Goal: Task Accomplishment & Management: Complete application form

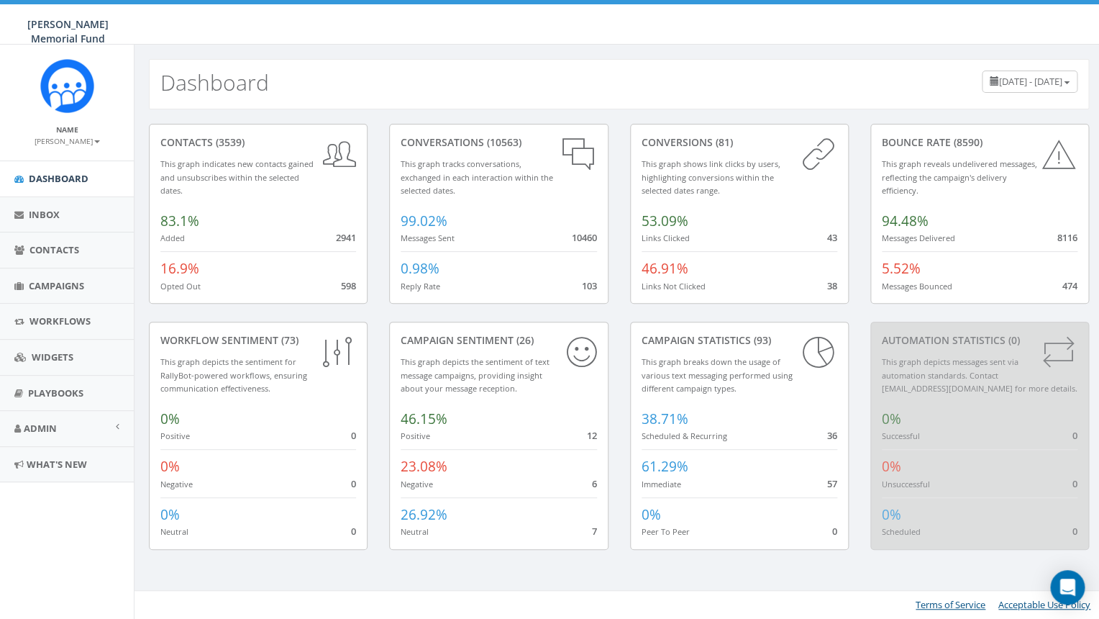
click at [40, 278] on link "Campaigns" at bounding box center [67, 285] width 134 height 35
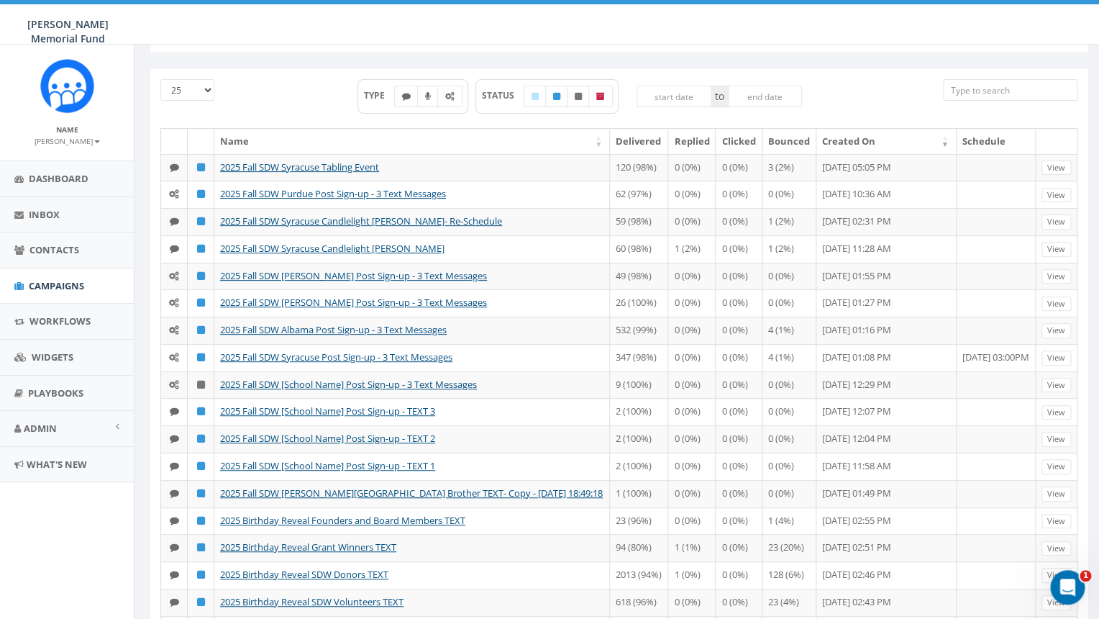
scroll to position [58, 0]
click at [53, 247] on span "Contacts" at bounding box center [54, 249] width 50 height 13
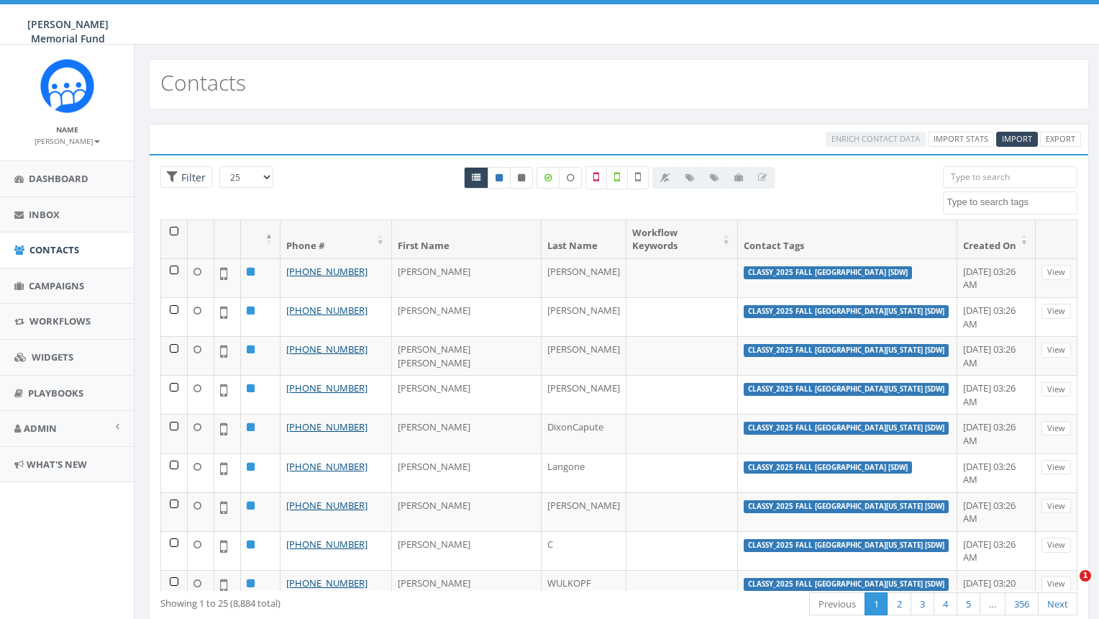
select select
click at [1013, 140] on span "Import" at bounding box center [1017, 138] width 30 height 11
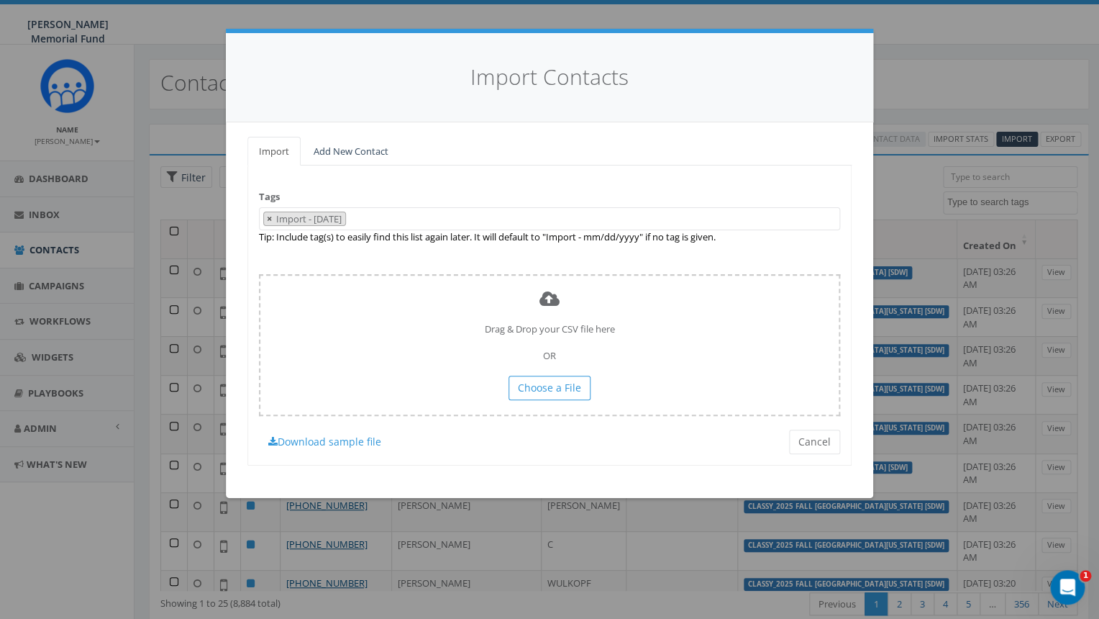
click at [268, 220] on span "×" at bounding box center [269, 218] width 5 height 13
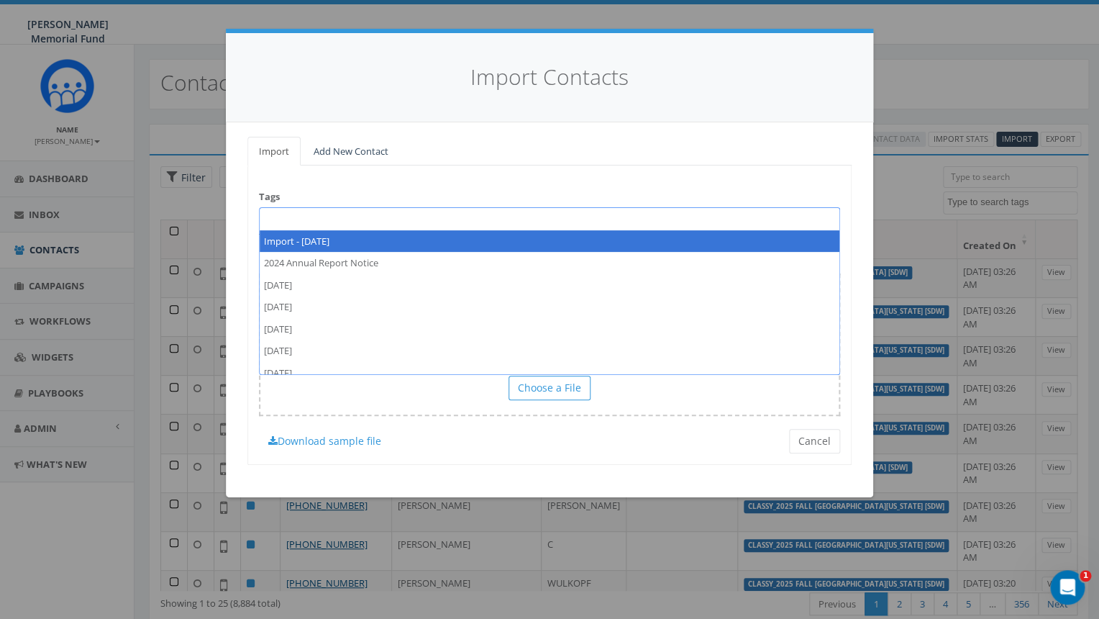
paste textarea "2025 Fall SDW"
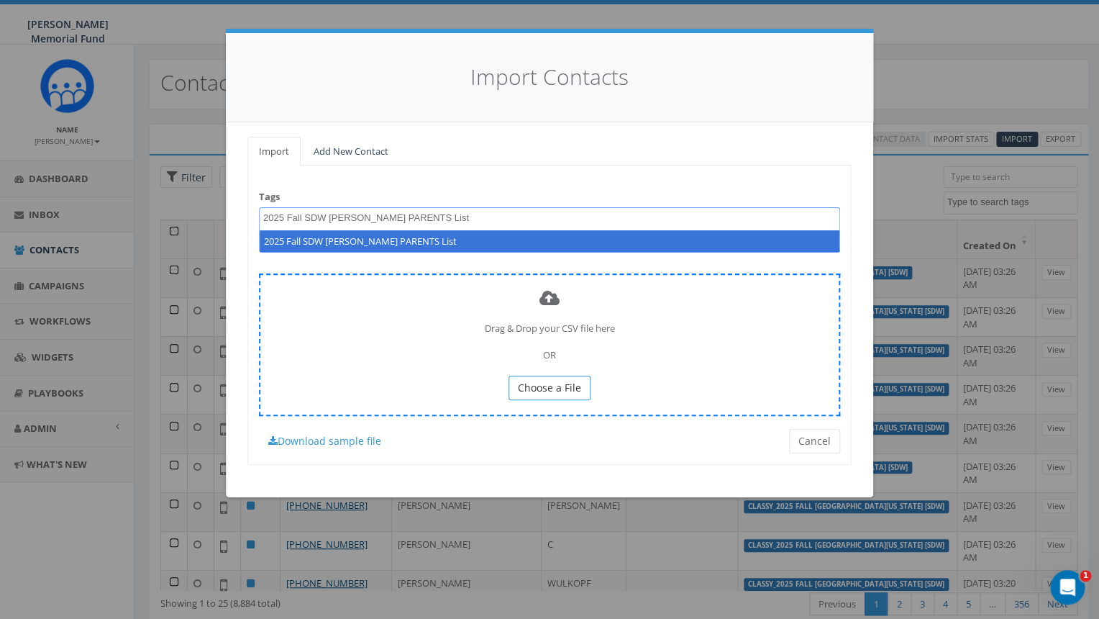
type textarea "2025 Fall SDW [PERSON_NAME] PARENTS List"
click at [567, 387] on span "Choose a File" at bounding box center [549, 387] width 63 height 14
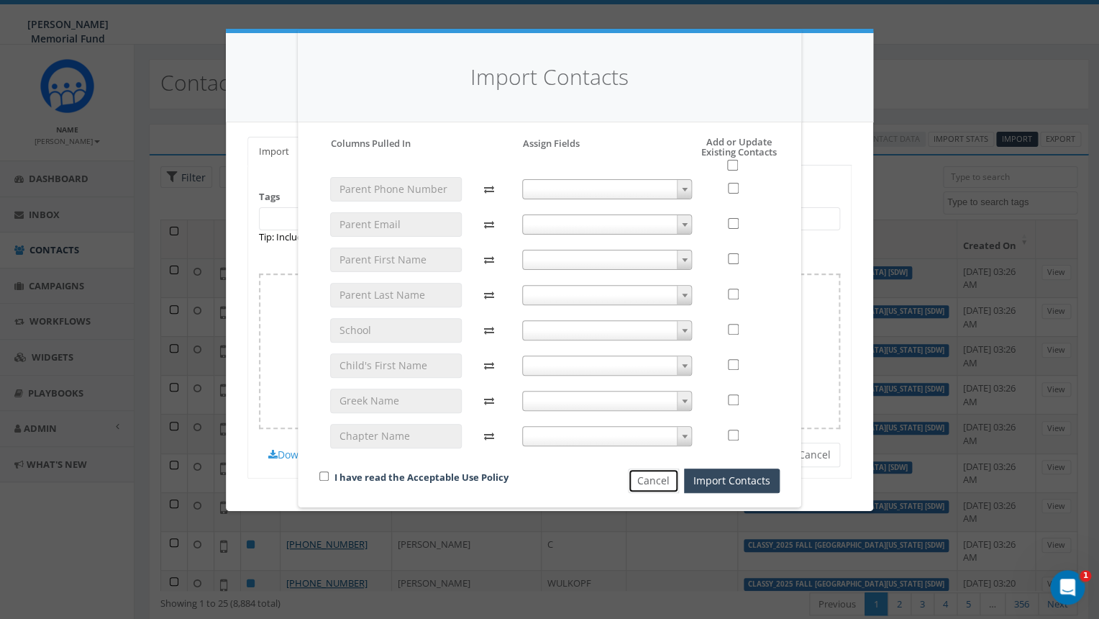
click at [648, 483] on button "Cancel" at bounding box center [653, 480] width 51 height 24
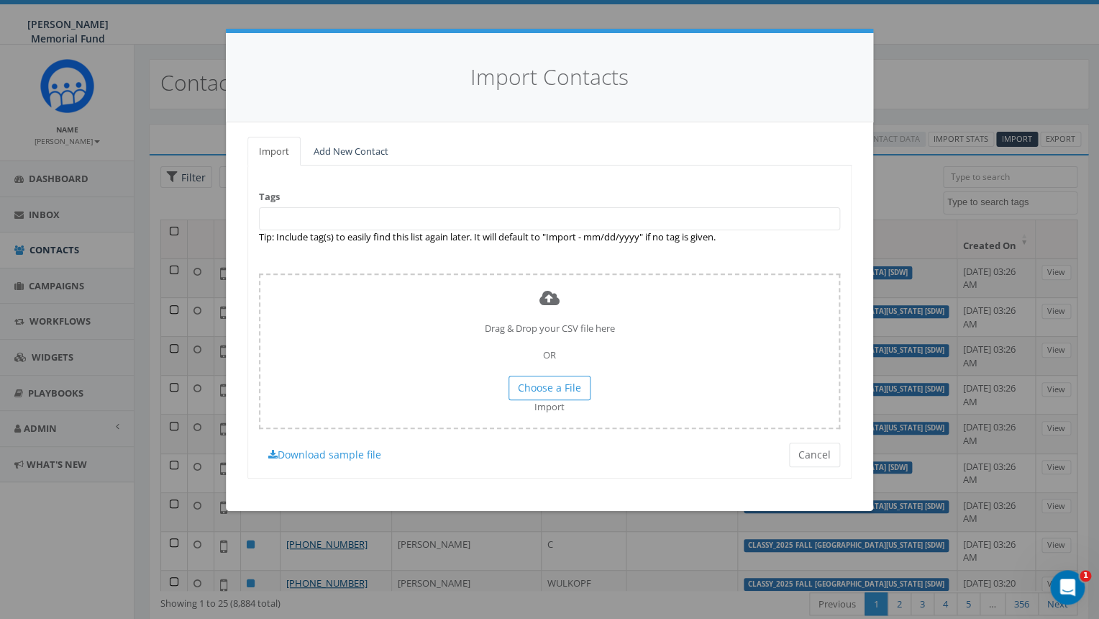
click at [360, 220] on span at bounding box center [549, 218] width 581 height 23
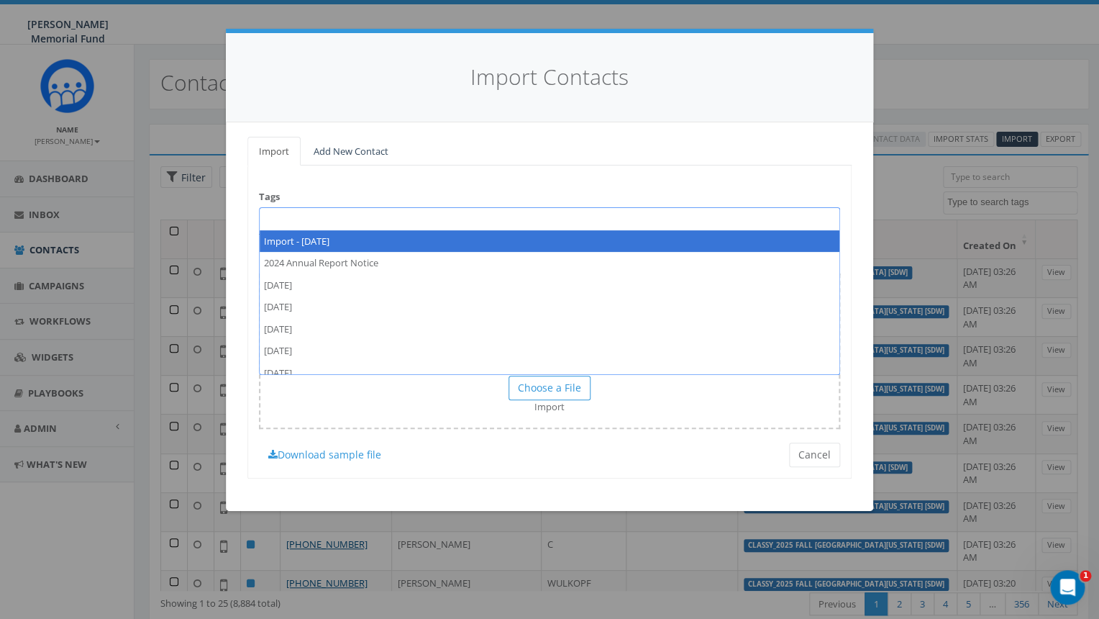
paste textarea "2025 Fall SDW"
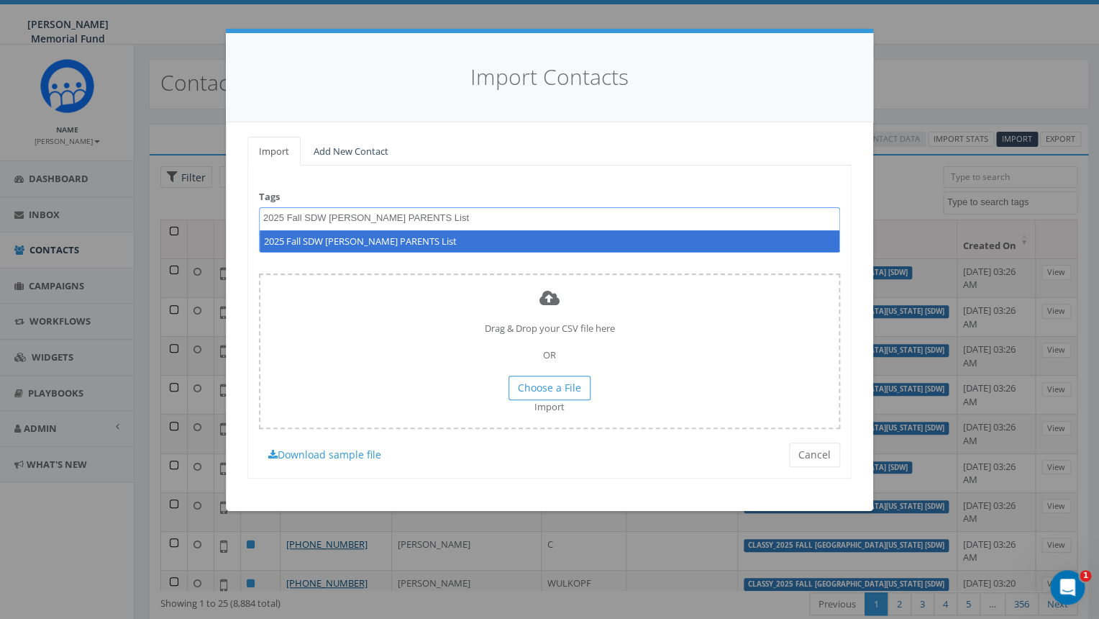
type textarea "2025 Fall SDW [PERSON_NAME] PARENTS List"
select select "2025 Fall SDW [PERSON_NAME] PARENTS List"
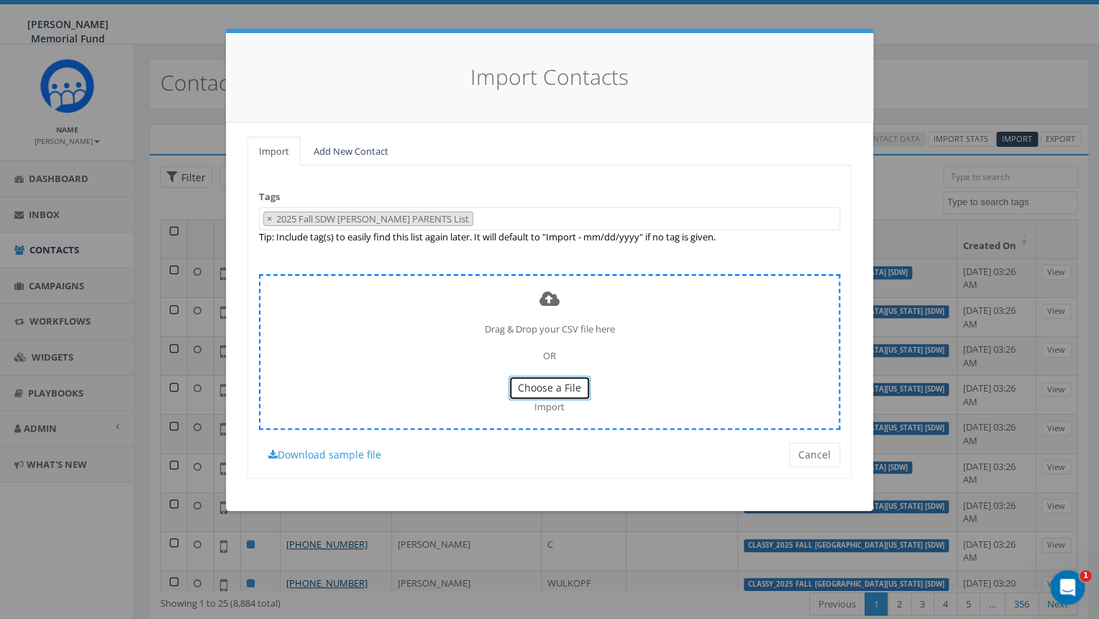
click at [539, 388] on span "Choose a File" at bounding box center [549, 387] width 63 height 14
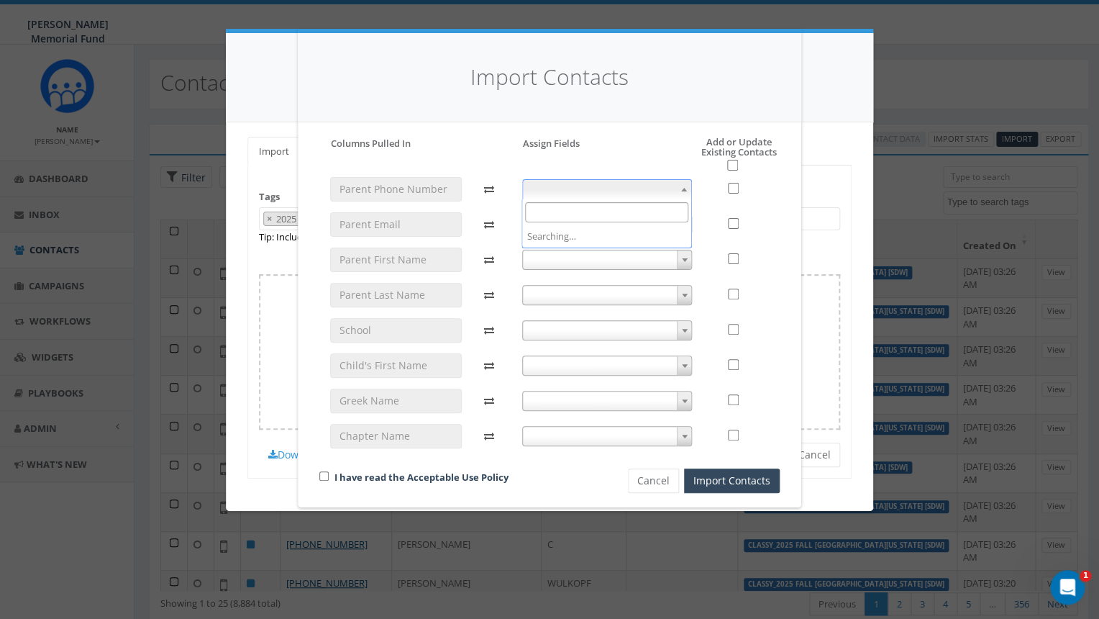
click at [679, 188] on span at bounding box center [684, 189] width 14 height 19
select select "phone_number"
click at [672, 222] on span at bounding box center [607, 224] width 170 height 20
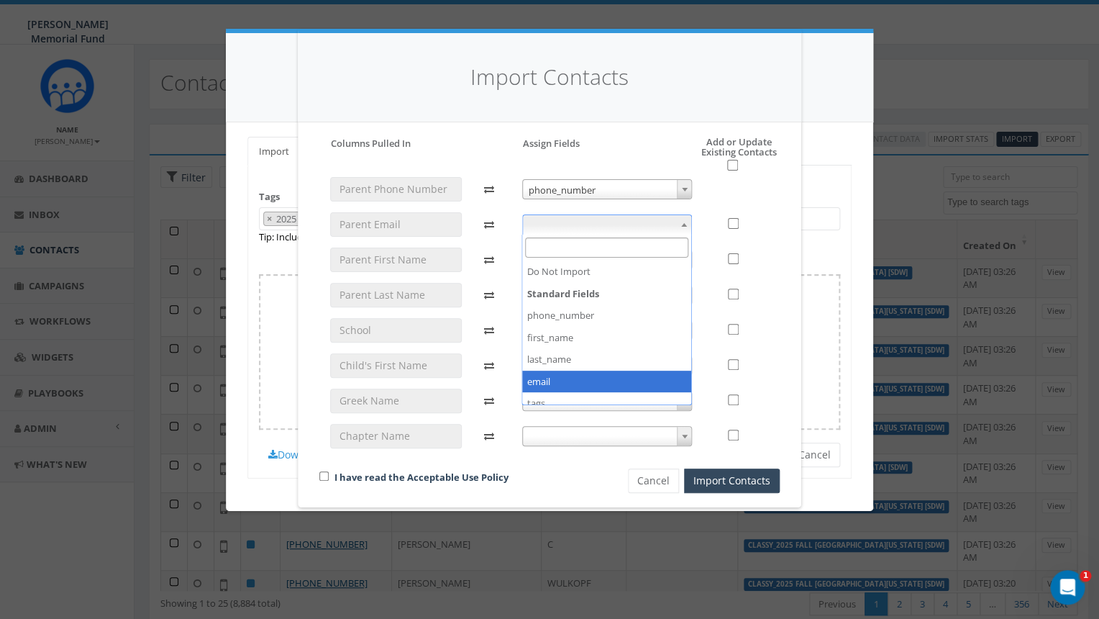
select select "email"
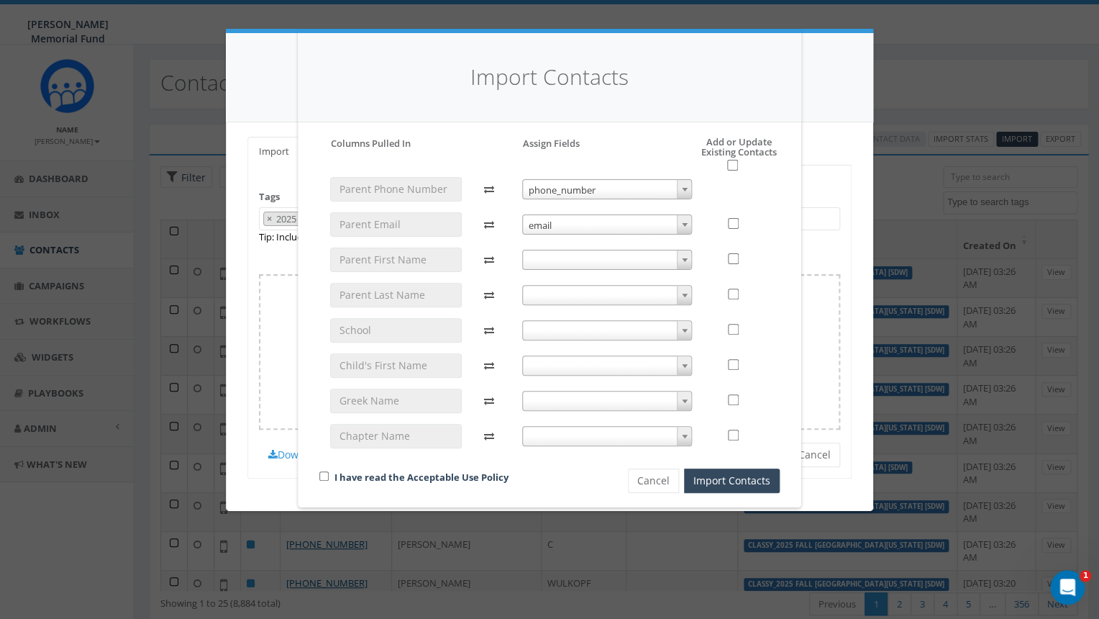
click at [681, 255] on span at bounding box center [684, 259] width 14 height 19
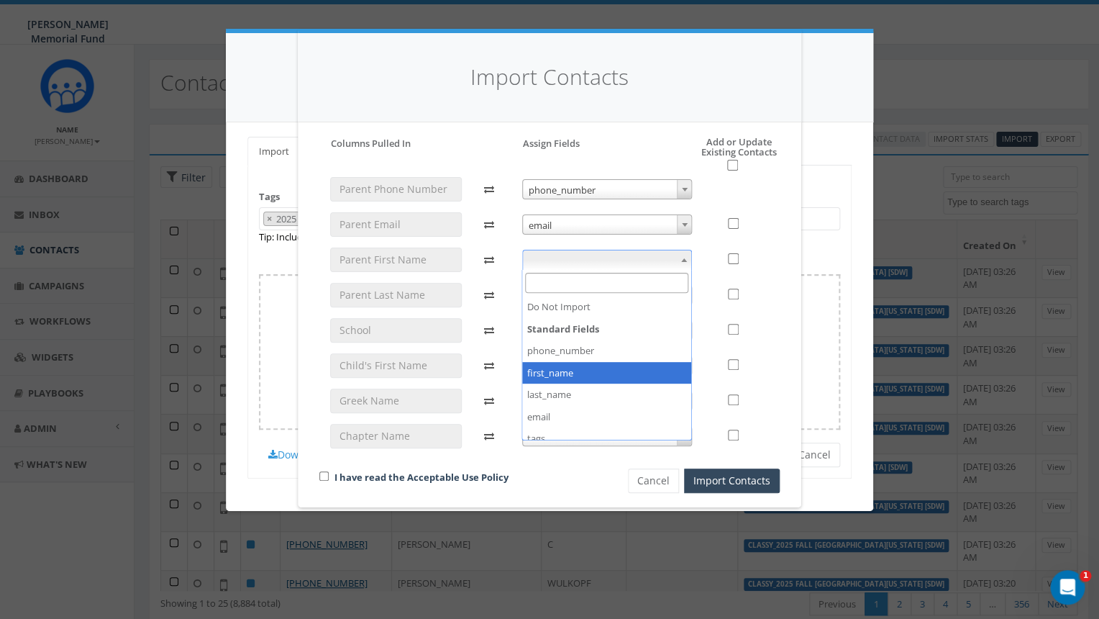
select select "first_name"
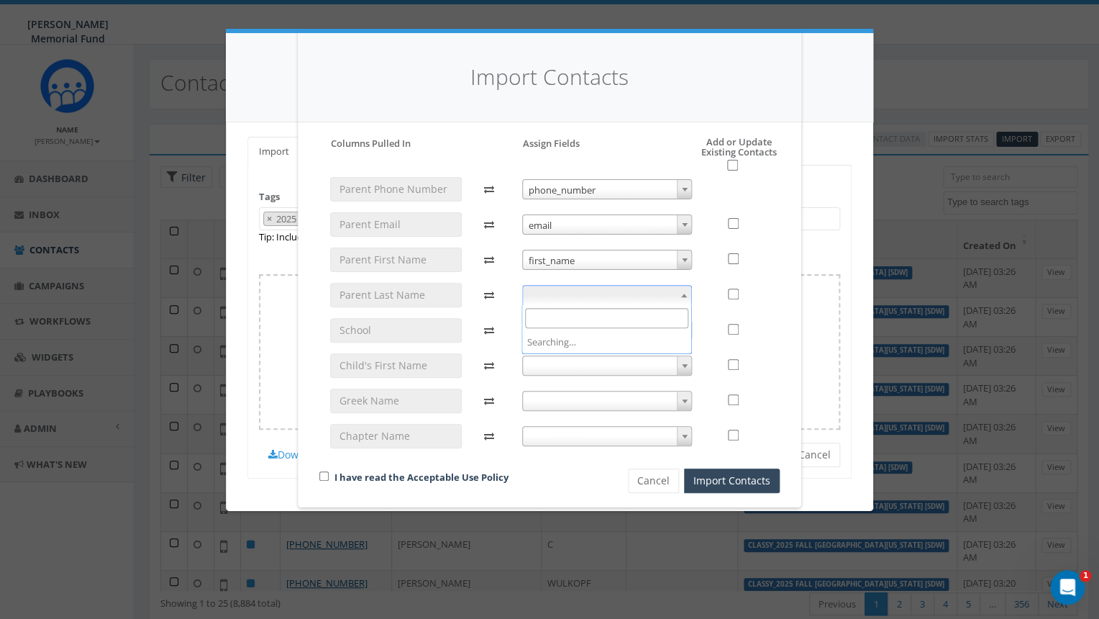
click at [680, 291] on span at bounding box center [684, 295] width 14 height 19
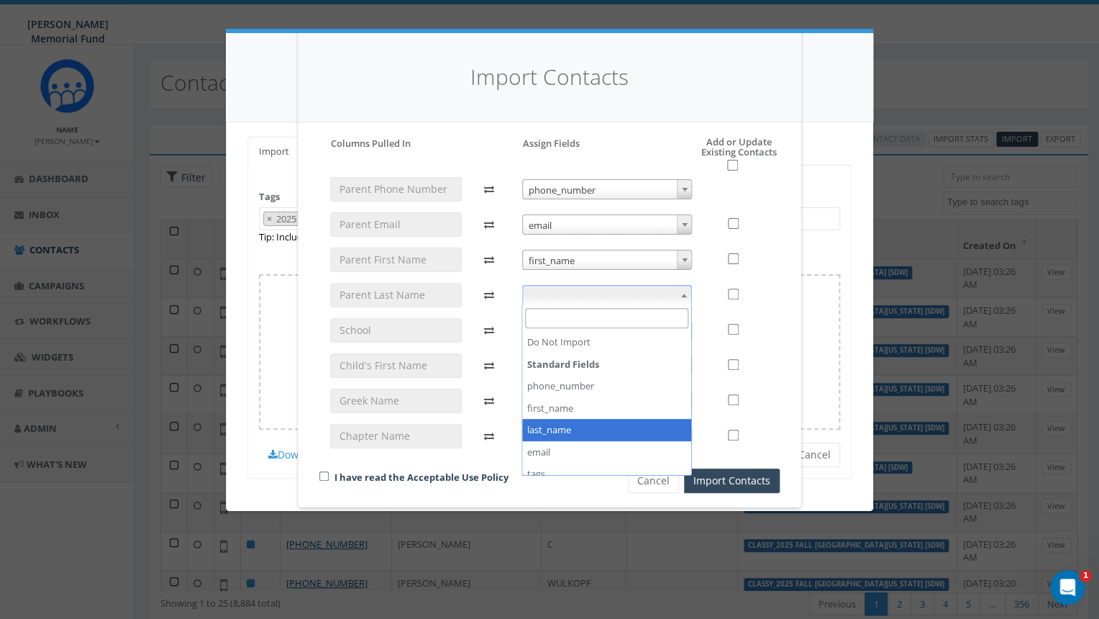
select select "last_name"
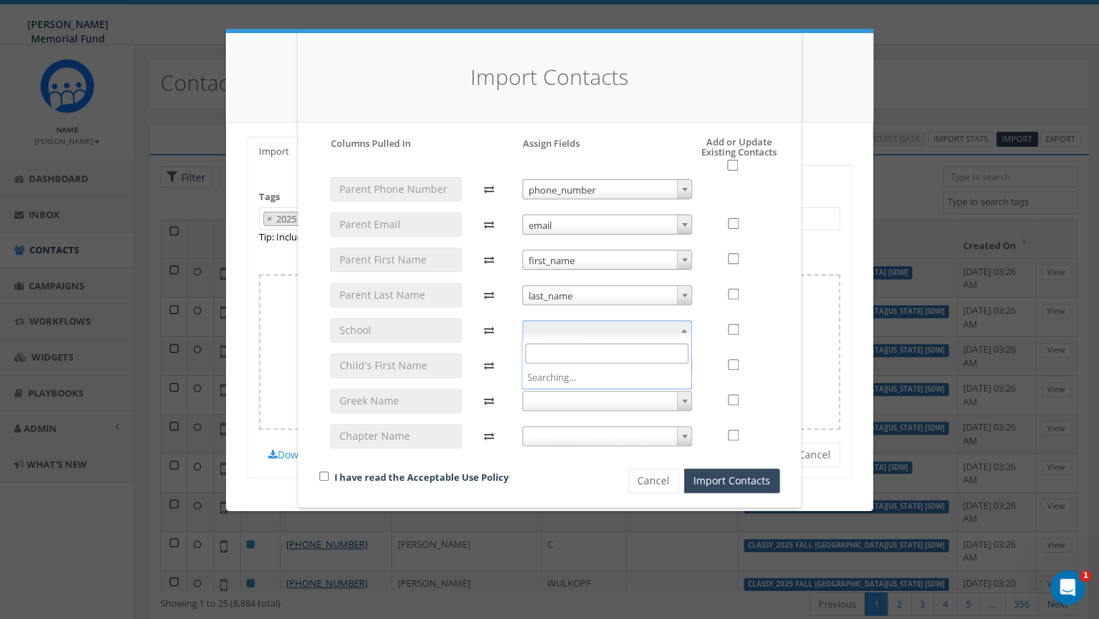
click at [661, 331] on span at bounding box center [607, 330] width 170 height 20
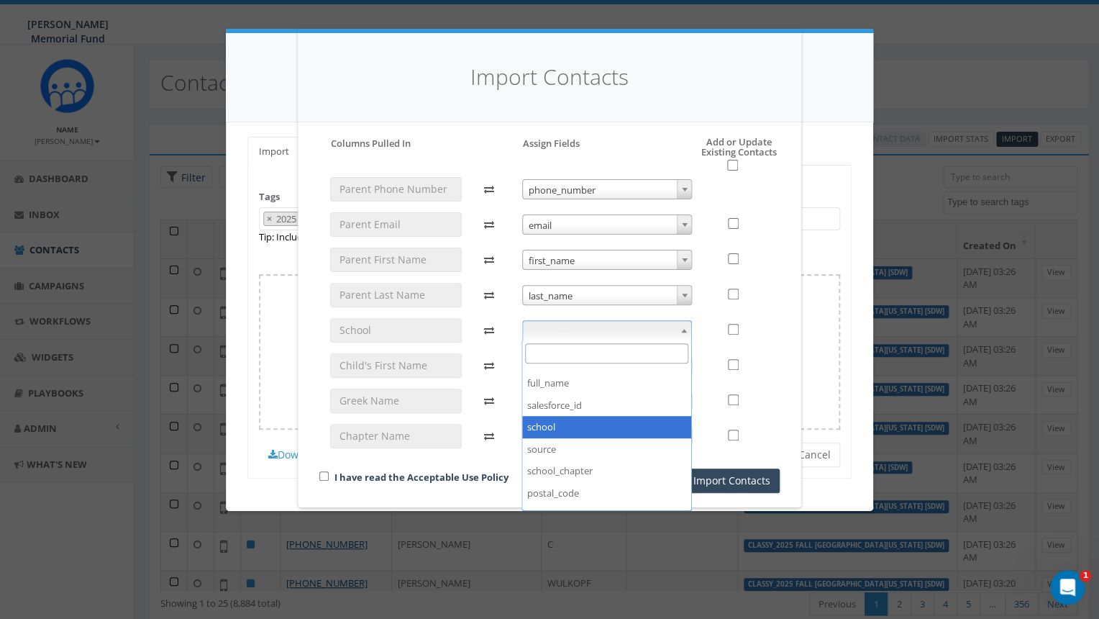
select select "school"
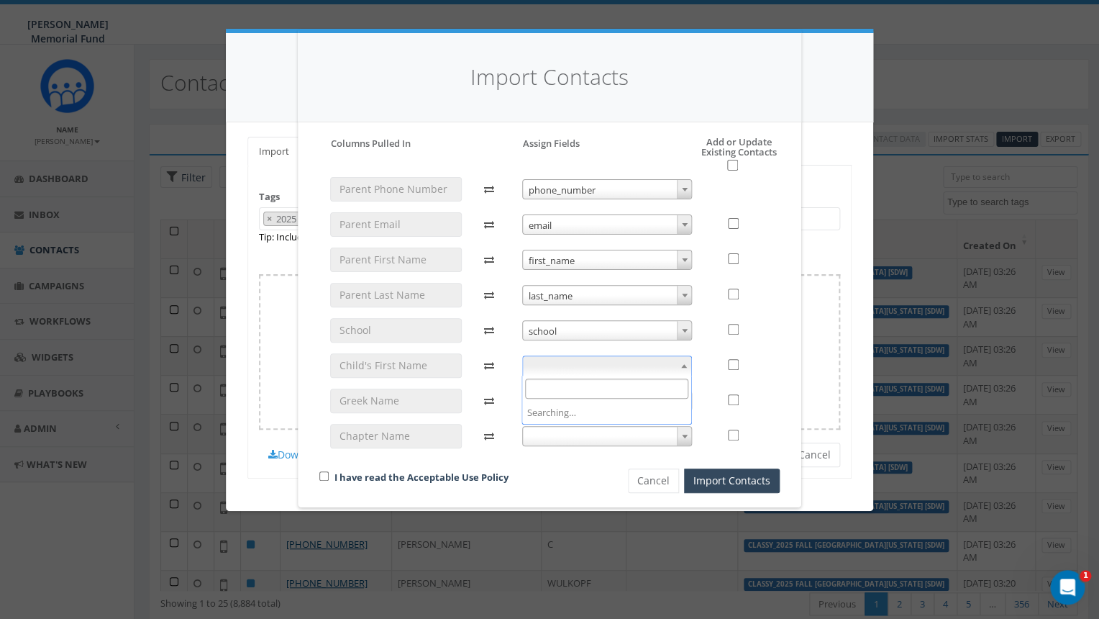
click at [665, 363] on span at bounding box center [607, 365] width 170 height 20
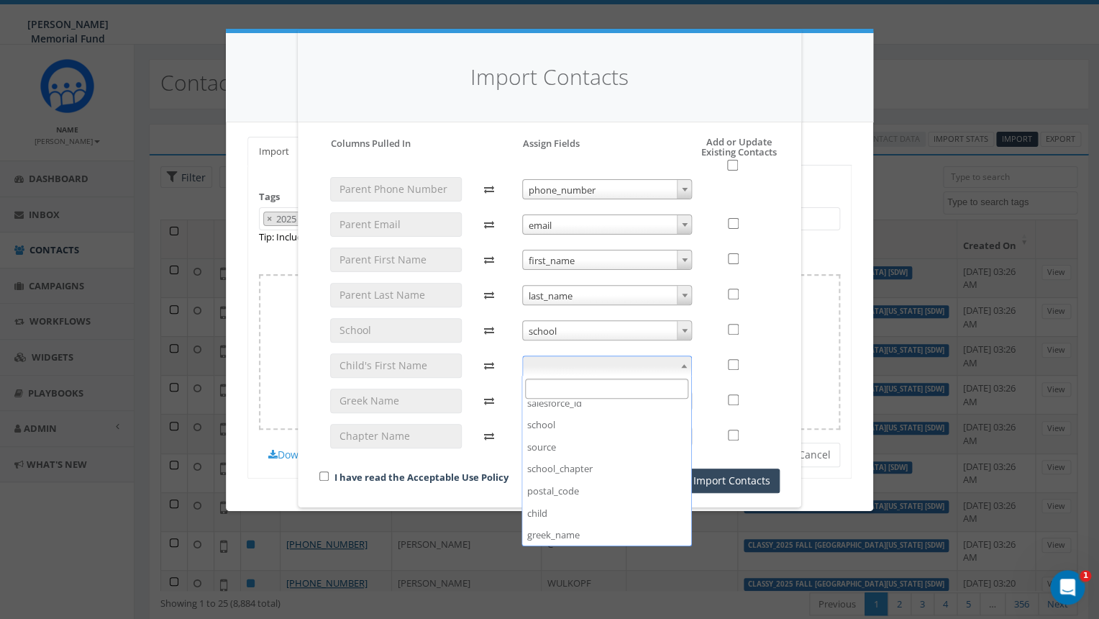
scroll to position [251, 0]
select select "child"
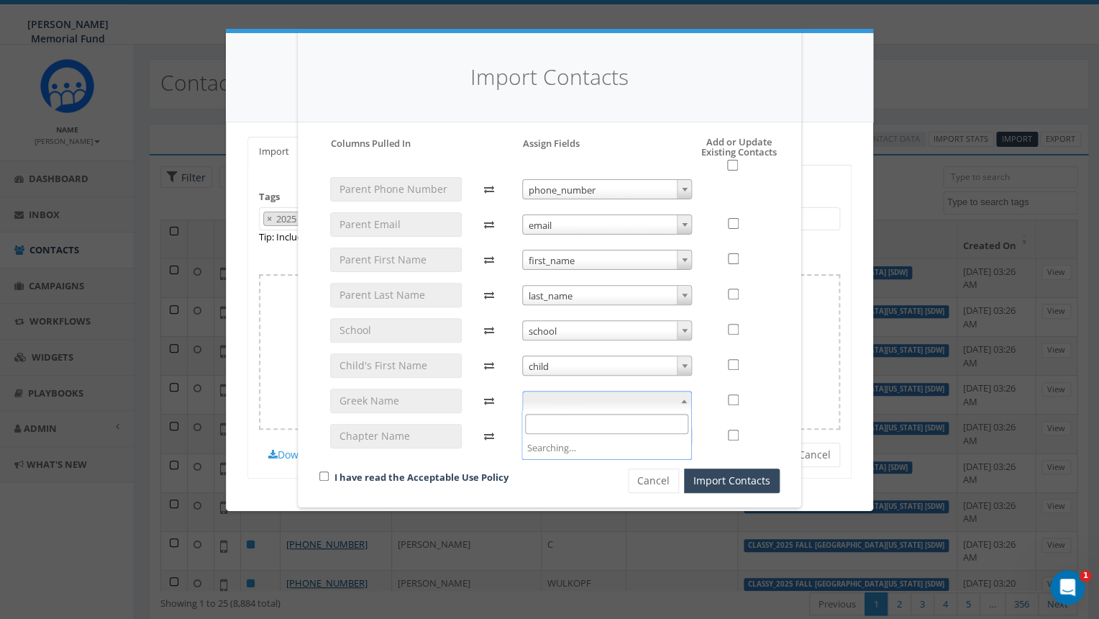
click at [665, 401] on span at bounding box center [607, 401] width 170 height 20
click at [497, 457] on div at bounding box center [492, 318] width 38 height 282
click at [685, 434] on b at bounding box center [685, 436] width 6 height 4
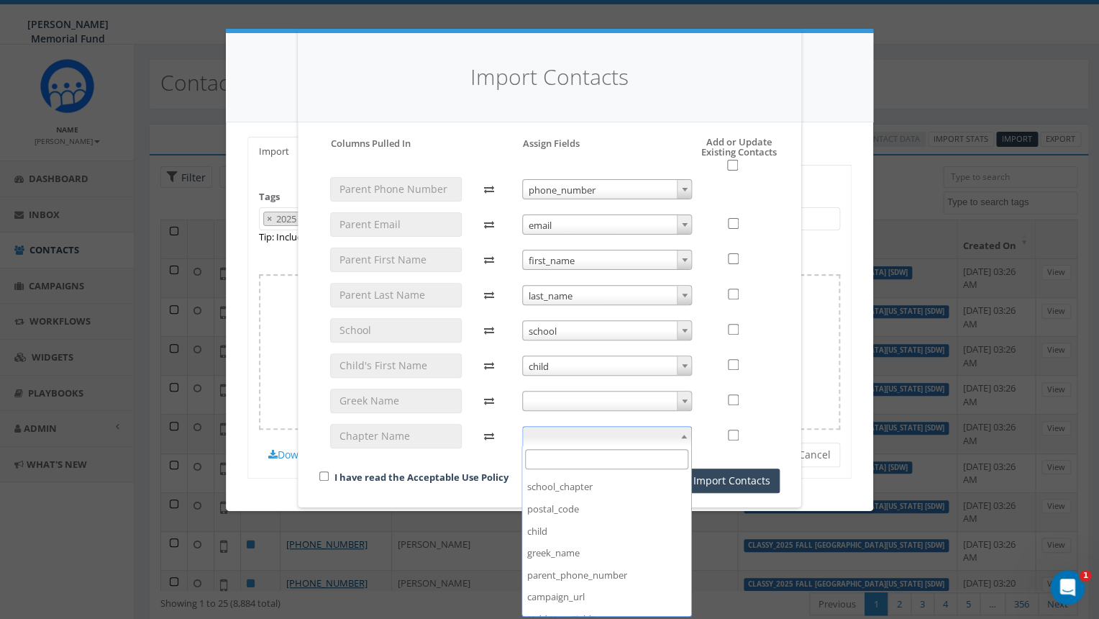
scroll to position [296, 0]
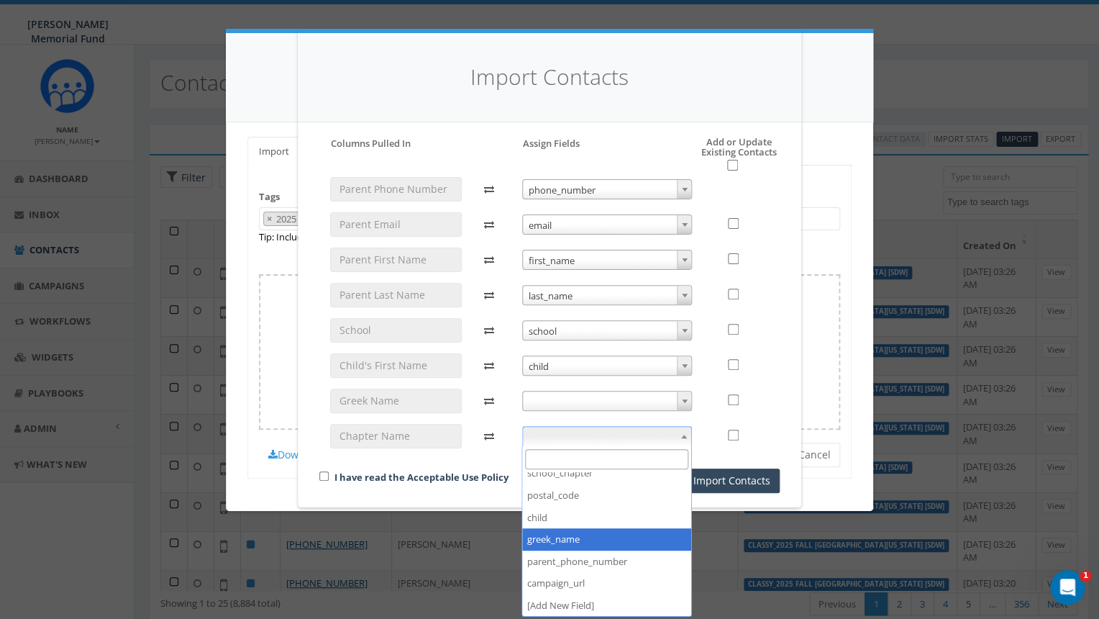
select select "greek_name"
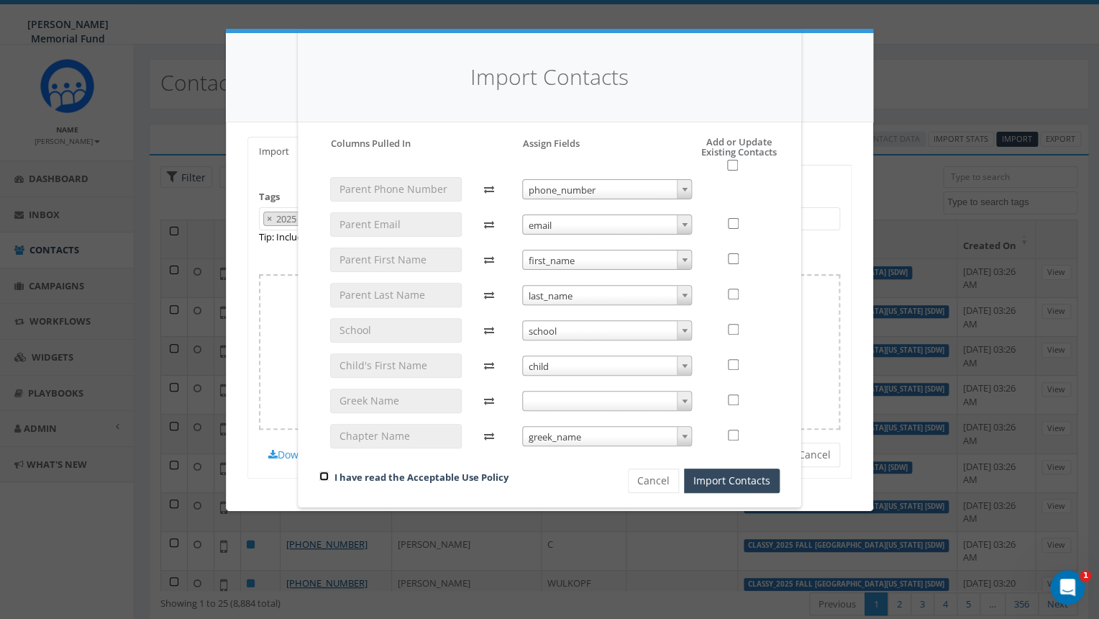
click at [324, 474] on input "checkbox" at bounding box center [323, 475] width 9 height 9
checkbox input "true"
click at [731, 165] on input "checkbox" at bounding box center [732, 165] width 11 height 11
checkbox input "true"
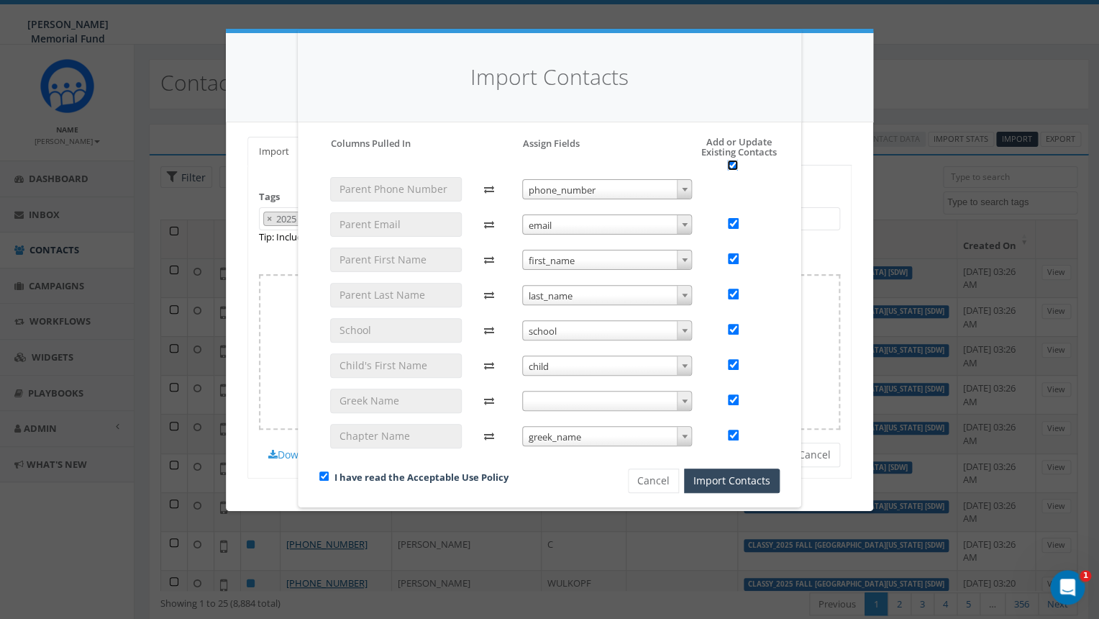
checkbox input "true"
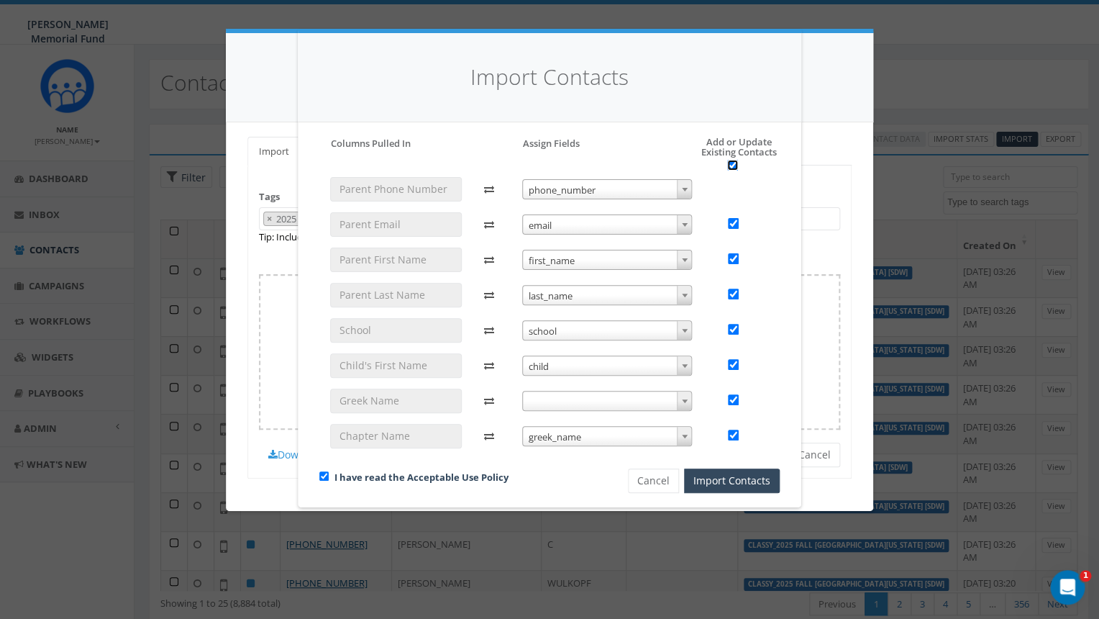
checkbox input "true"
click at [749, 479] on button "Import Contacts" at bounding box center [732, 480] width 96 height 24
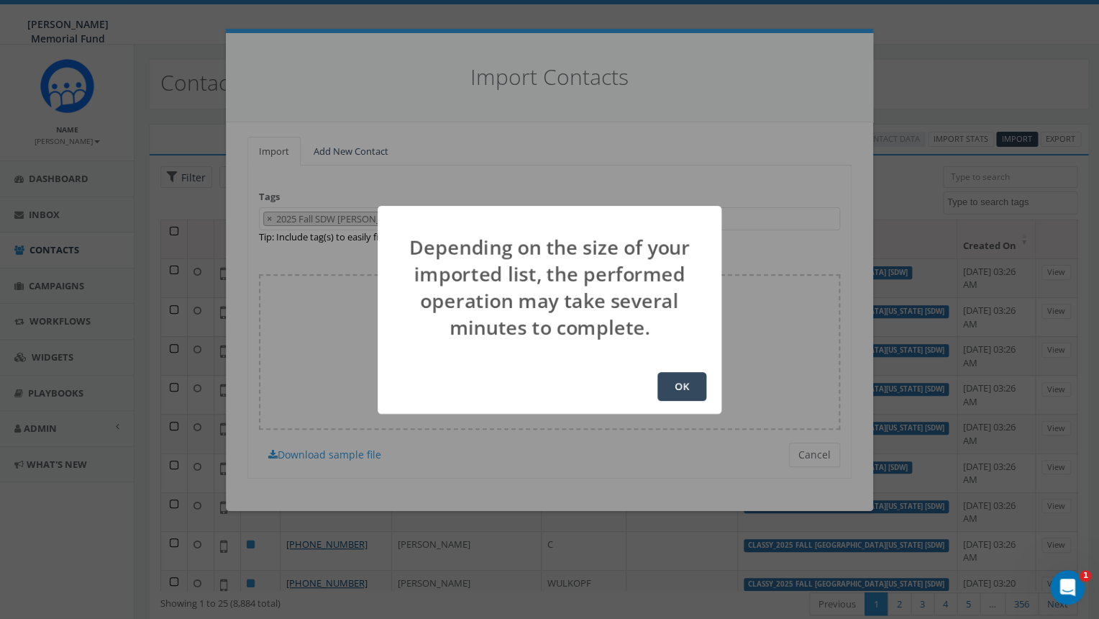
click at [685, 390] on button "OK" at bounding box center [681, 386] width 49 height 29
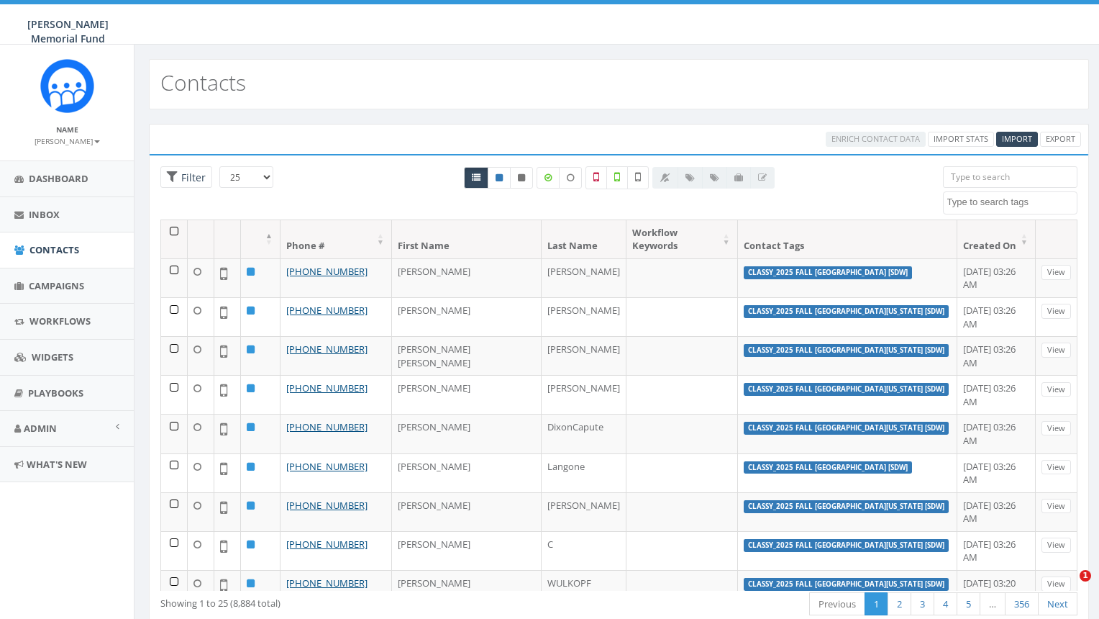
select select
click at [48, 252] on span "Contacts" at bounding box center [54, 249] width 50 height 13
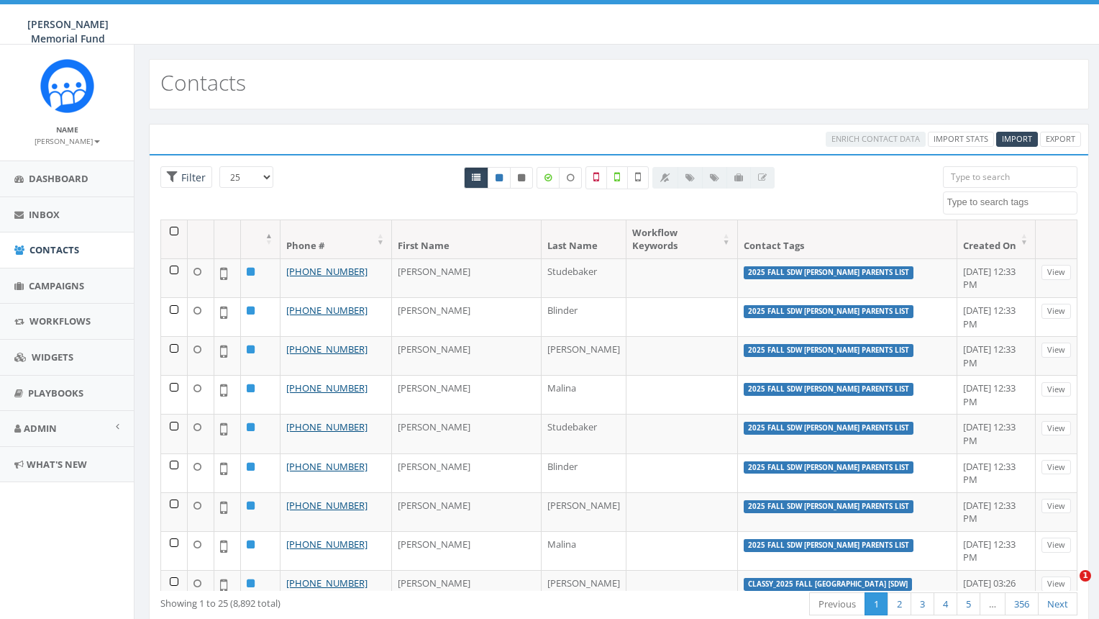
select select
click at [1013, 126] on div "Enrich Contact Data Import Stats Import Export" at bounding box center [619, 139] width 940 height 30
click at [1016, 134] on link "Import" at bounding box center [1017, 139] width 42 height 15
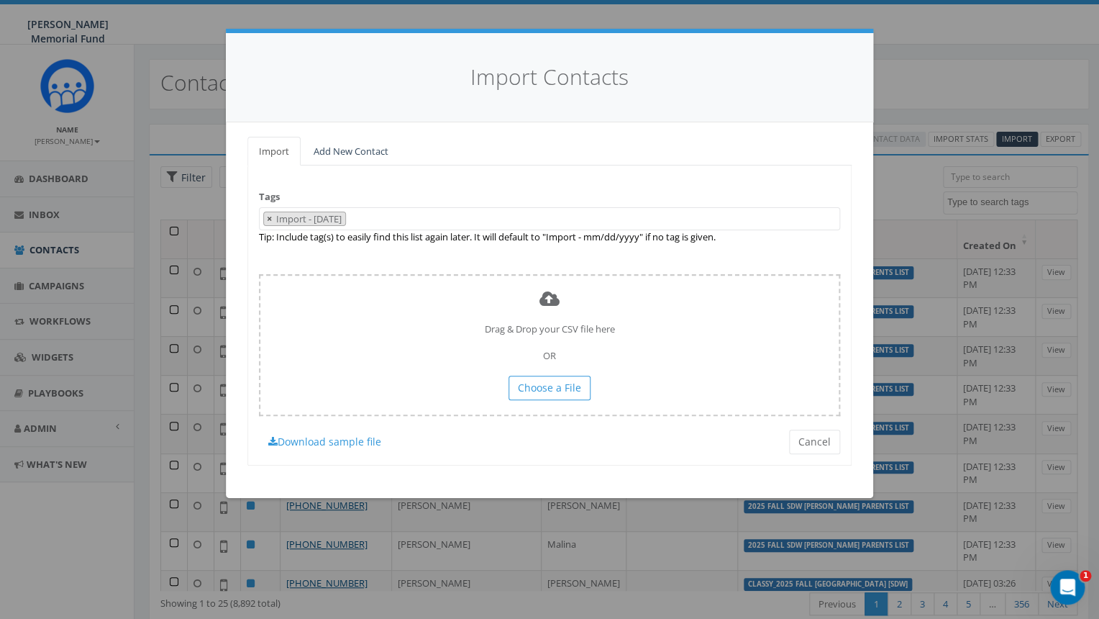
click at [269, 220] on span "×" at bounding box center [269, 218] width 5 height 13
select select
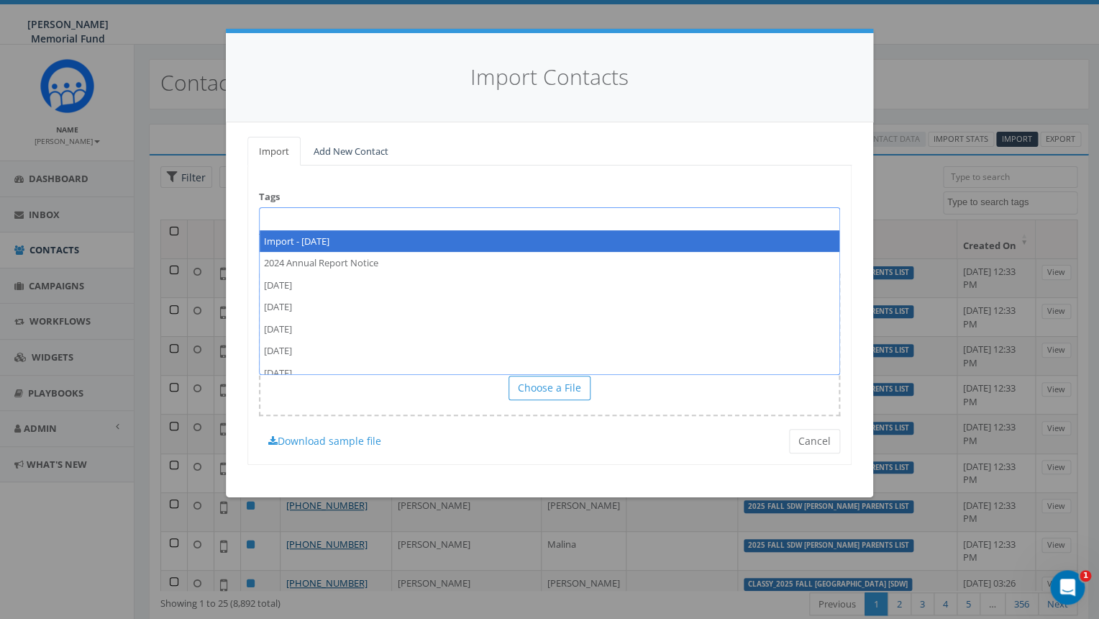
paste textarea "2025 Fall SDW"
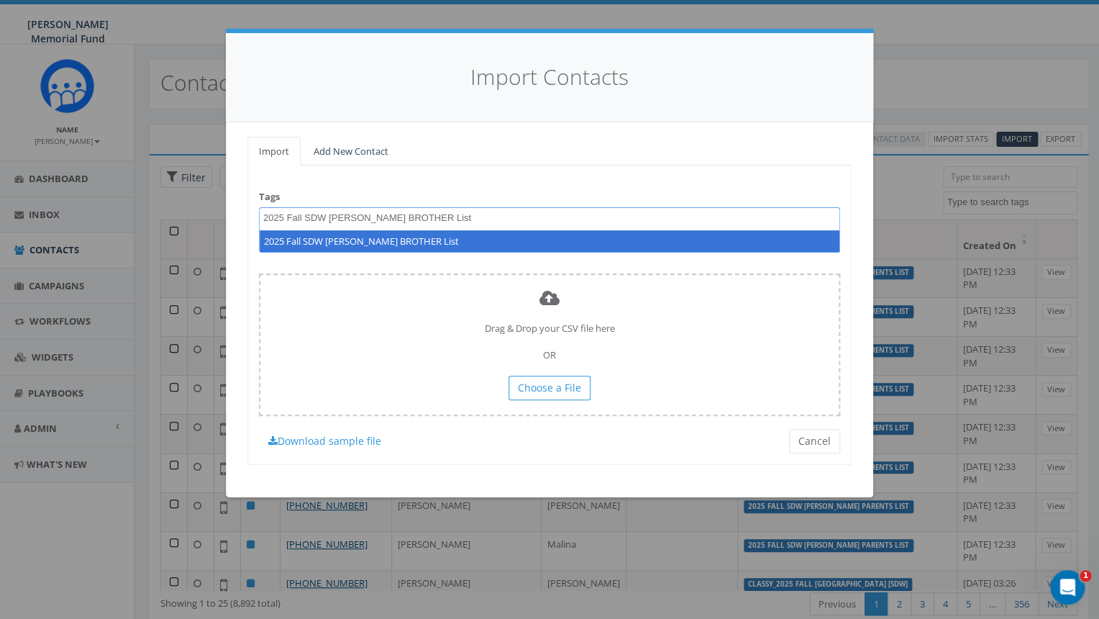
drag, startPoint x: 434, startPoint y: 219, endPoint x: 252, endPoint y: 213, distance: 182.8
click at [263, 213] on textarea "2025 Fall SDW [PERSON_NAME] BROTHER List" at bounding box center [382, 217] width 239 height 13
type textarea "2025 Fall SDW [PERSON_NAME] BROTHER List"
select select "2025 Fall SDW [PERSON_NAME] BROTHER List"
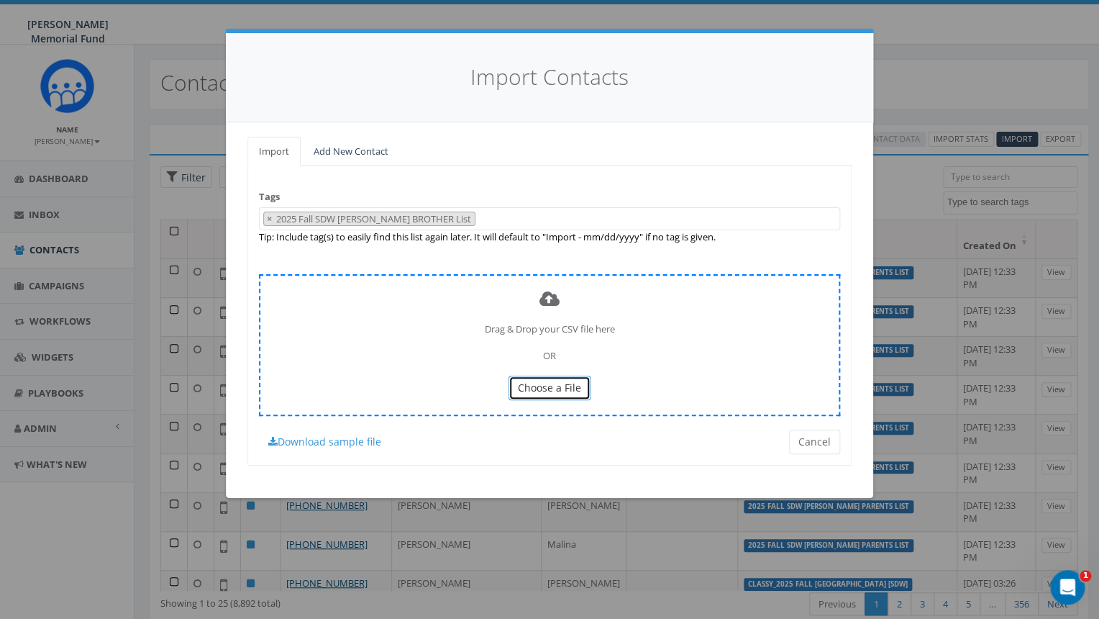
click at [556, 388] on span "Choose a File" at bounding box center [549, 387] width 63 height 14
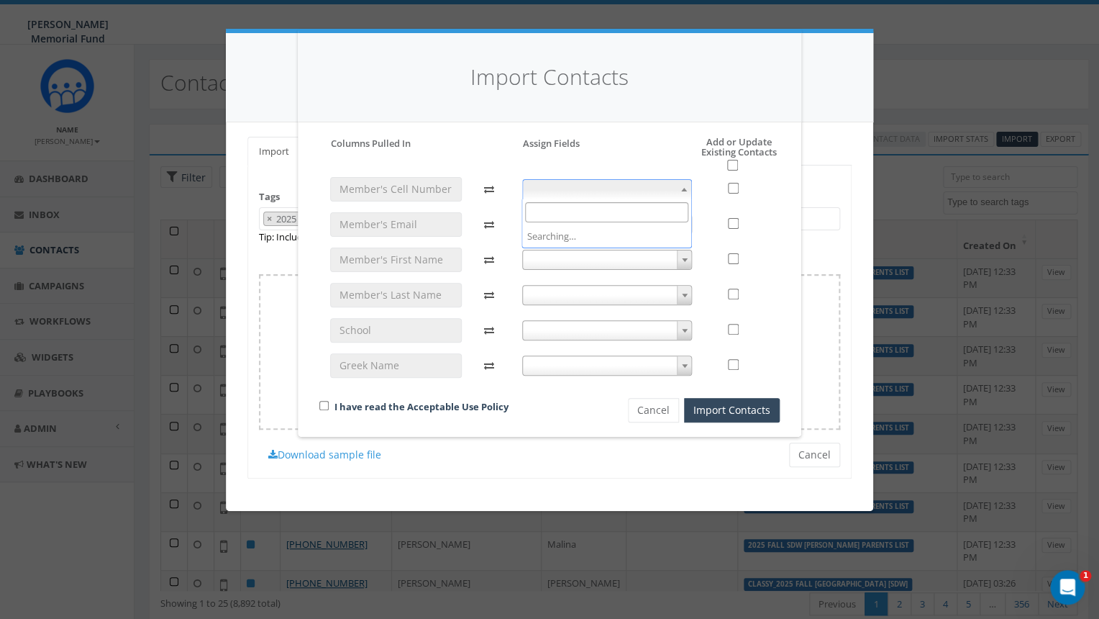
click at [683, 188] on span at bounding box center [684, 189] width 14 height 19
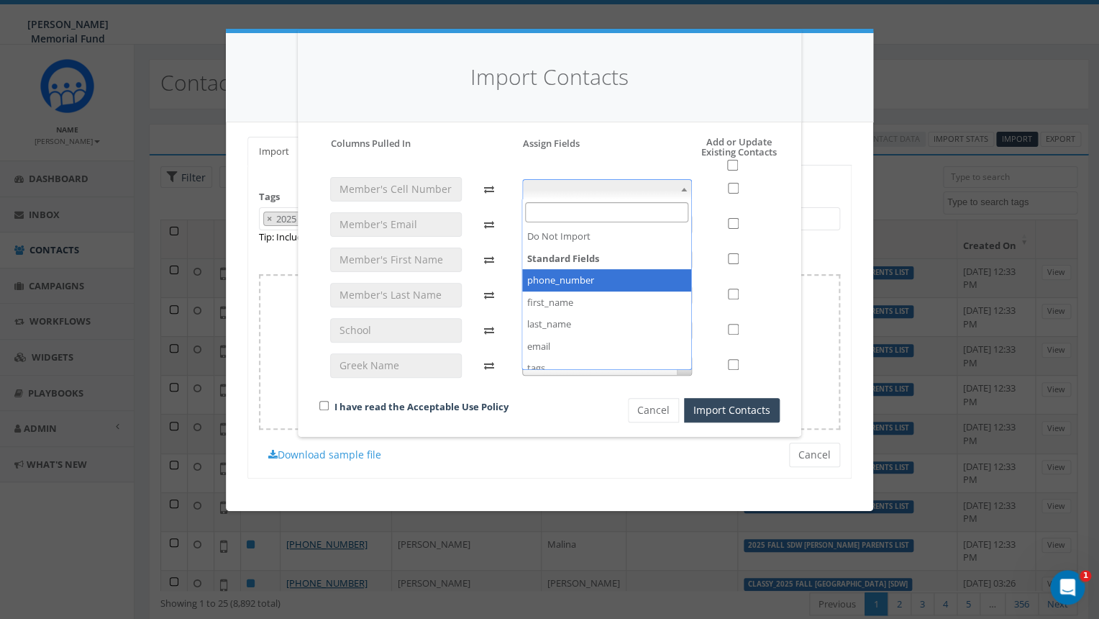
select select "phone_number"
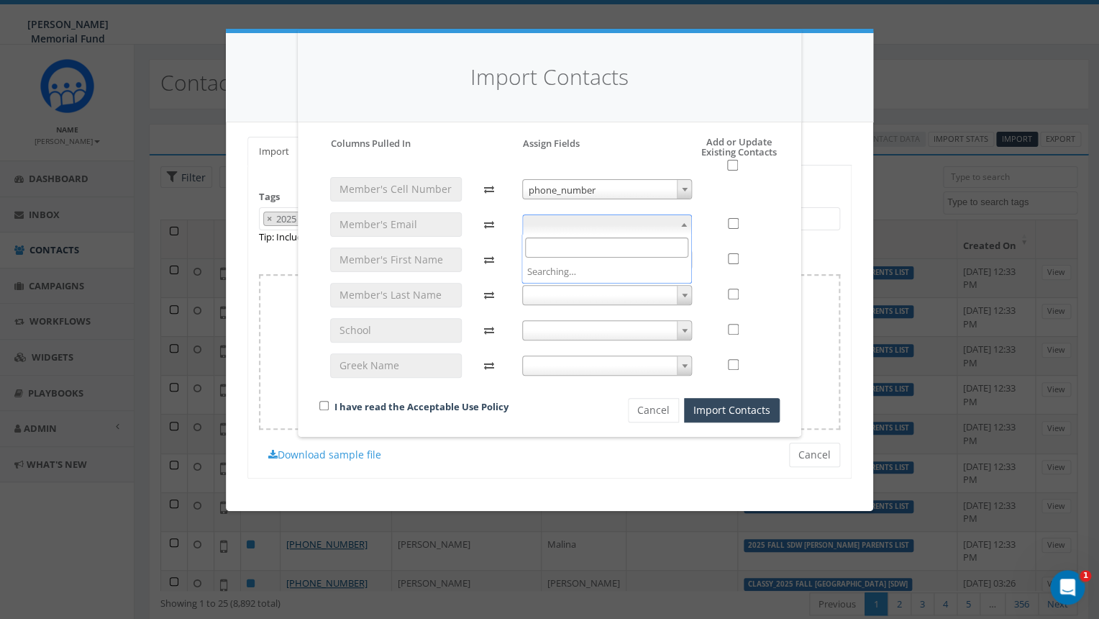
click at [681, 222] on span at bounding box center [684, 224] width 14 height 19
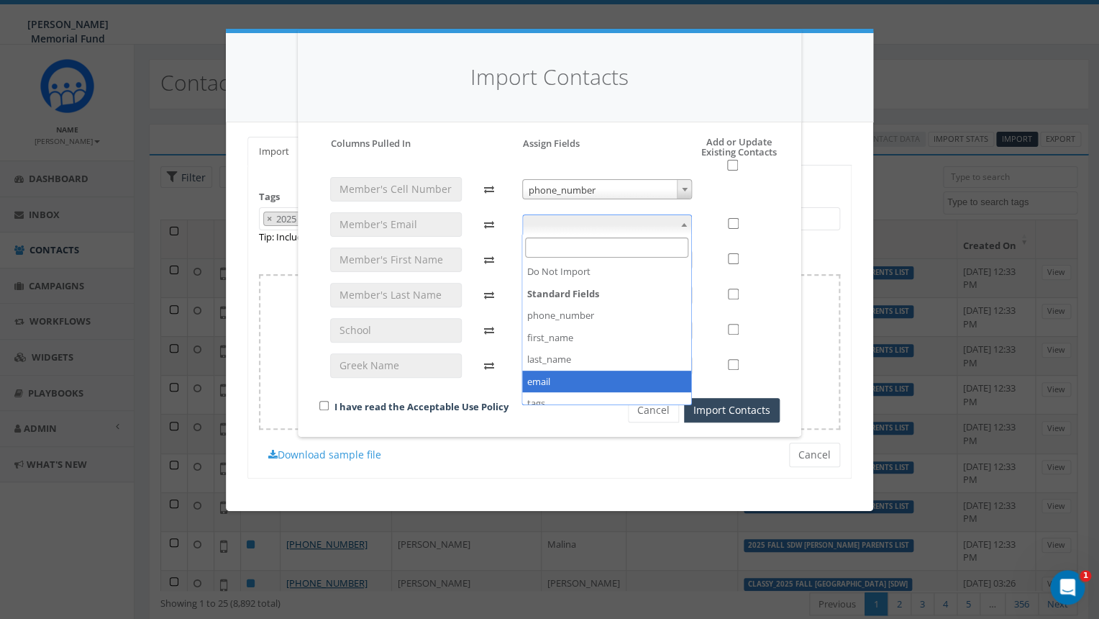
select select "email"
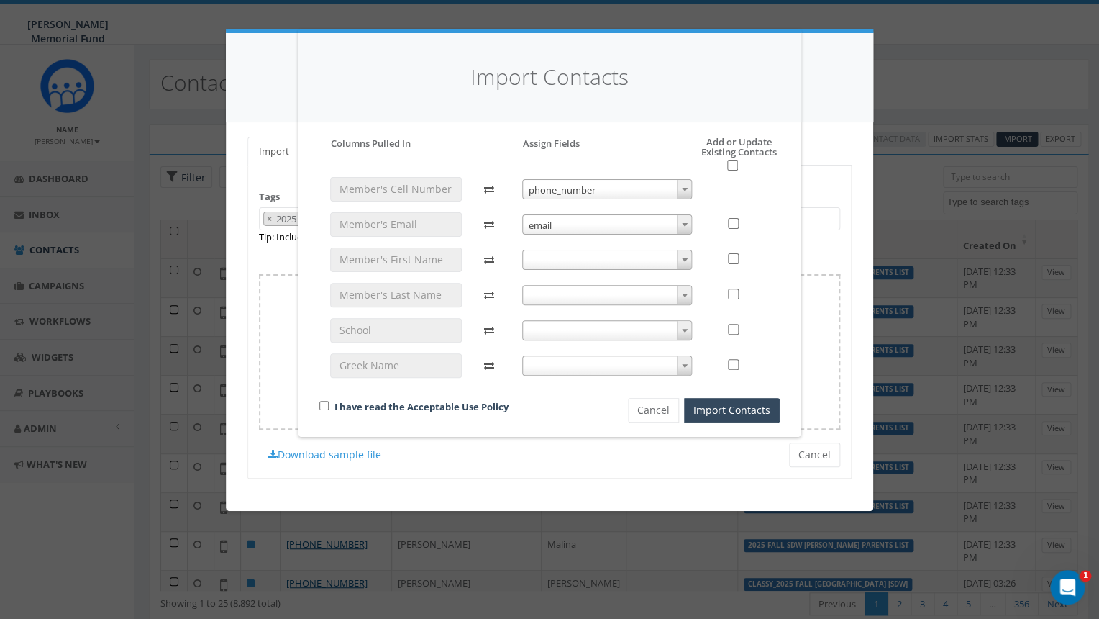
click at [678, 258] on span at bounding box center [684, 259] width 14 height 19
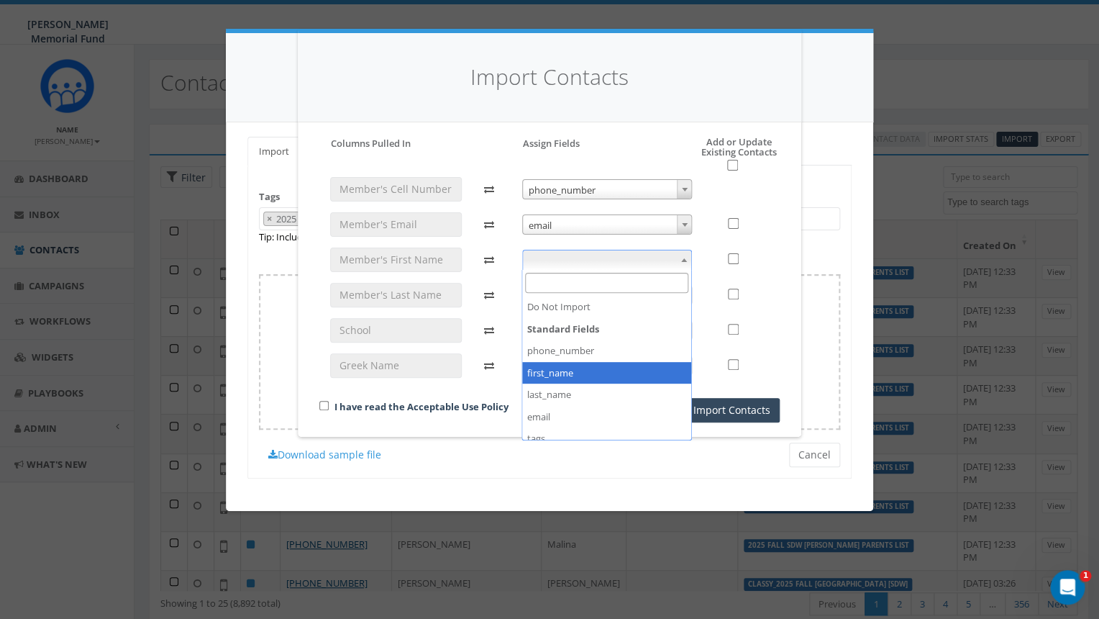
select select "first_name"
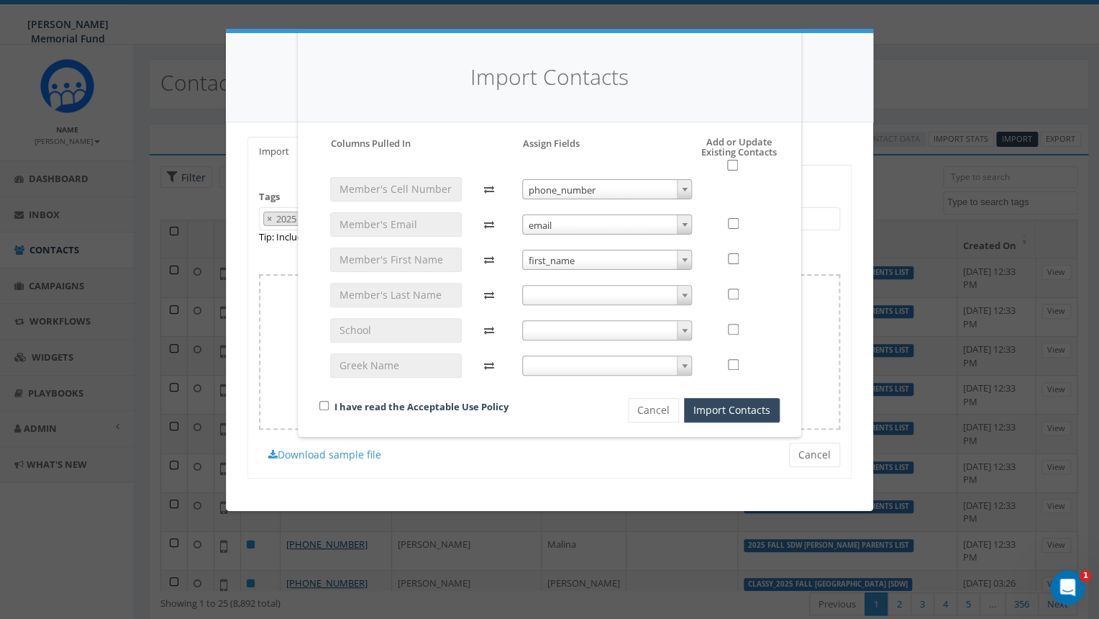
click at [683, 296] on b at bounding box center [685, 295] width 6 height 4
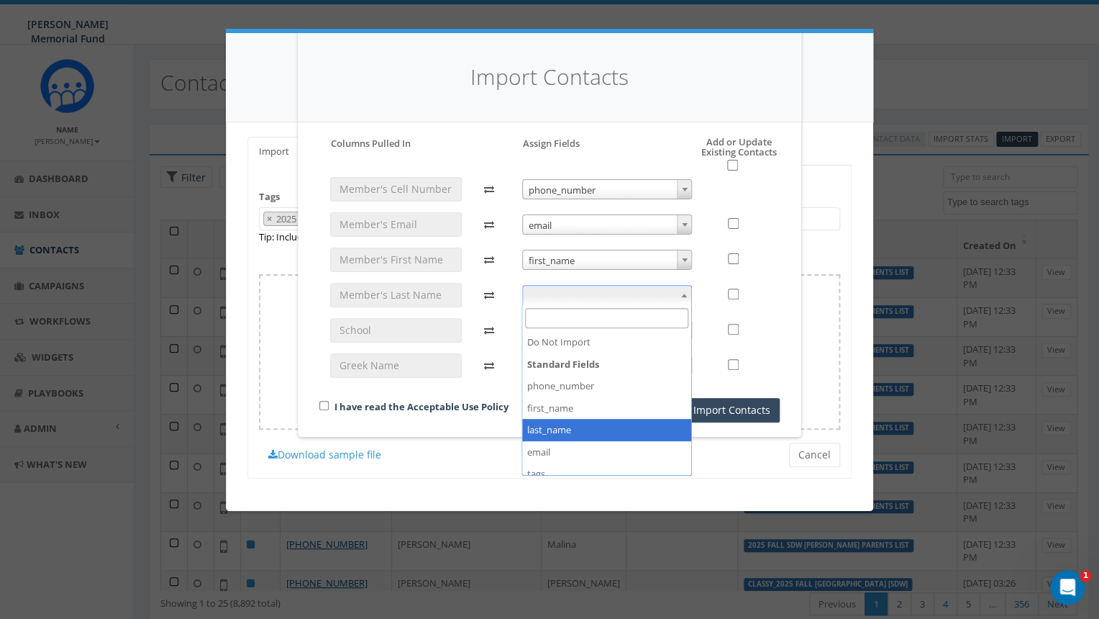
select select "last_name"
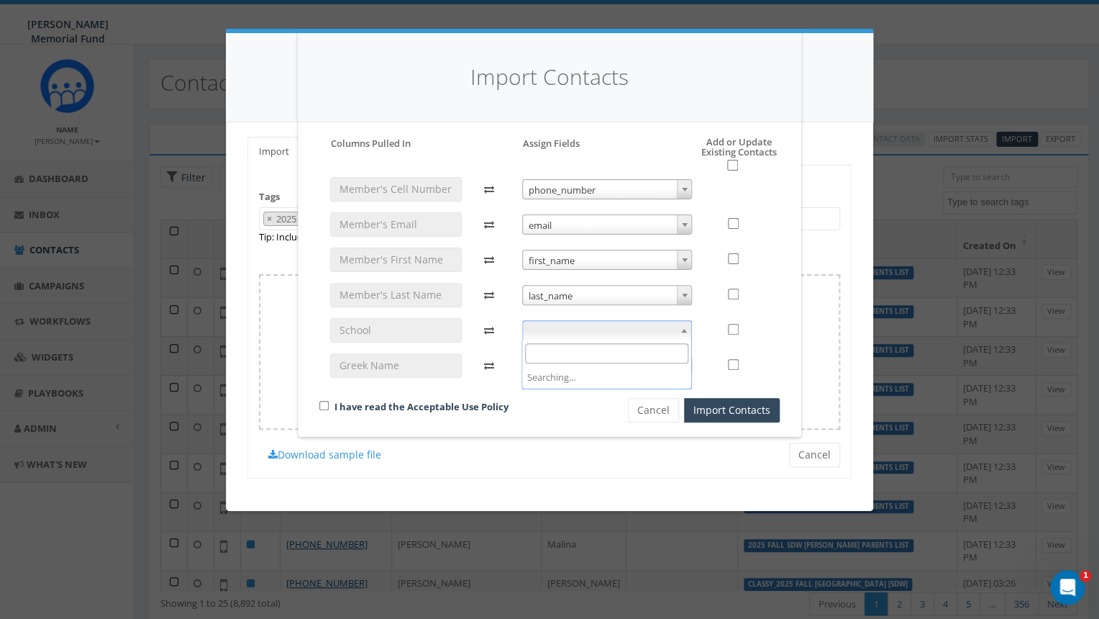
click at [683, 328] on span at bounding box center [684, 330] width 14 height 19
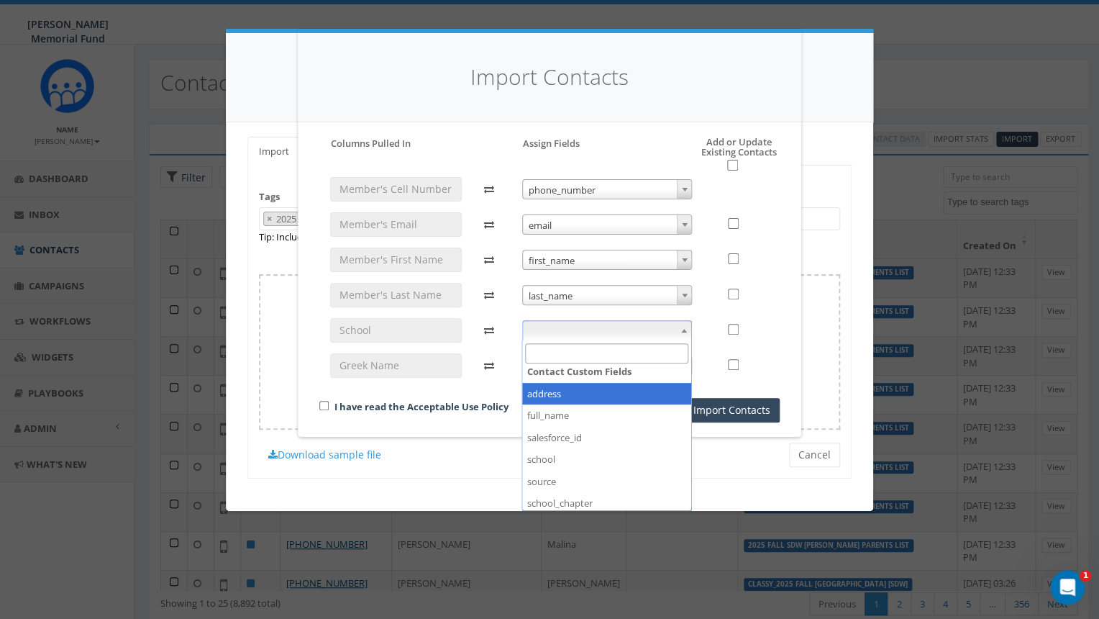
scroll to position [168, 0]
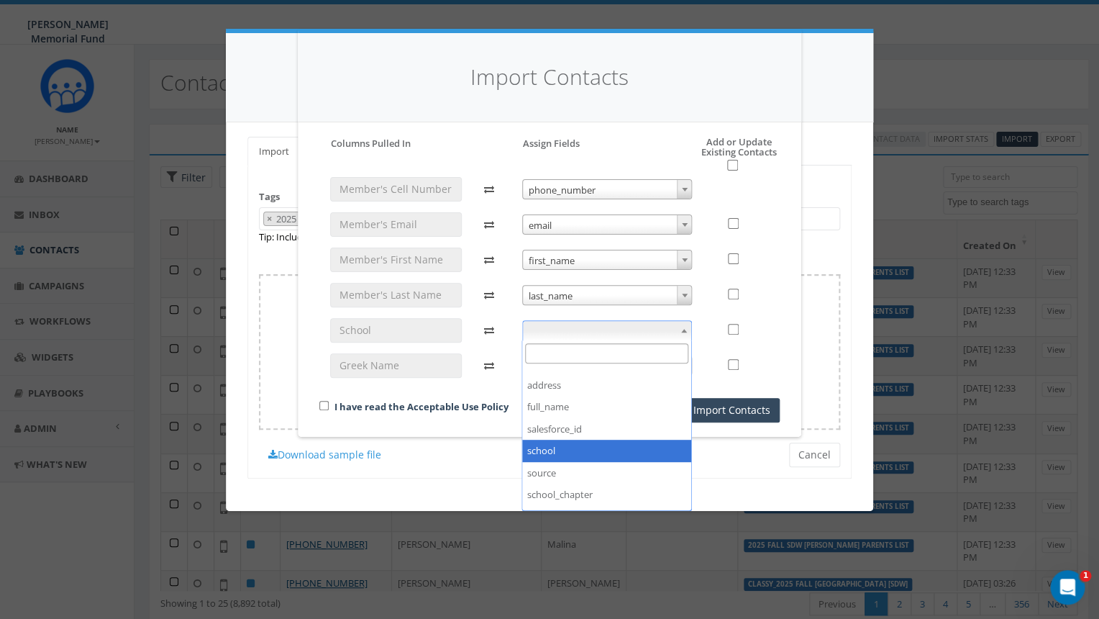
select select "school"
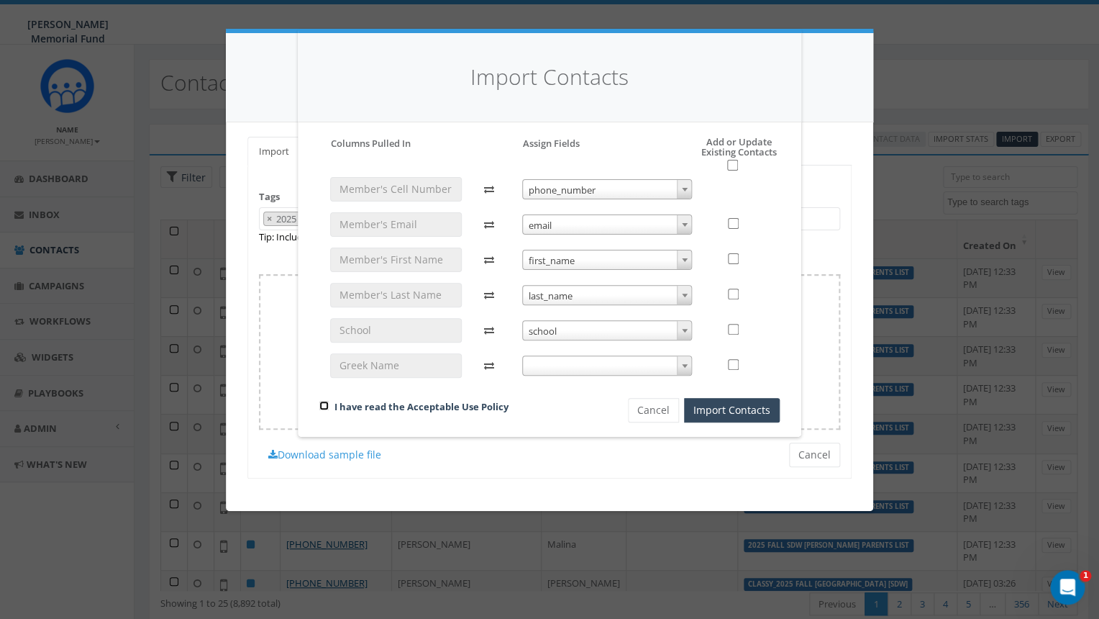
click at [324, 403] on input "checkbox" at bounding box center [323, 405] width 9 height 9
checkbox input "true"
click at [733, 165] on input "checkbox" at bounding box center [732, 165] width 11 height 11
checkbox input "true"
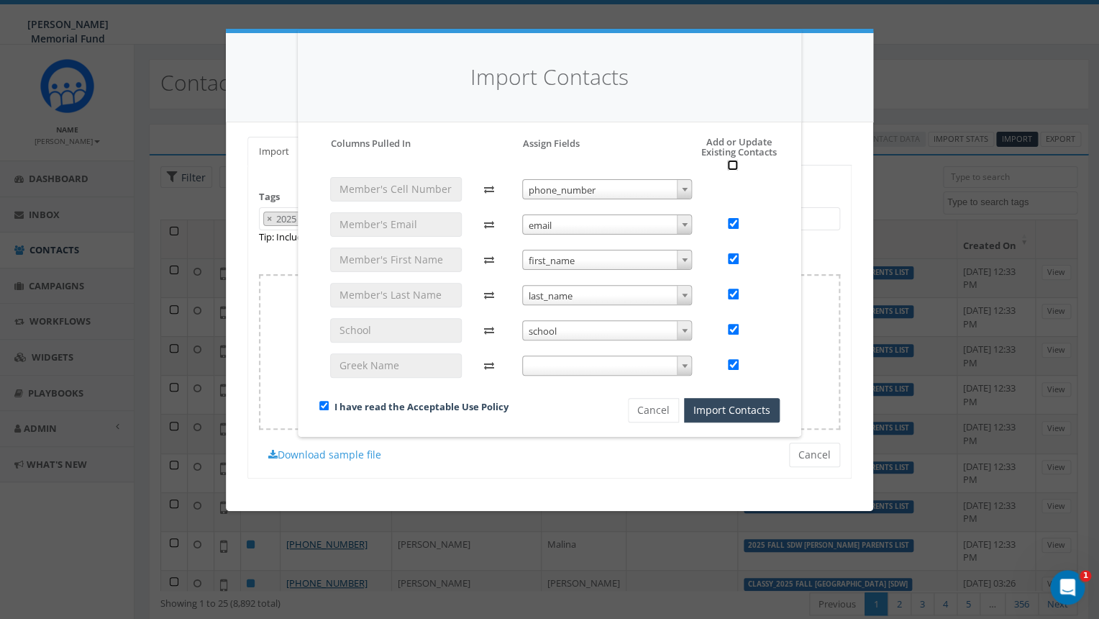
checkbox input "true"
click at [711, 411] on button "Import Contacts" at bounding box center [732, 410] width 96 height 24
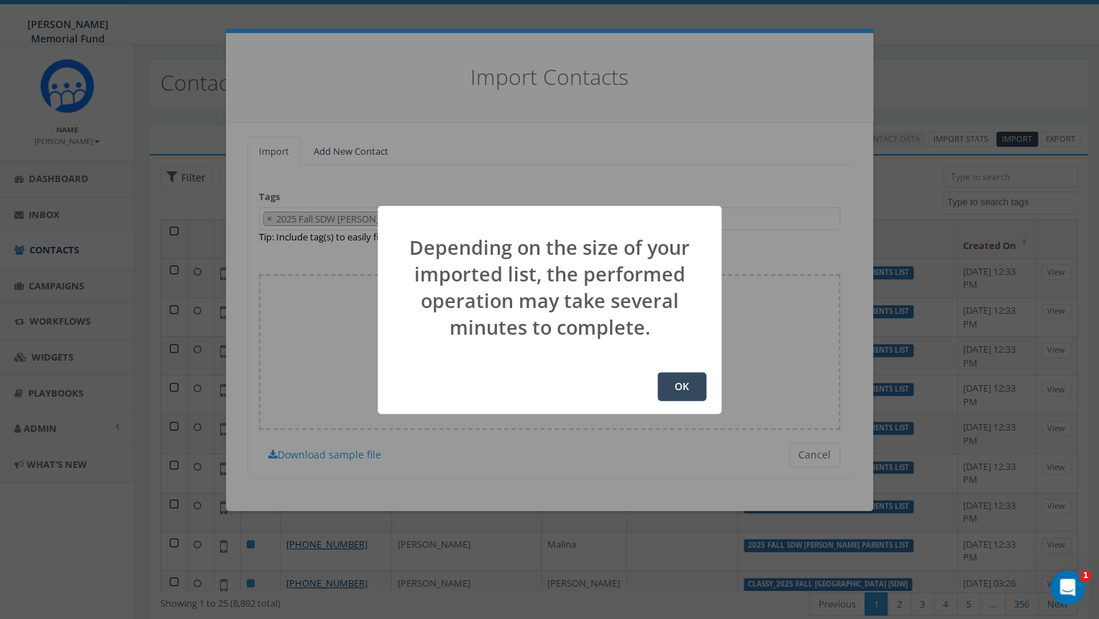
click at [687, 387] on button "OK" at bounding box center [681, 386] width 49 height 29
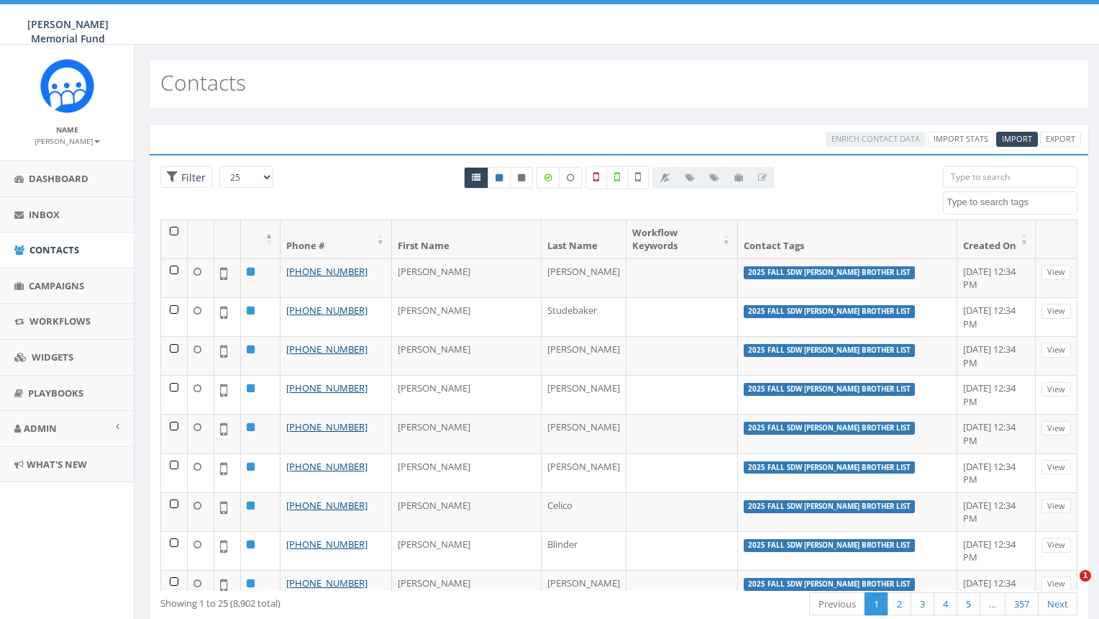
select select
click at [55, 247] on span "Contacts" at bounding box center [54, 249] width 50 height 13
select select
click at [1018, 139] on span "Import" at bounding box center [1017, 138] width 30 height 11
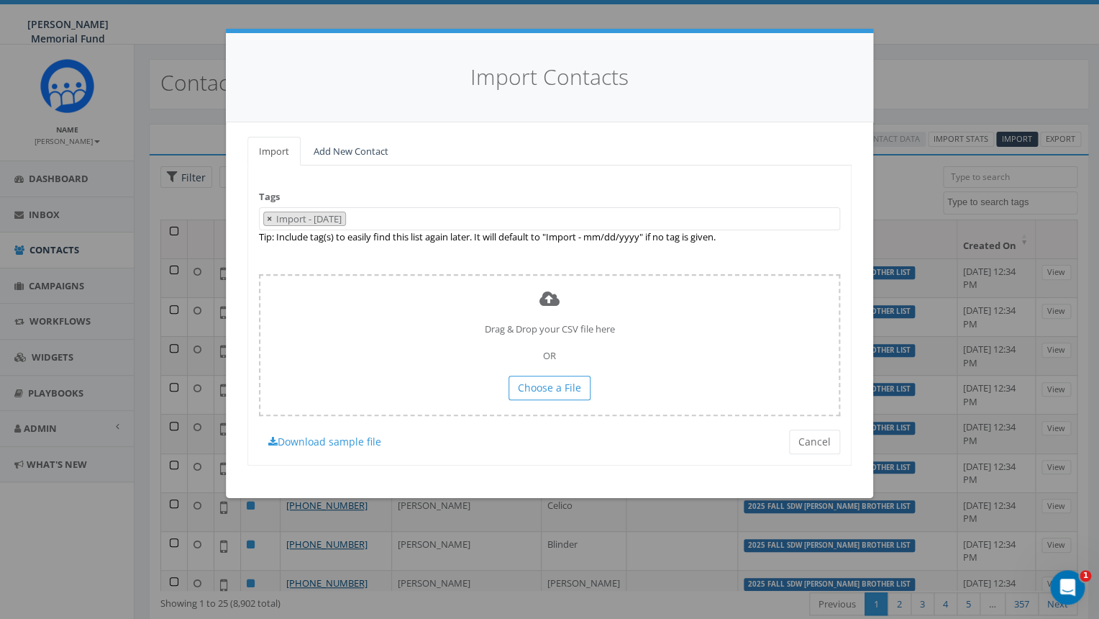
click at [270, 219] on span "×" at bounding box center [269, 218] width 5 height 13
select select
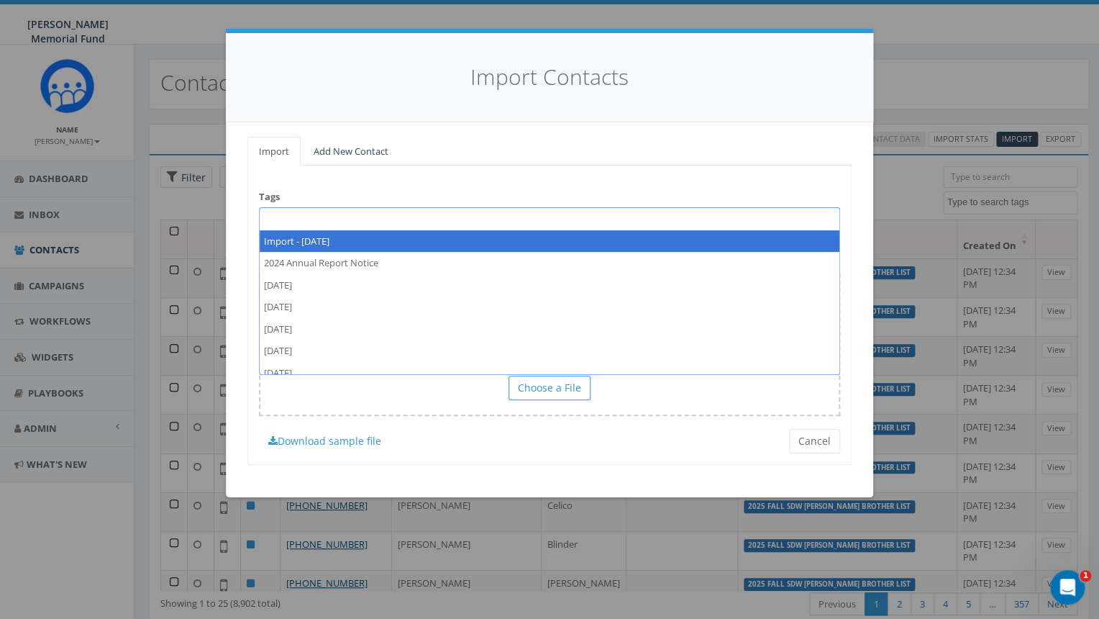
paste textarea "2025 Fall SDW [PERSON_NAME] BROTHER List"
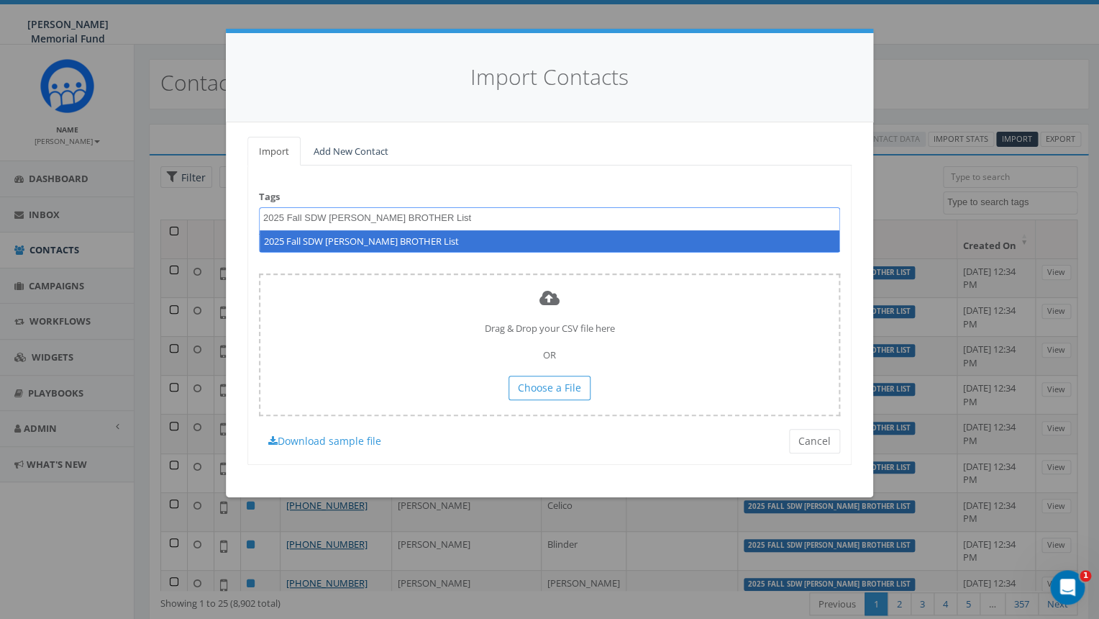
click at [367, 214] on textarea "2025 Fall SDW [PERSON_NAME] BROTHER List" at bounding box center [382, 217] width 239 height 13
click at [334, 216] on textarea "2025 Fall SDW [PERSON_NAME] BROTHER List" at bounding box center [382, 217] width 239 height 13
type textarea "2025 Fall SDW Michgan State BROTHER List"
select select "2025 Fall SDW Michgan State BROTHER List"
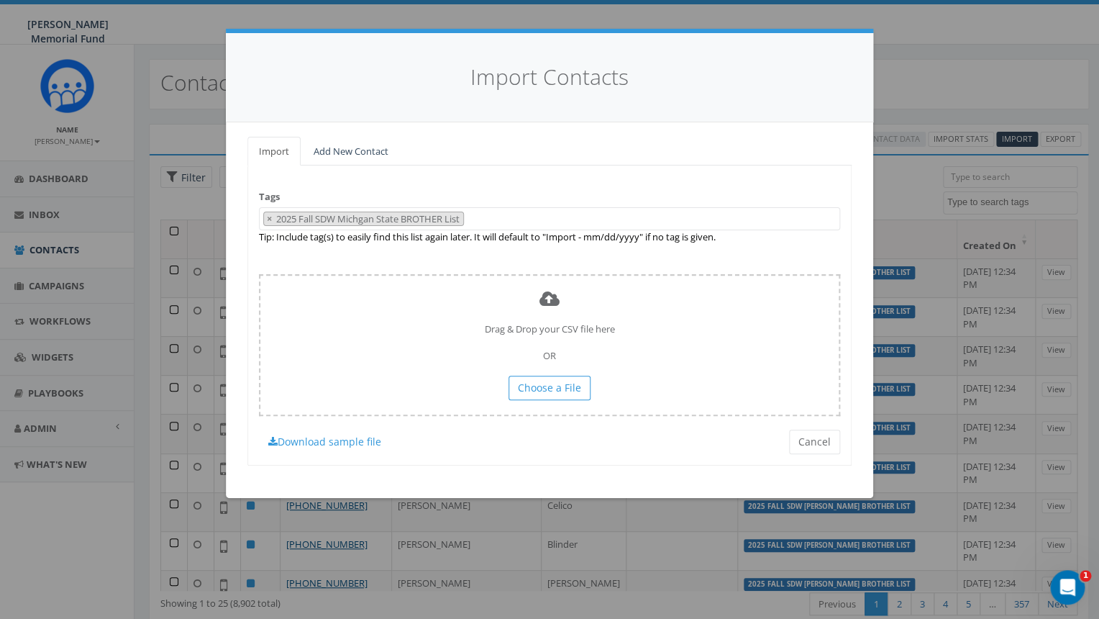
scroll to position [10225, 0]
drag, startPoint x: 480, startPoint y: 215, endPoint x: 237, endPoint y: 211, distance: 243.9
click at [237, 211] on div "Import Add New Contact Tags Import - 09/18/2025 2024 Annual Report Notice 2025/…" at bounding box center [549, 309] width 647 height 375
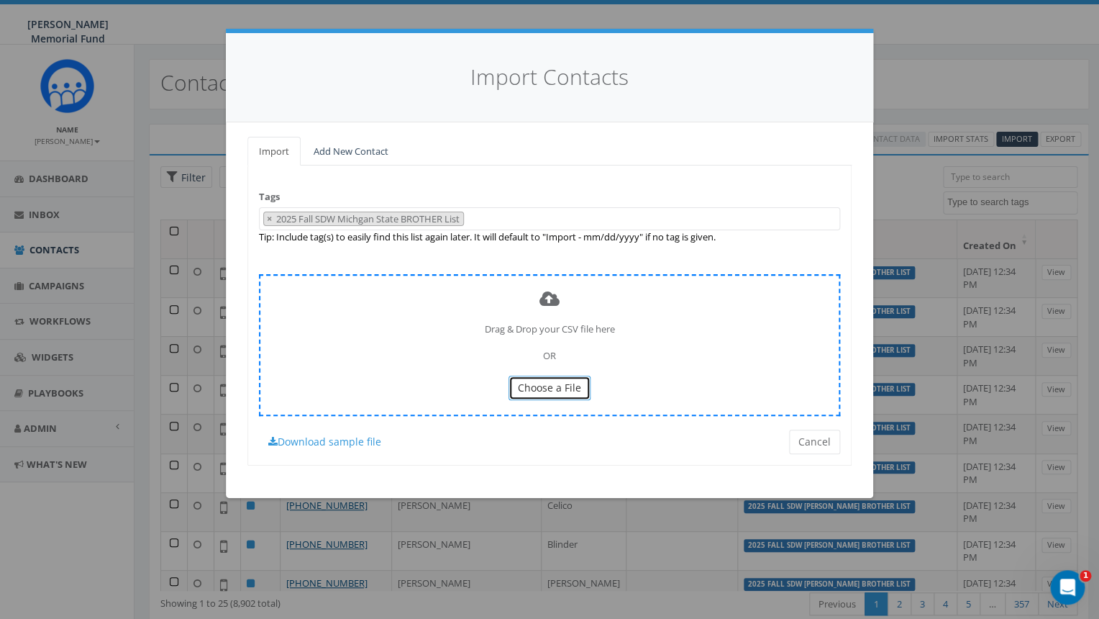
click at [560, 384] on span "Choose a File" at bounding box center [549, 387] width 63 height 14
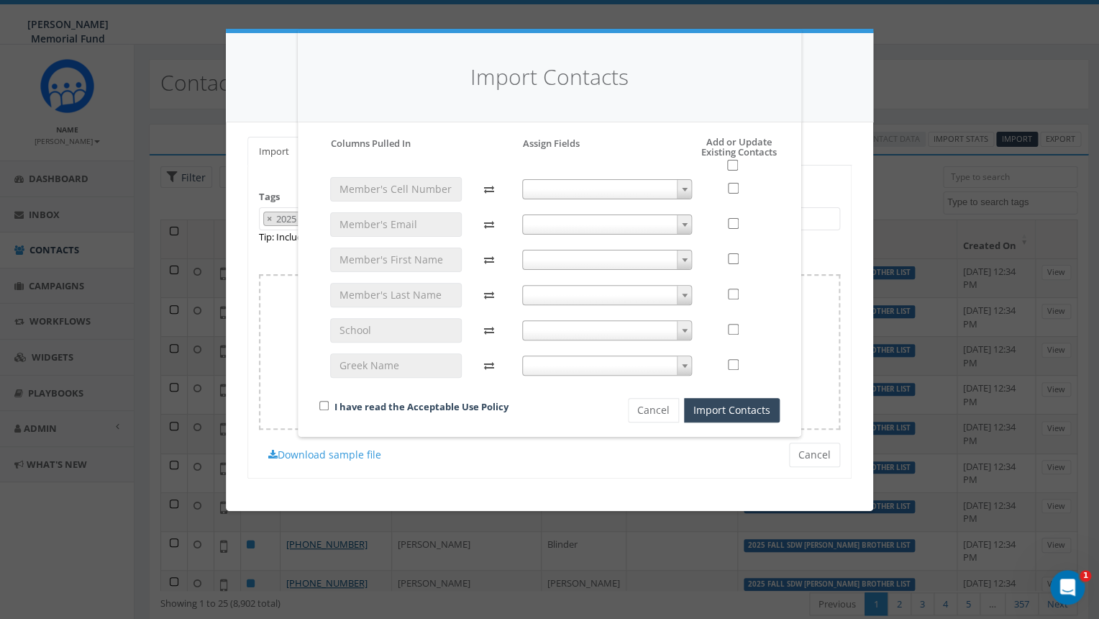
click at [595, 188] on span at bounding box center [607, 189] width 170 height 20
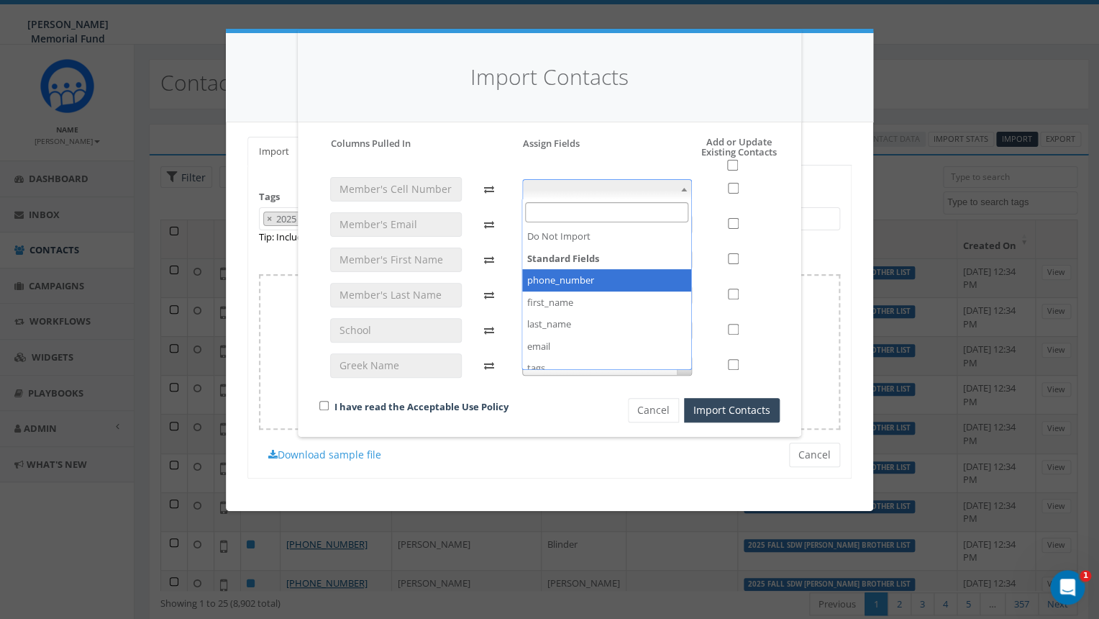
select select "phone_number"
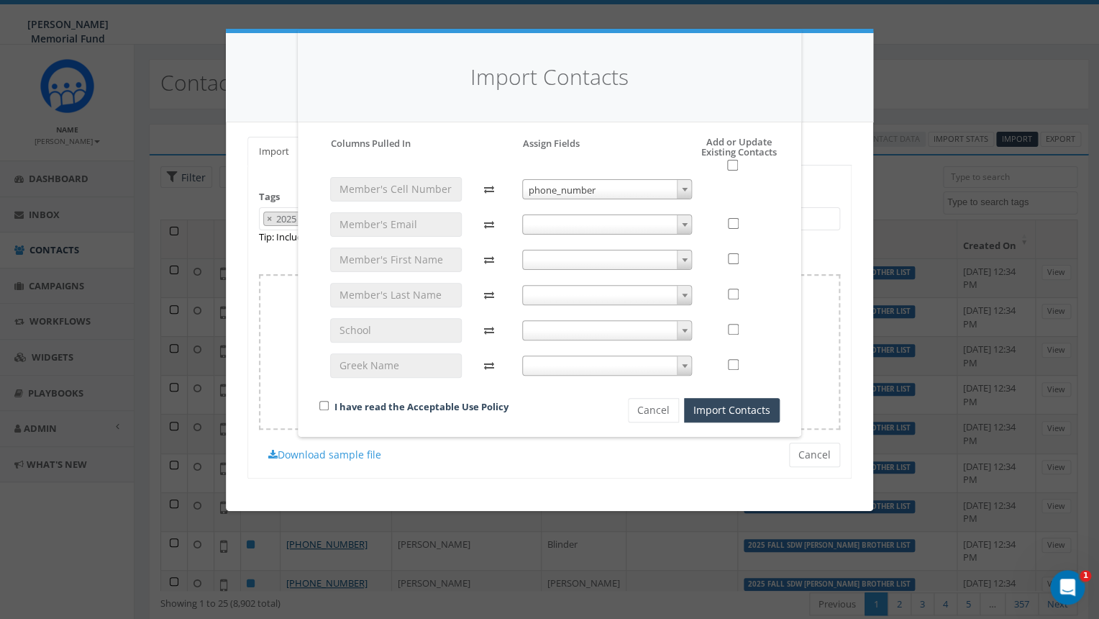
click at [575, 224] on span at bounding box center [607, 224] width 170 height 20
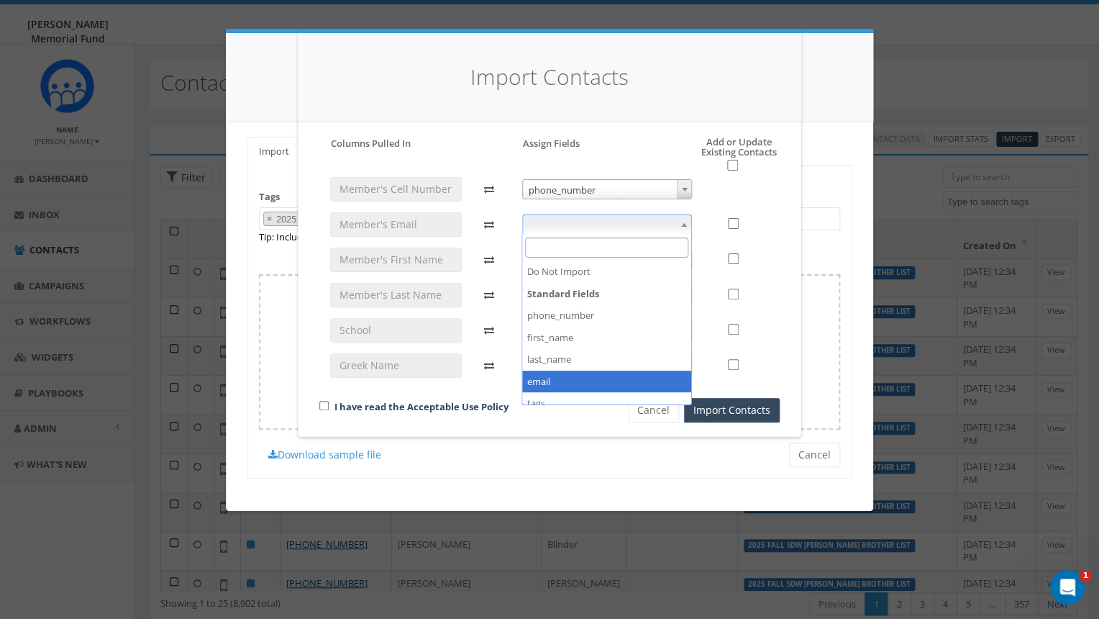
select select "email"
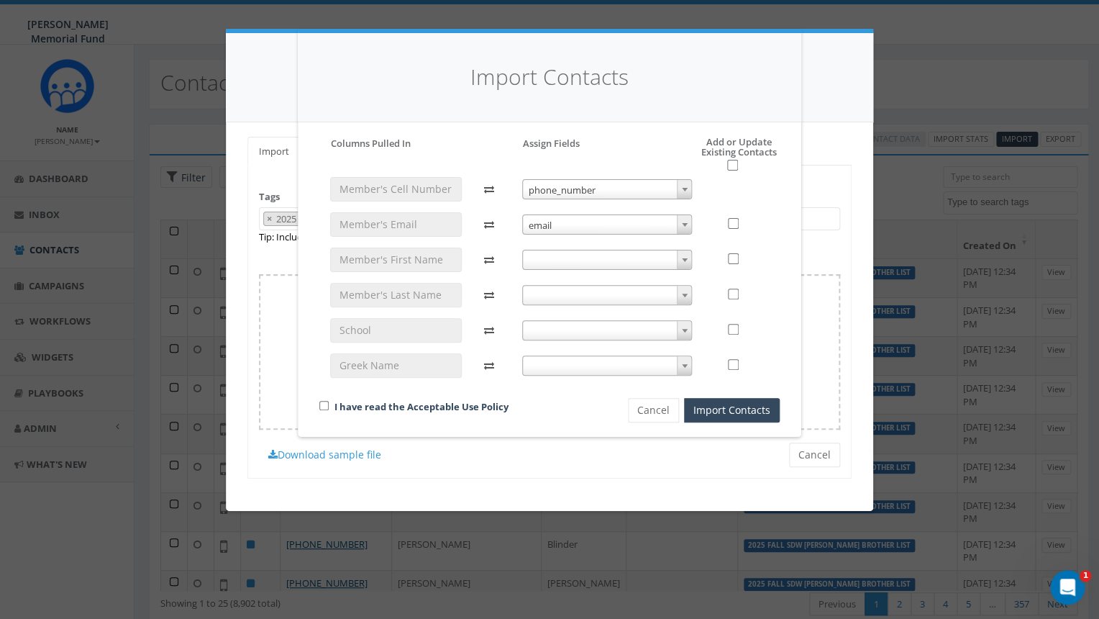
click at [588, 255] on span at bounding box center [607, 260] width 170 height 20
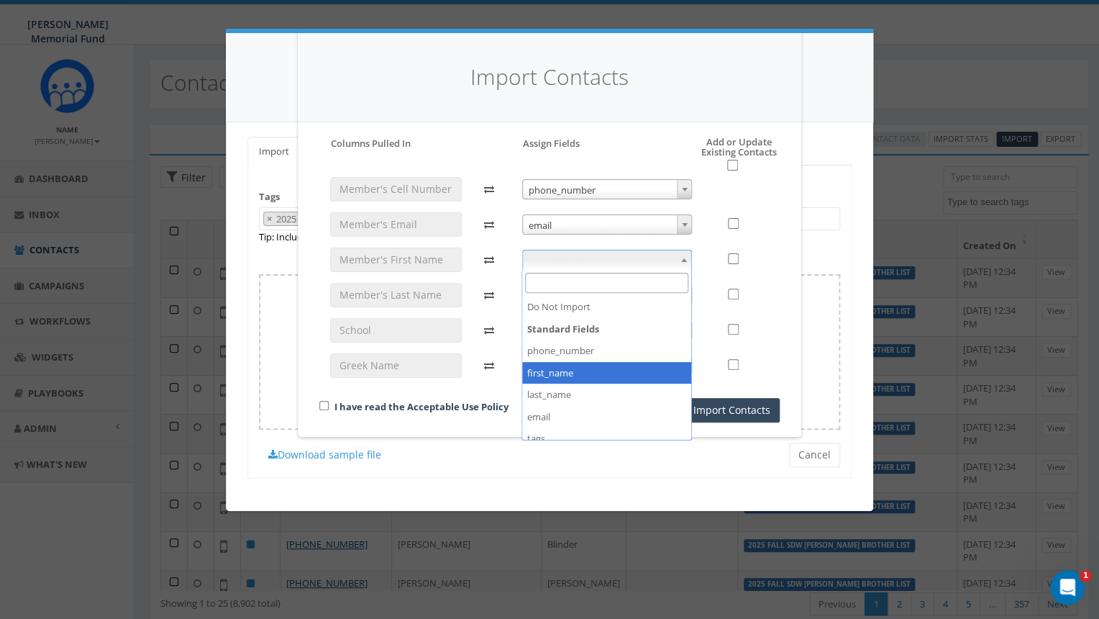
select select "first_name"
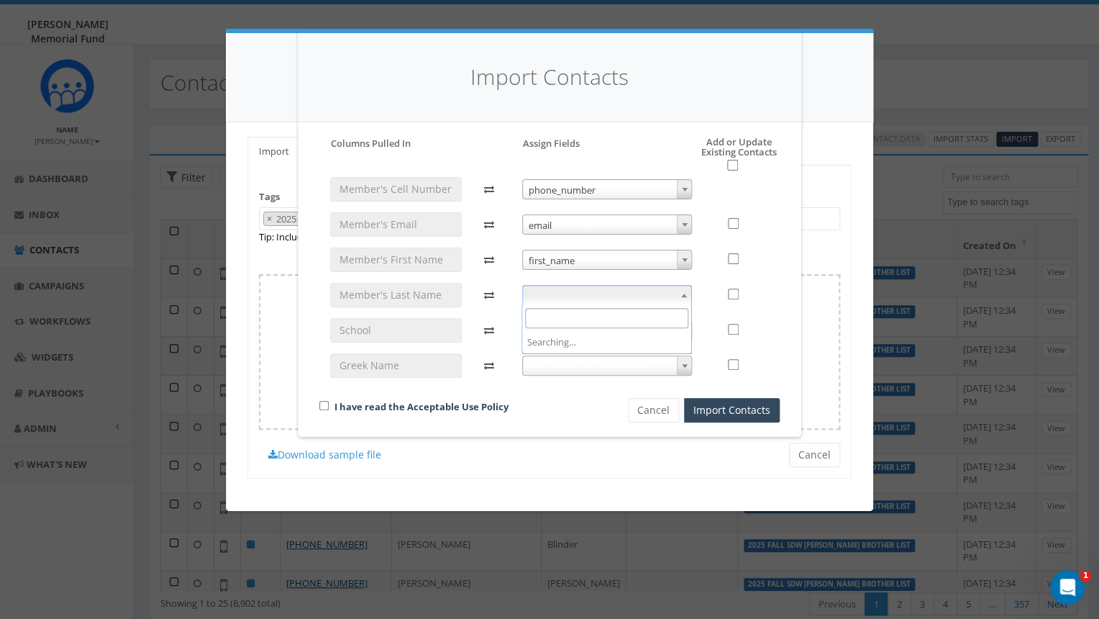
click at [573, 285] on span at bounding box center [607, 295] width 170 height 20
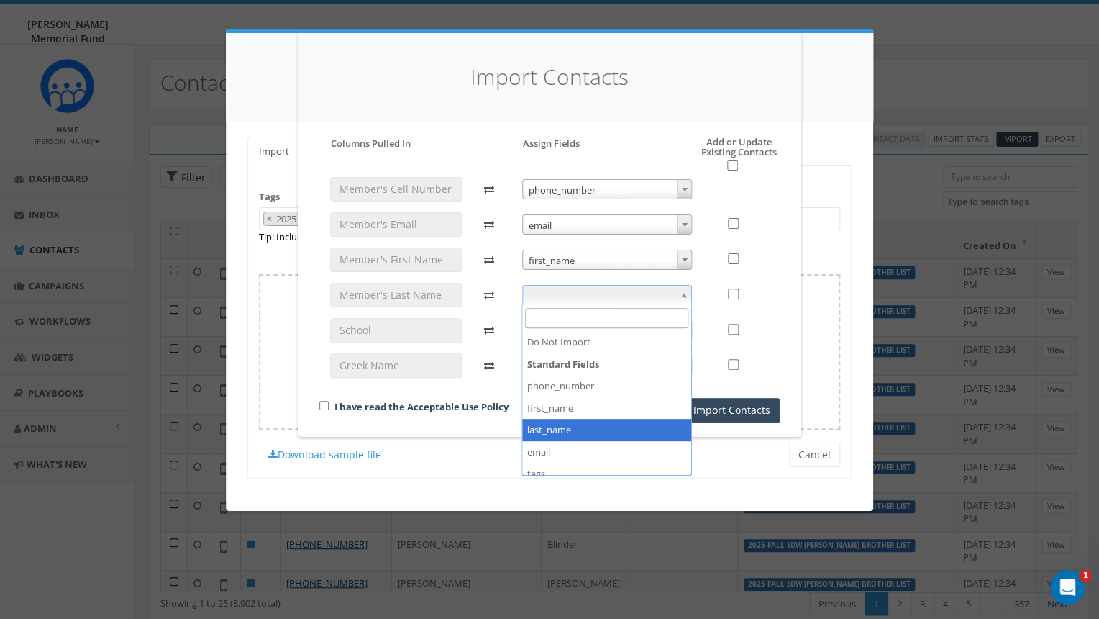
select select "last_name"
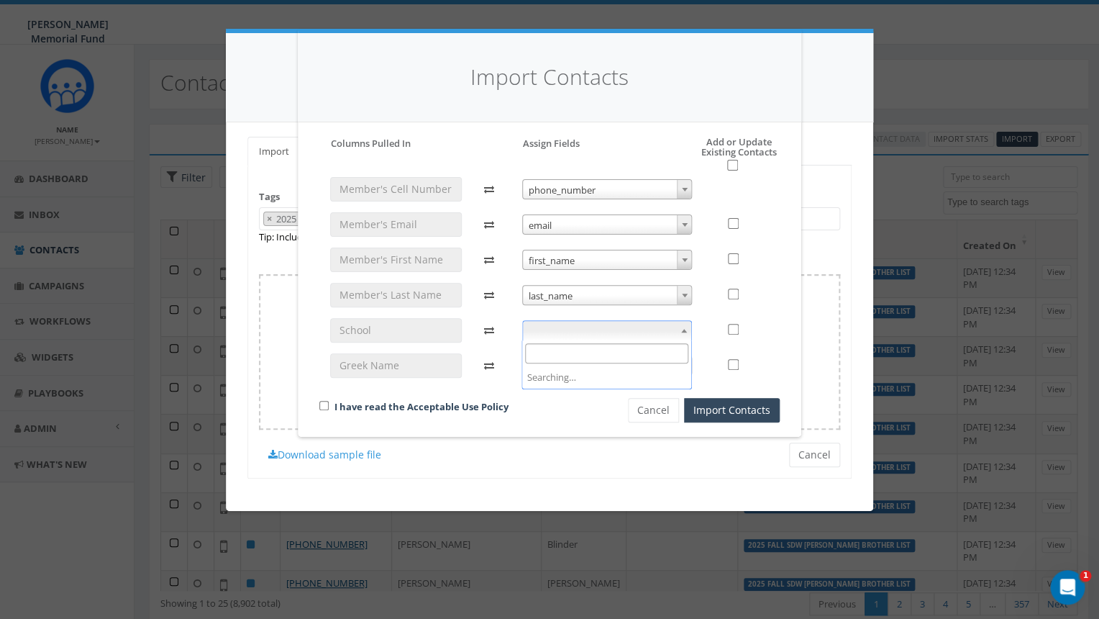
click at [570, 326] on span at bounding box center [607, 330] width 170 height 20
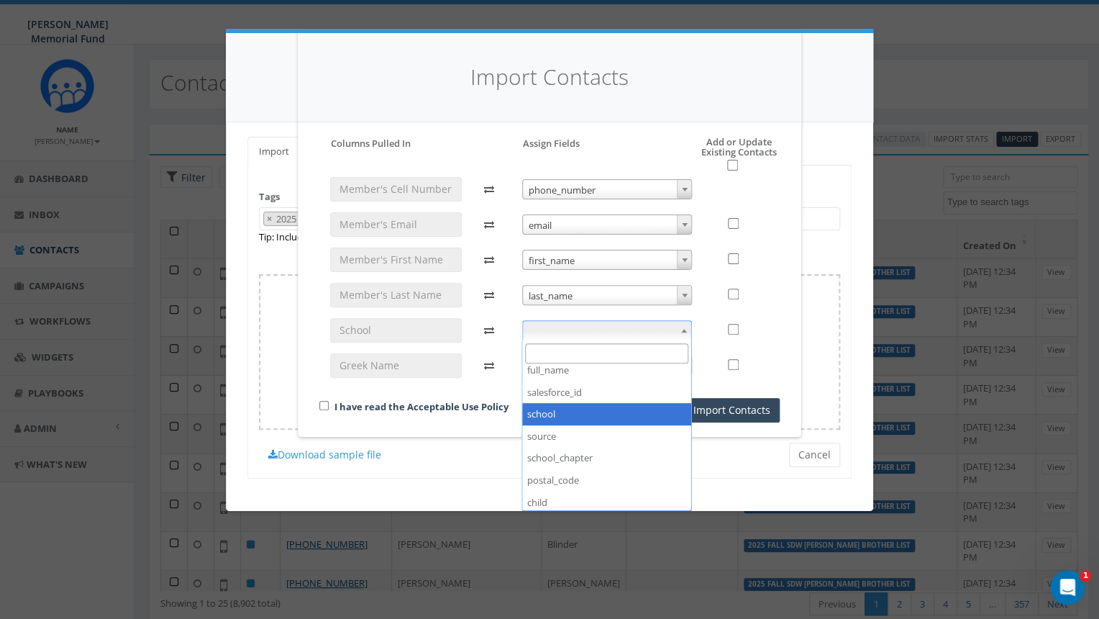
select select "school"
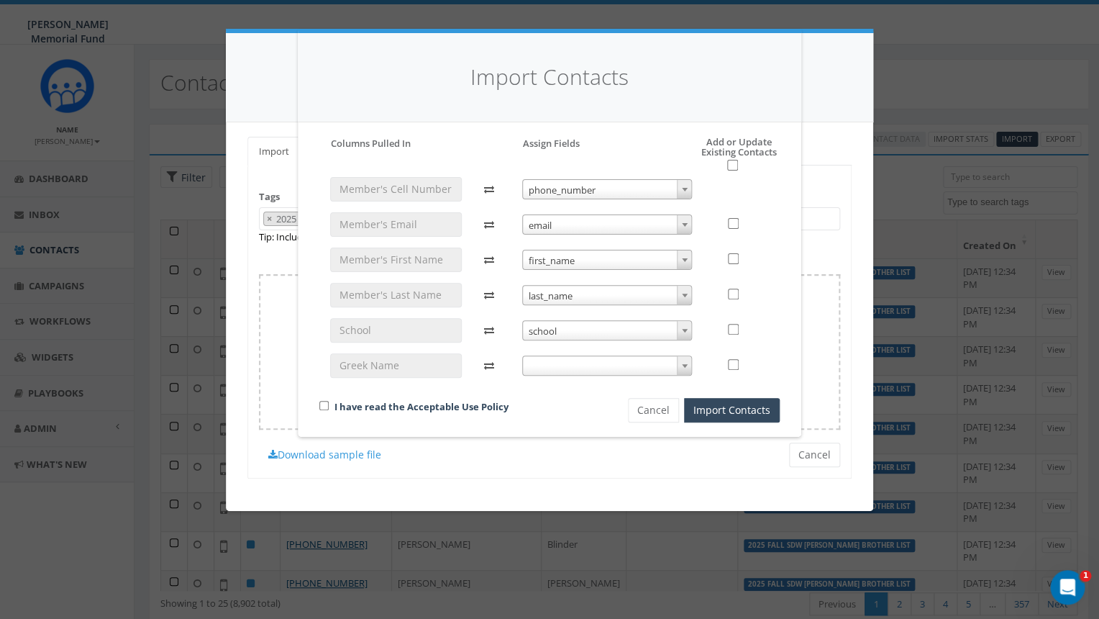
click at [588, 360] on span at bounding box center [607, 365] width 170 height 20
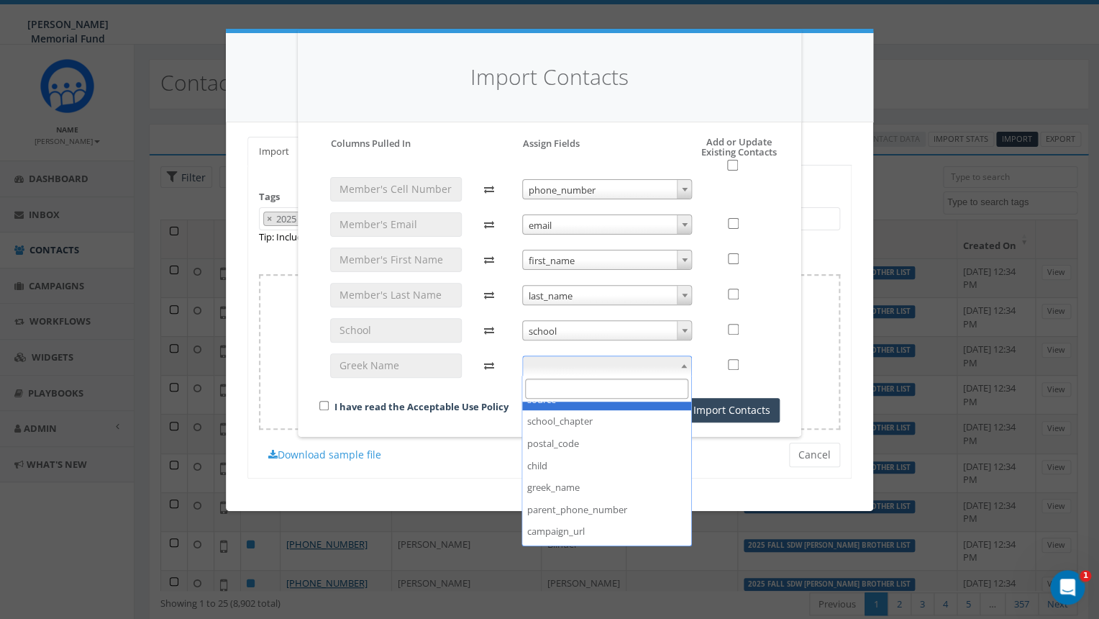
scroll to position [284, 0]
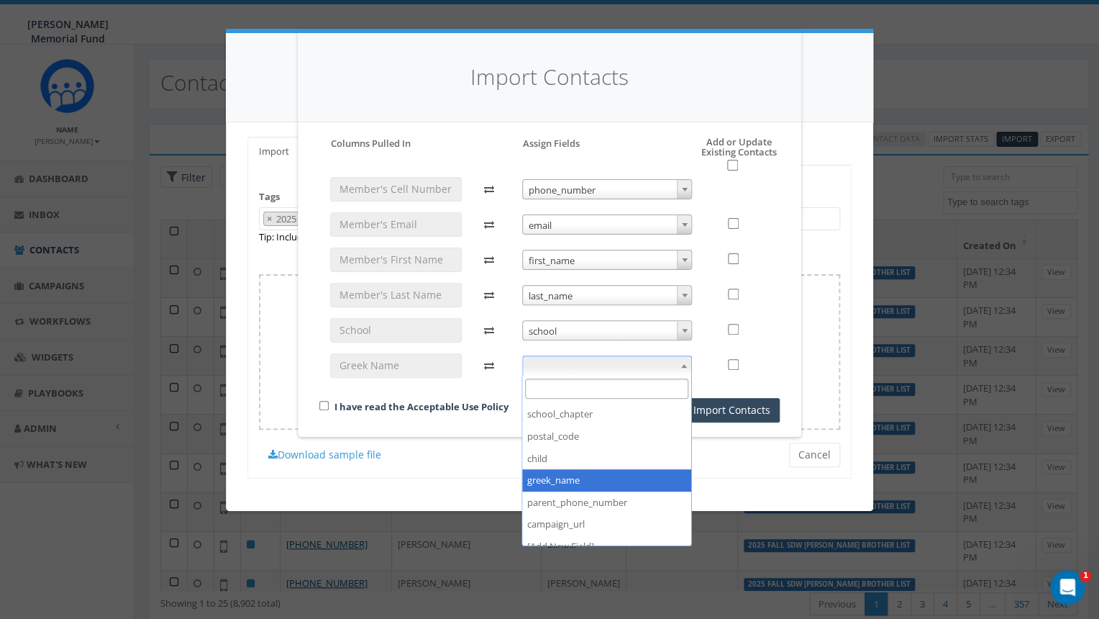
select select "greek_name"
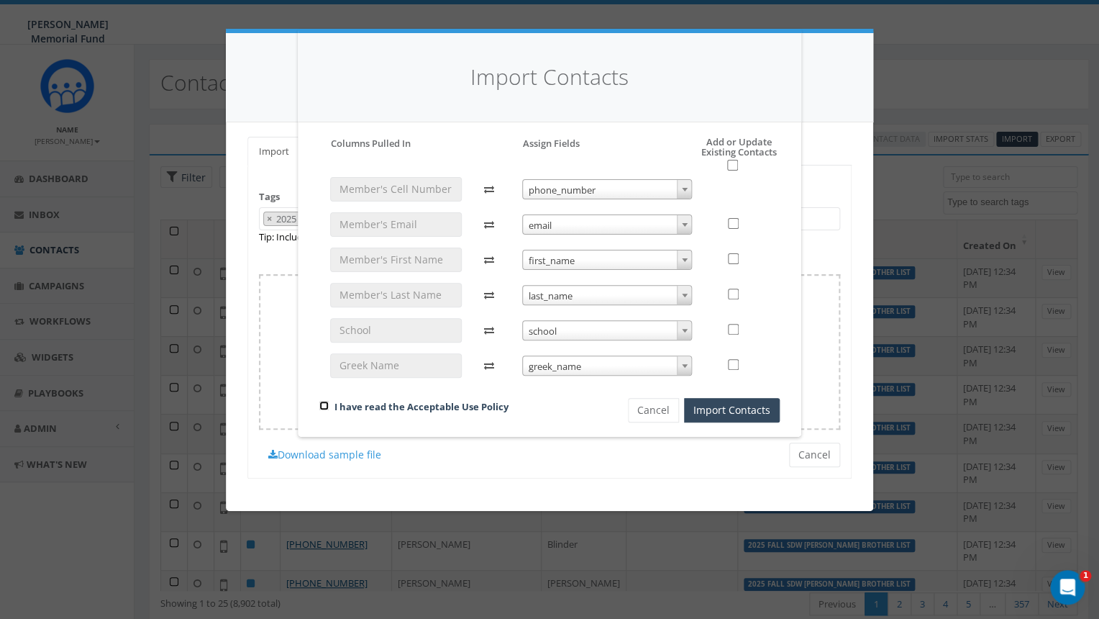
click at [325, 403] on input "checkbox" at bounding box center [323, 405] width 9 height 9
checkbox input "true"
click at [733, 167] on input "checkbox" at bounding box center [732, 165] width 11 height 11
checkbox input "true"
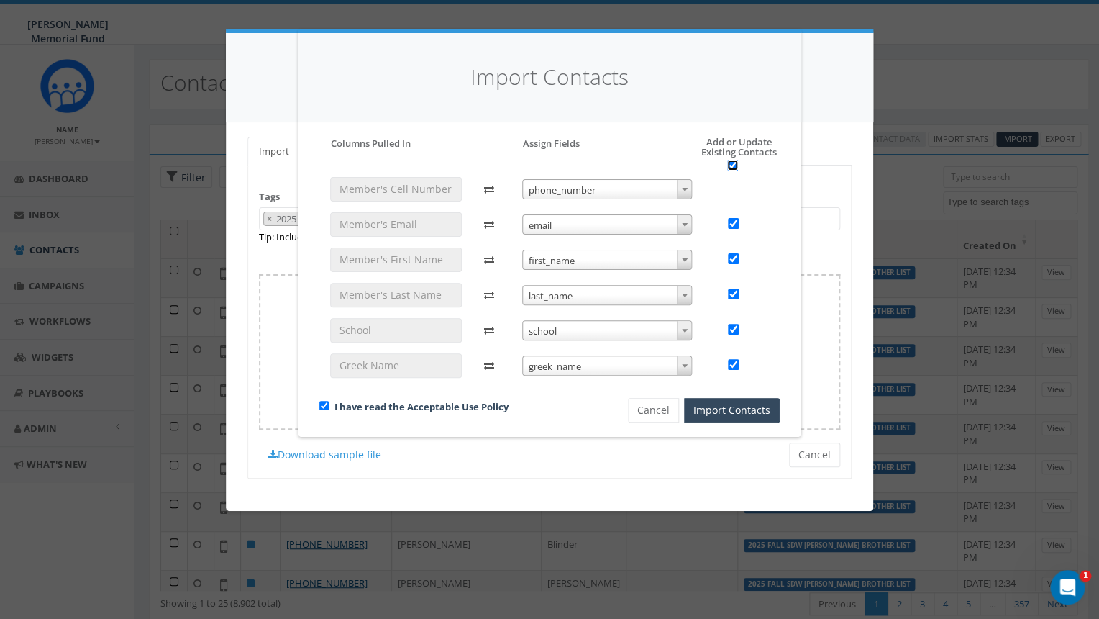
checkbox input "true"
click at [731, 411] on button "Import Contacts" at bounding box center [732, 410] width 96 height 24
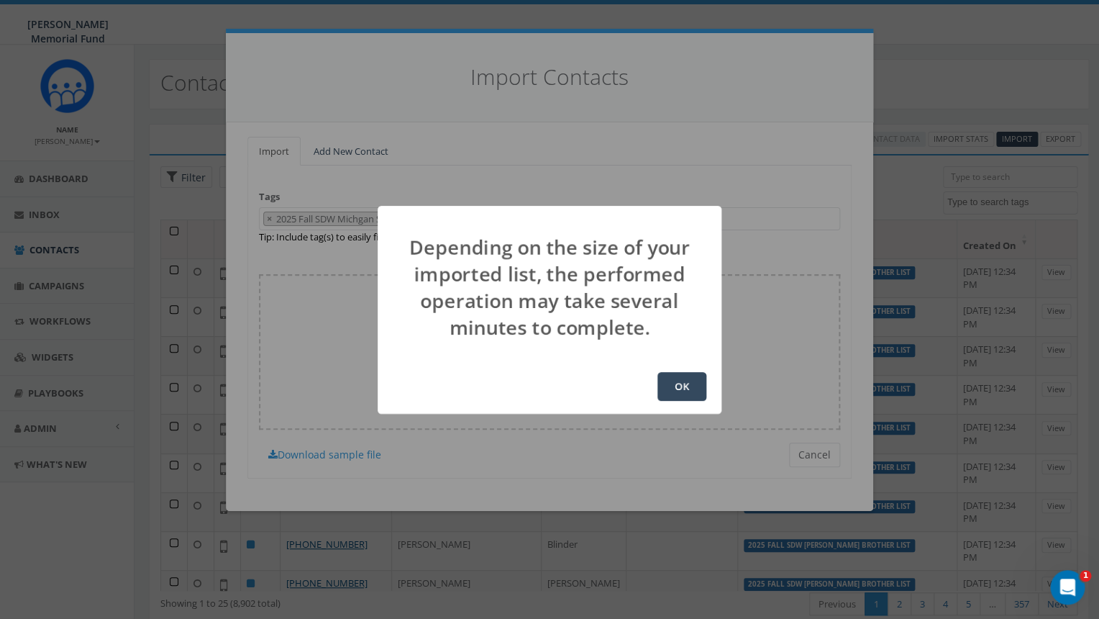
click at [682, 390] on button "OK" at bounding box center [681, 386] width 49 height 29
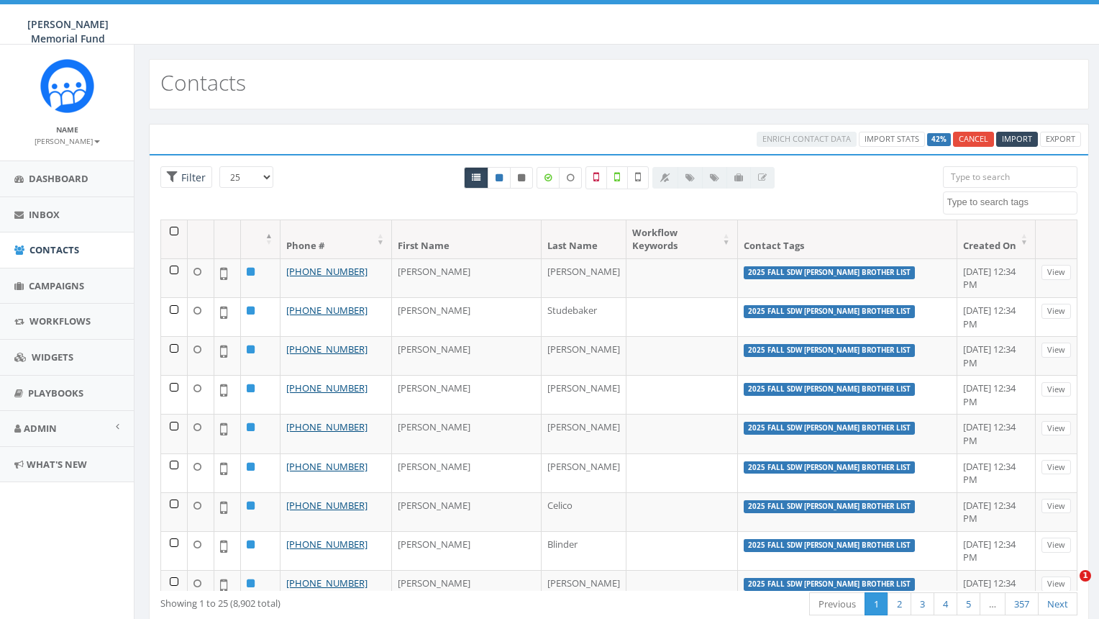
select select
click at [1019, 137] on span "Import" at bounding box center [1017, 138] width 30 height 11
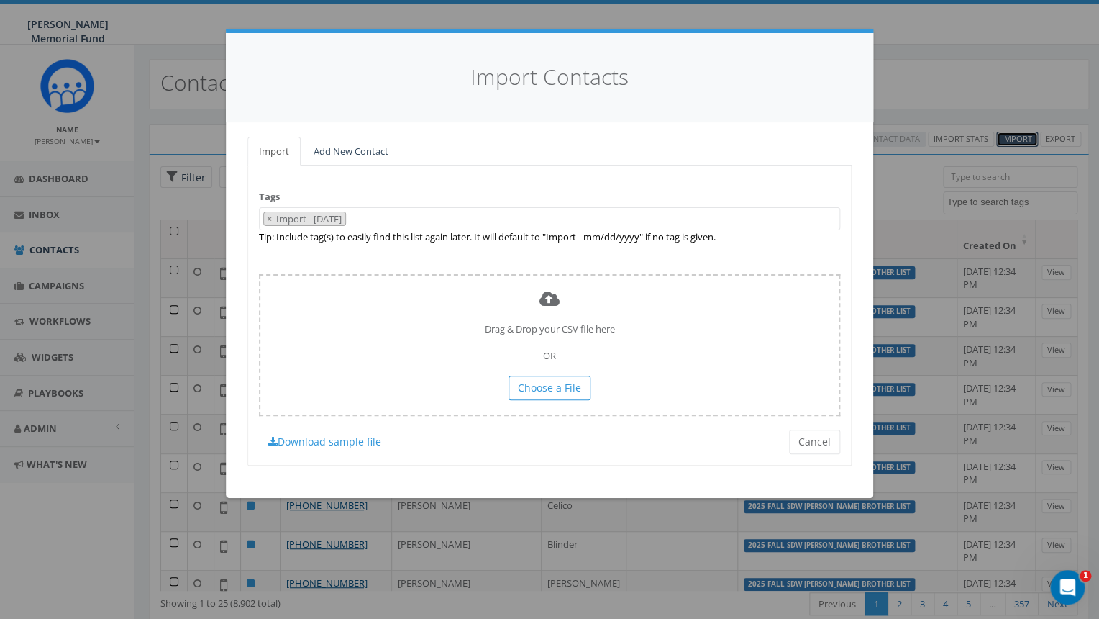
scroll to position [10225, 0]
click at [270, 219] on span "×" at bounding box center [269, 218] width 5 height 13
select select
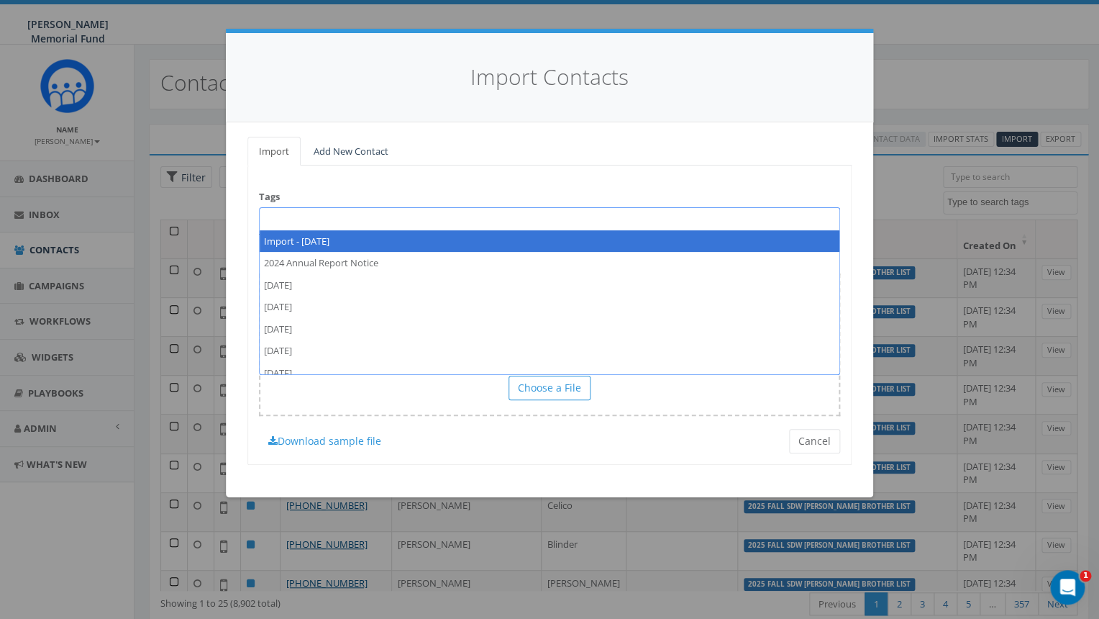
click at [271, 220] on span at bounding box center [549, 218] width 581 height 23
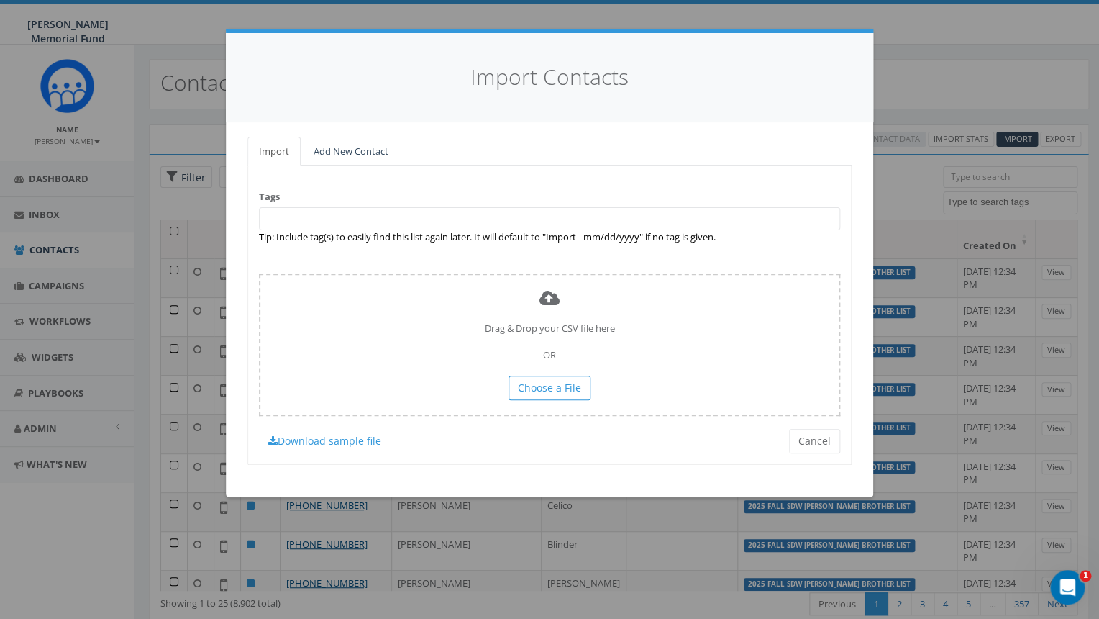
paste textarea "2025 Fall SDW [PERSON_NAME] BROTHER List"
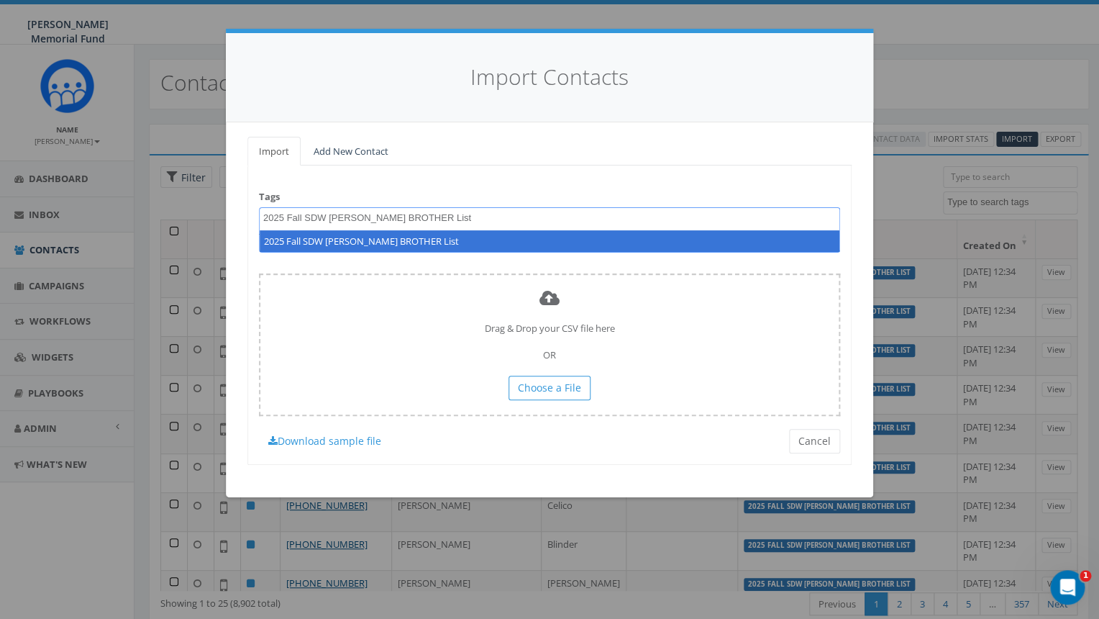
click at [339, 216] on textarea "2025 Fall SDW [PERSON_NAME] BROTHER List" at bounding box center [382, 217] width 239 height 13
drag, startPoint x: 483, startPoint y: 217, endPoint x: 233, endPoint y: 197, distance: 251.1
click at [263, 211] on textarea "2025 Fall SDW [PERSON_NAME] BROTHER List" at bounding box center [407, 217] width 288 height 13
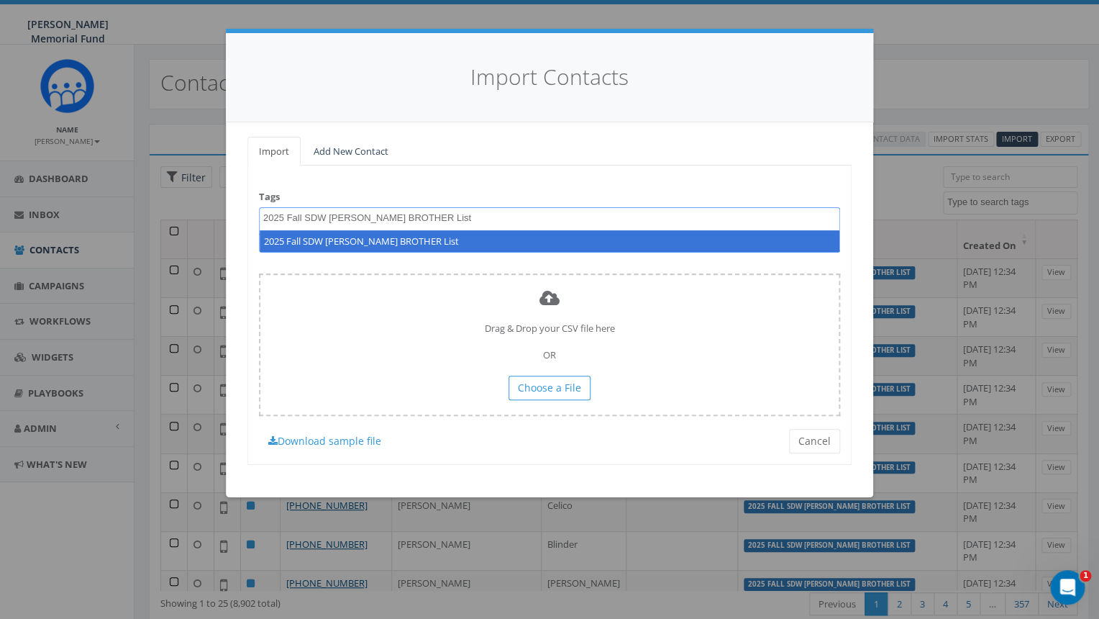
type textarea "2025 Fall SDW [PERSON_NAME] BROTHER List"
select select "2025 Fall SDW [PERSON_NAME] BROTHER List"
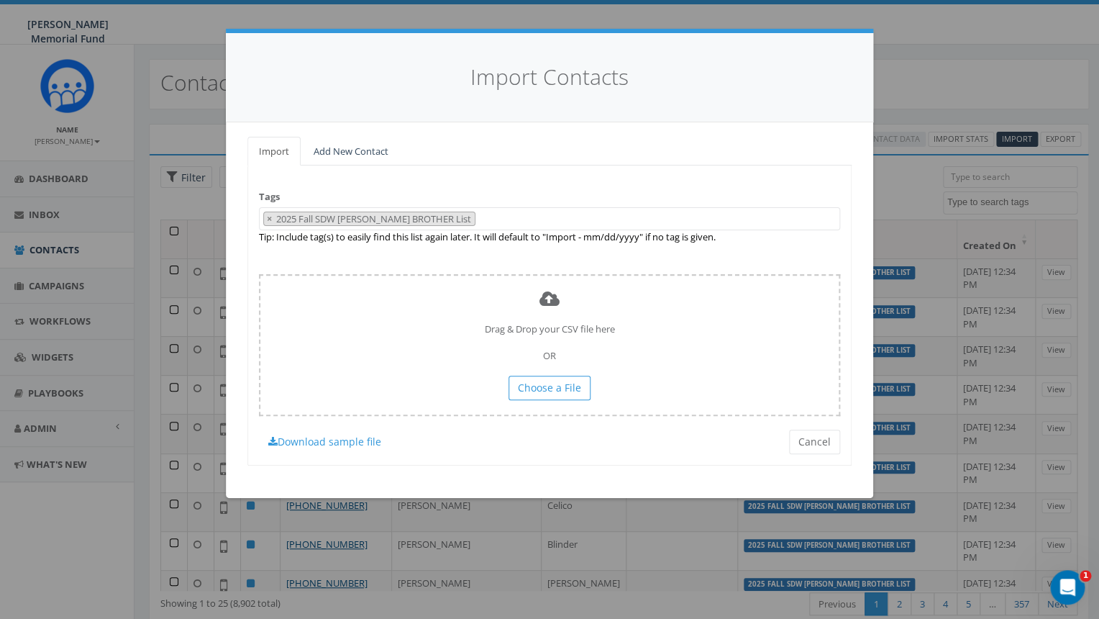
scroll to position [10243, 0]
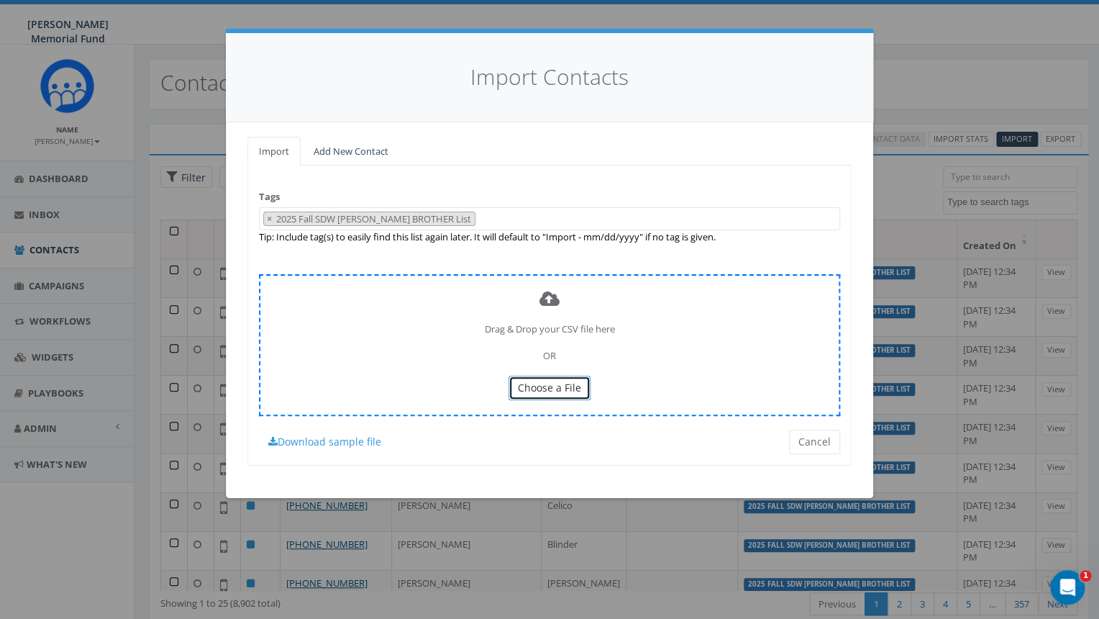
click at [551, 393] on span "Choose a File" at bounding box center [549, 387] width 63 height 14
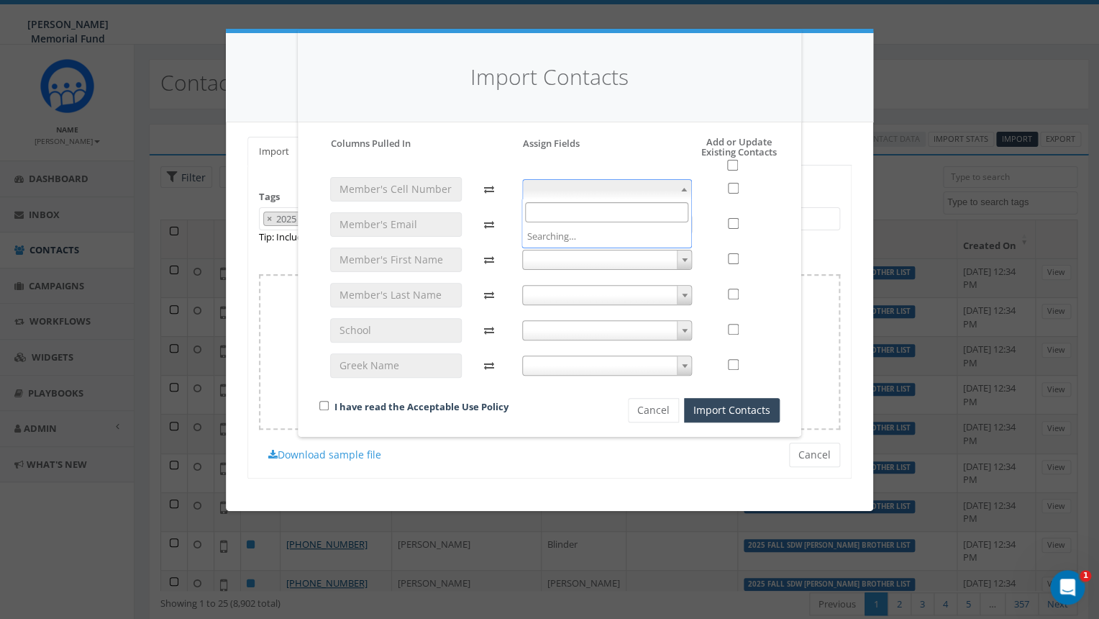
click at [606, 185] on span at bounding box center [607, 189] width 170 height 20
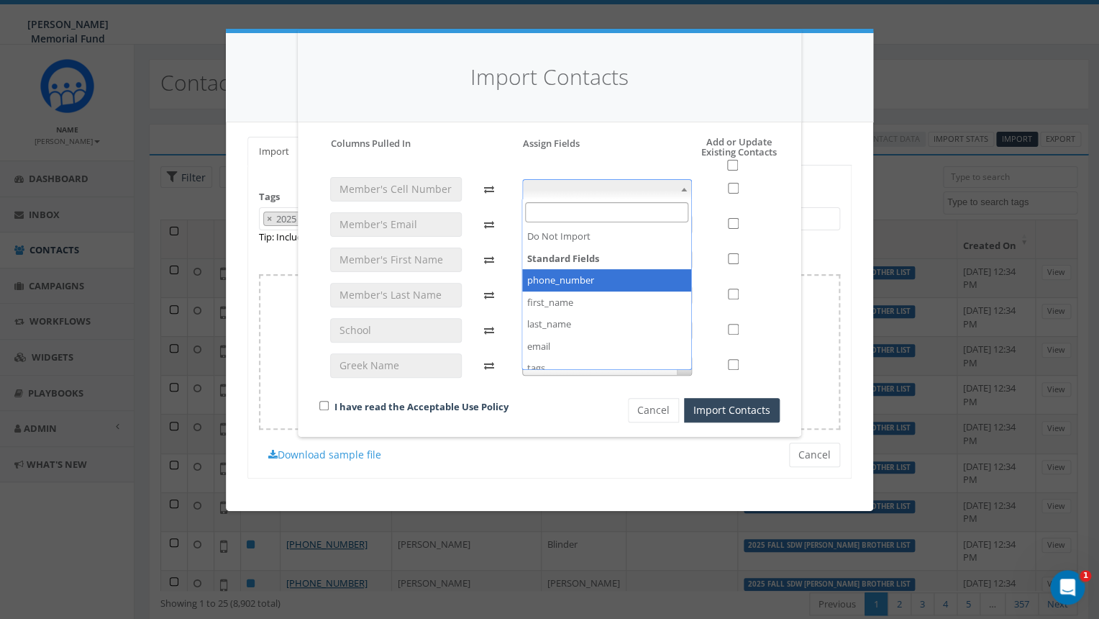
select select "phone_number"
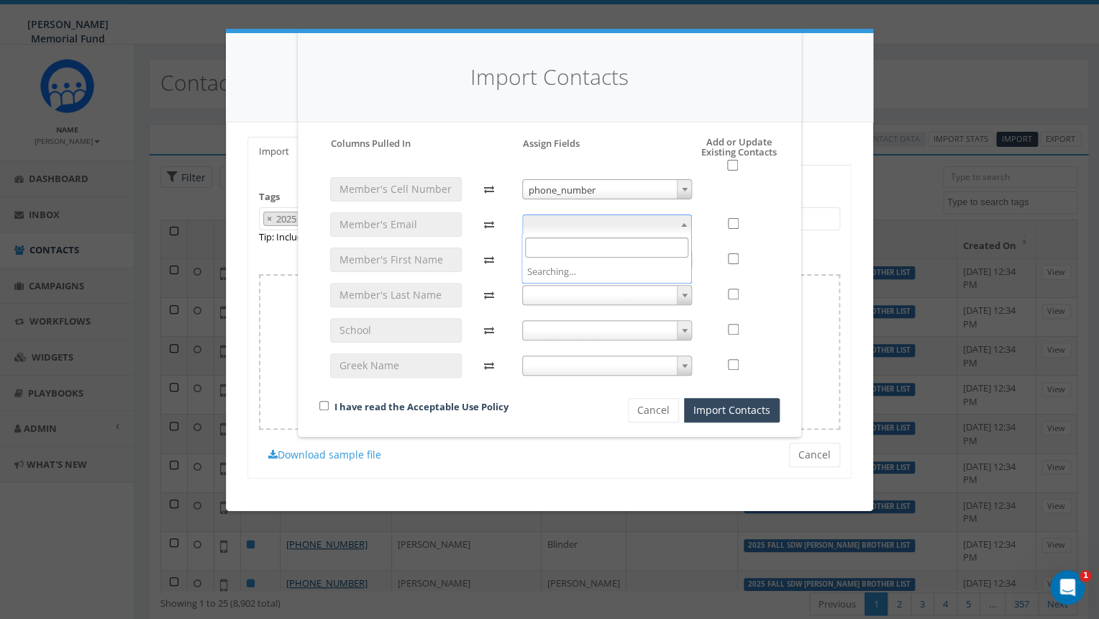
click at [606, 224] on span at bounding box center [607, 224] width 170 height 20
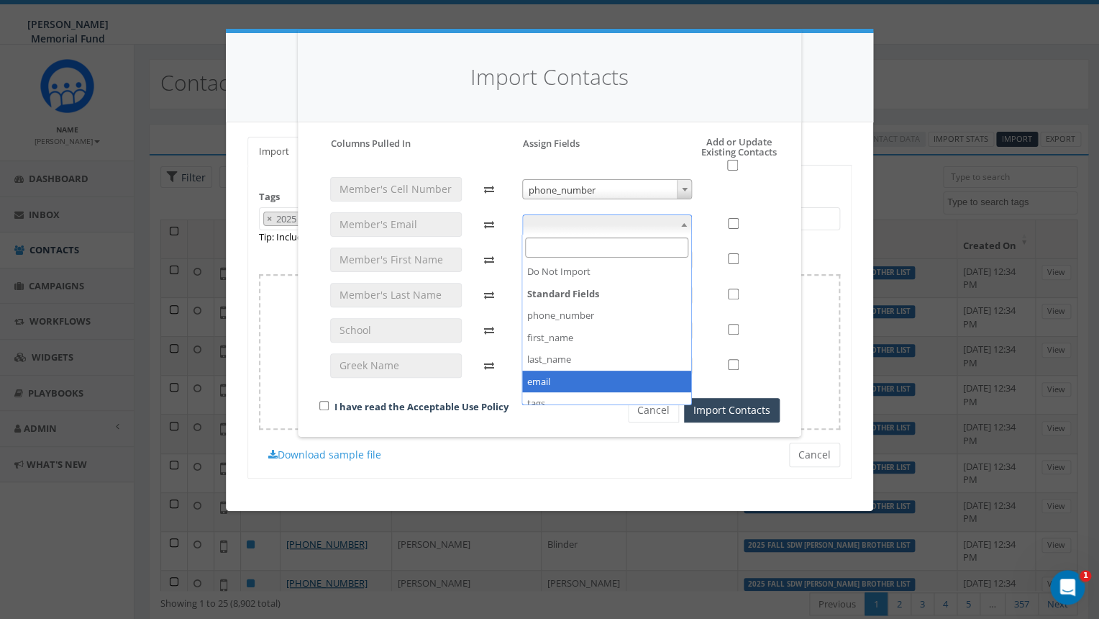
select select "email"
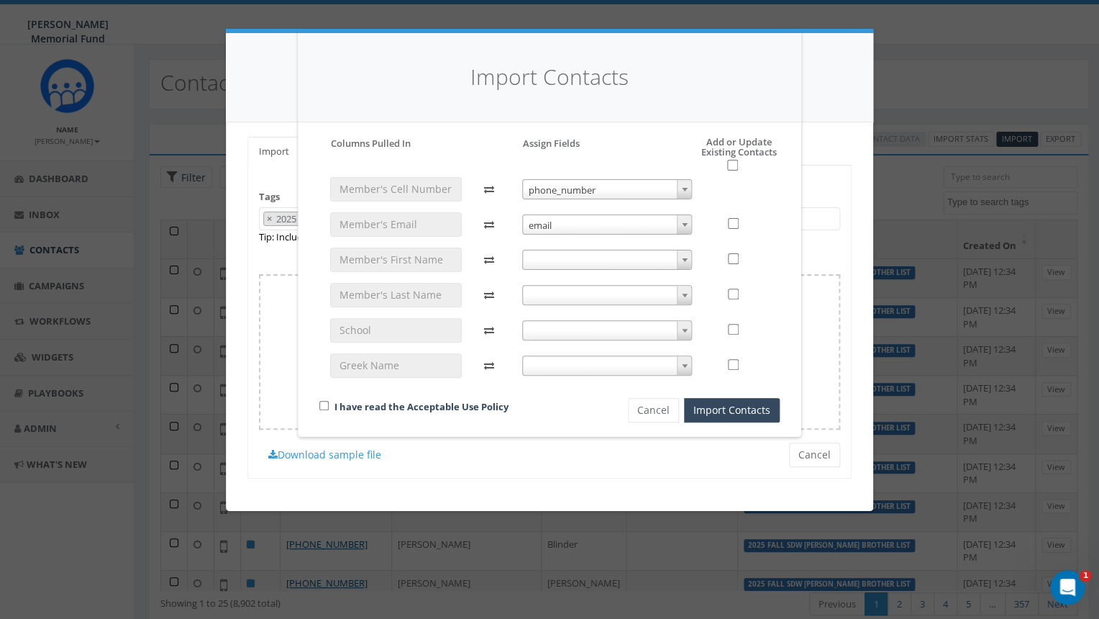
click at [611, 260] on span at bounding box center [607, 260] width 170 height 20
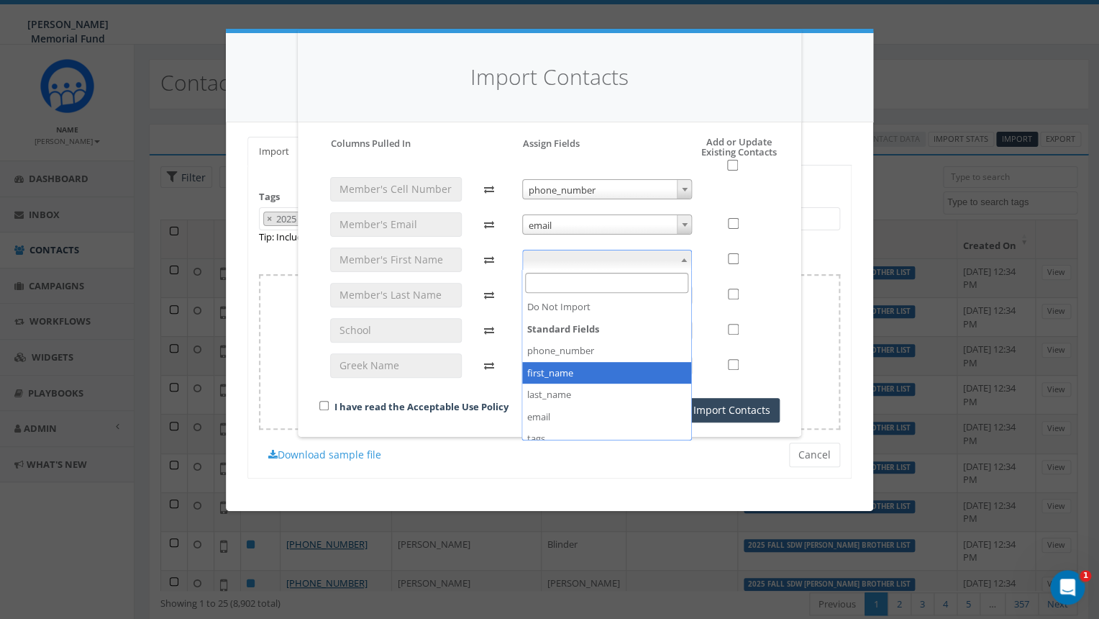
select select "first_name"
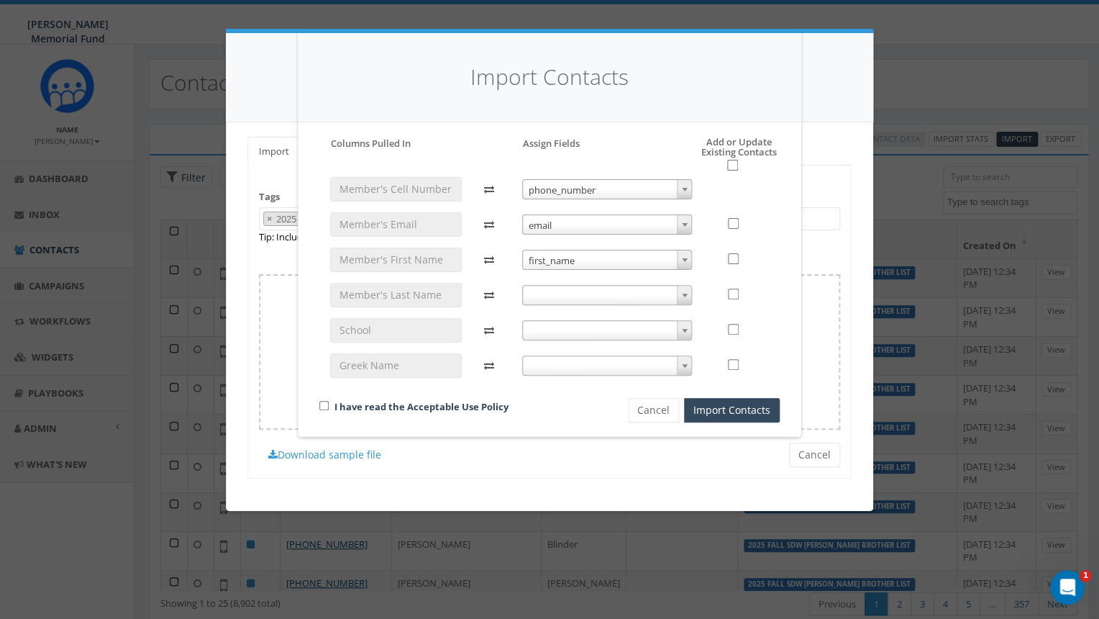
click at [614, 295] on span at bounding box center [607, 295] width 170 height 20
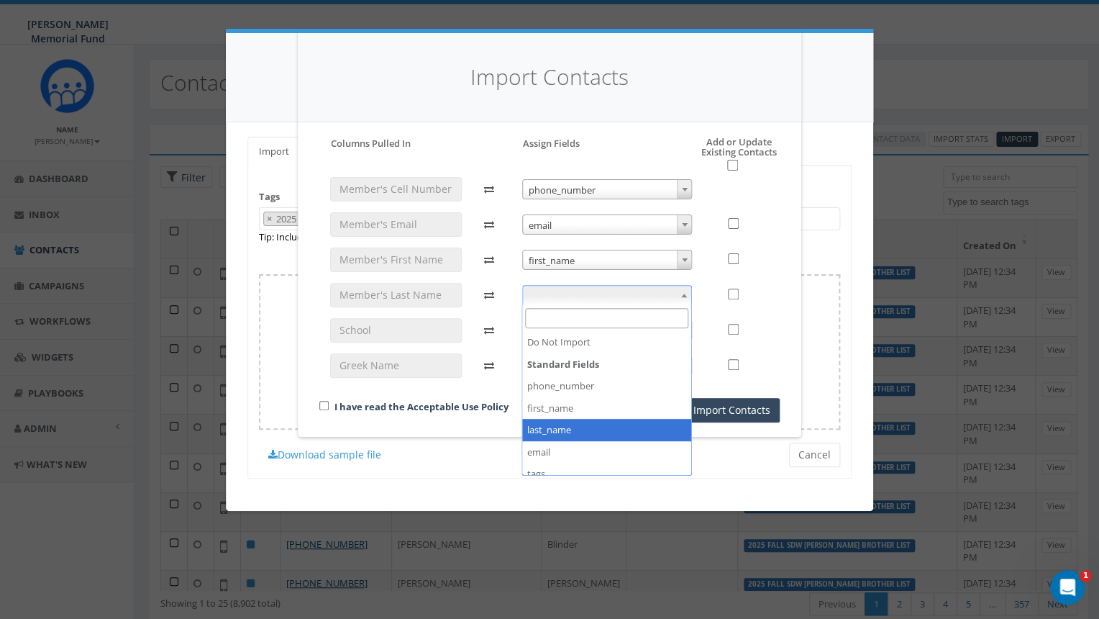
select select "last_name"
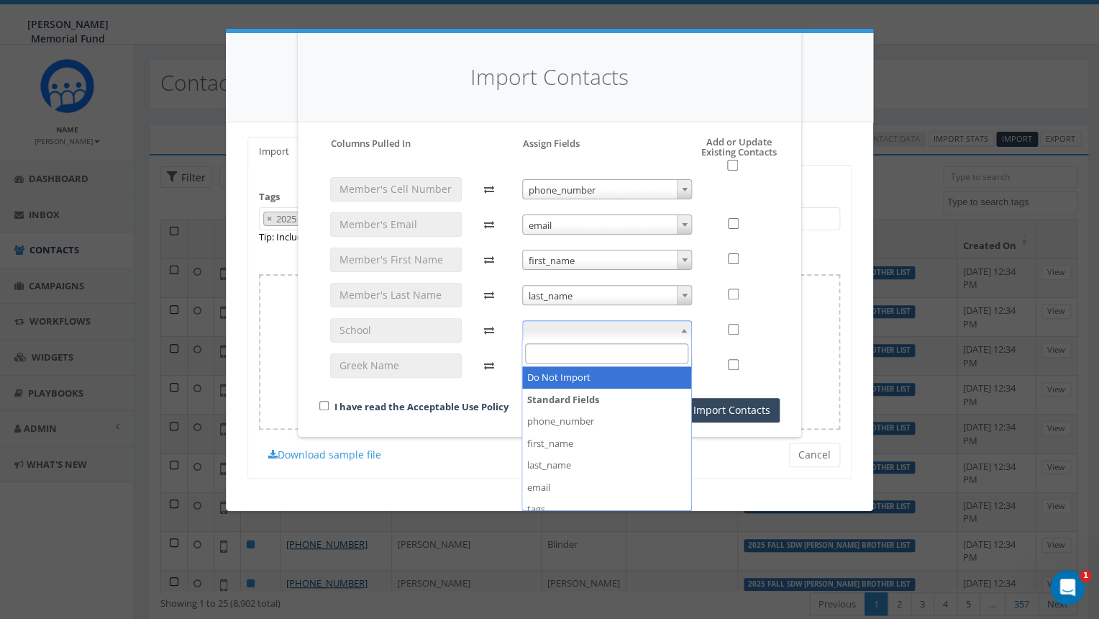
click at [606, 324] on span at bounding box center [607, 330] width 170 height 20
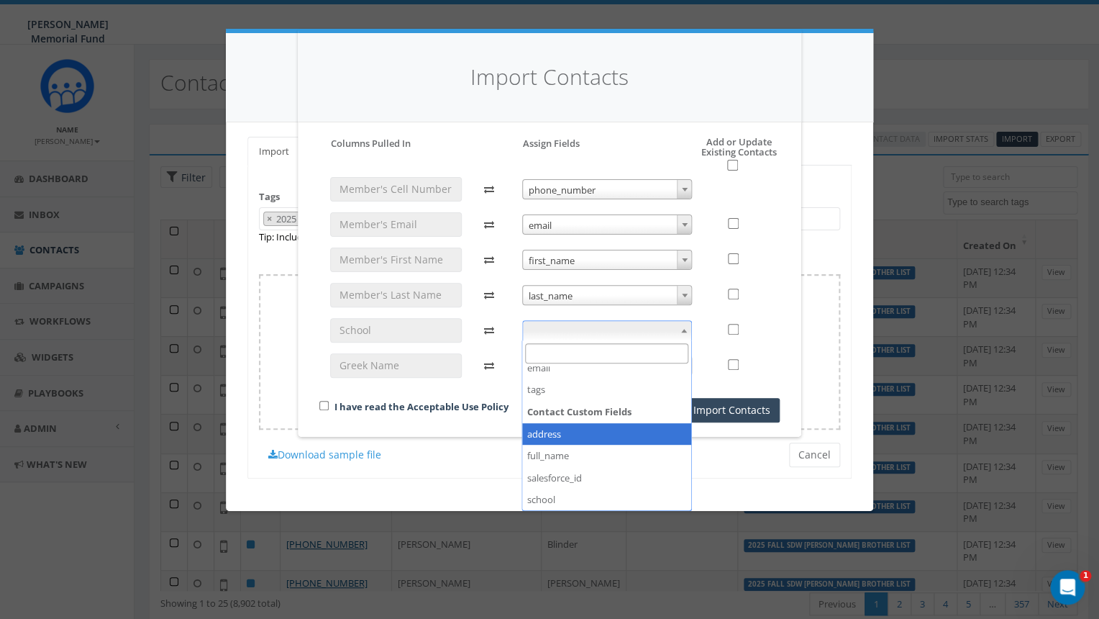
scroll to position [156, 0]
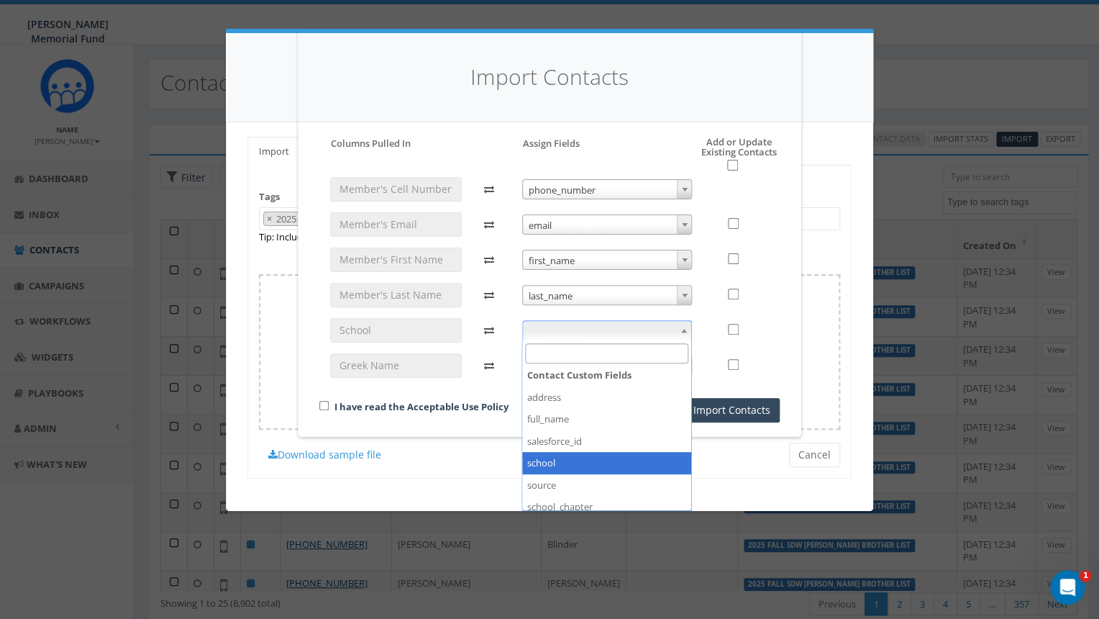
select select "school"
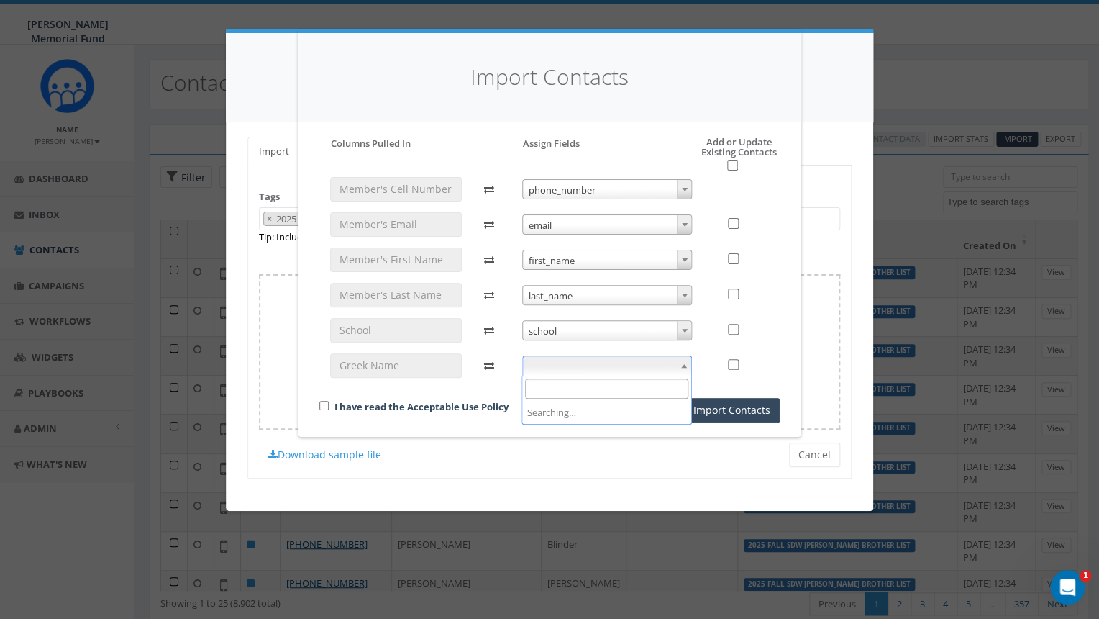
click at [599, 368] on span at bounding box center [607, 365] width 170 height 20
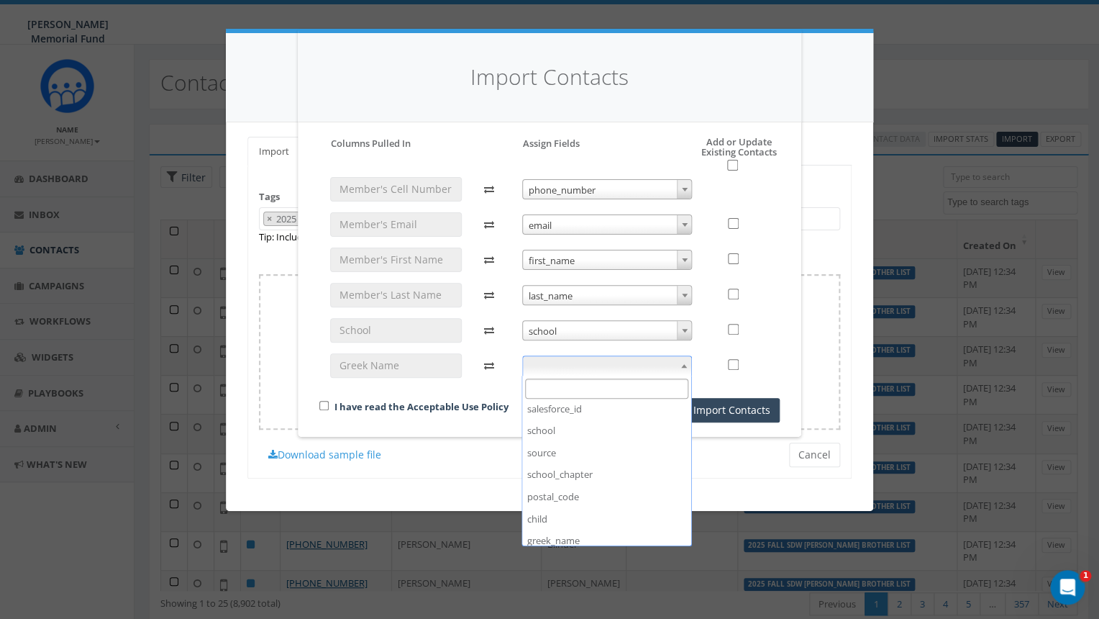
scroll to position [225, 0]
select select "greek_name"
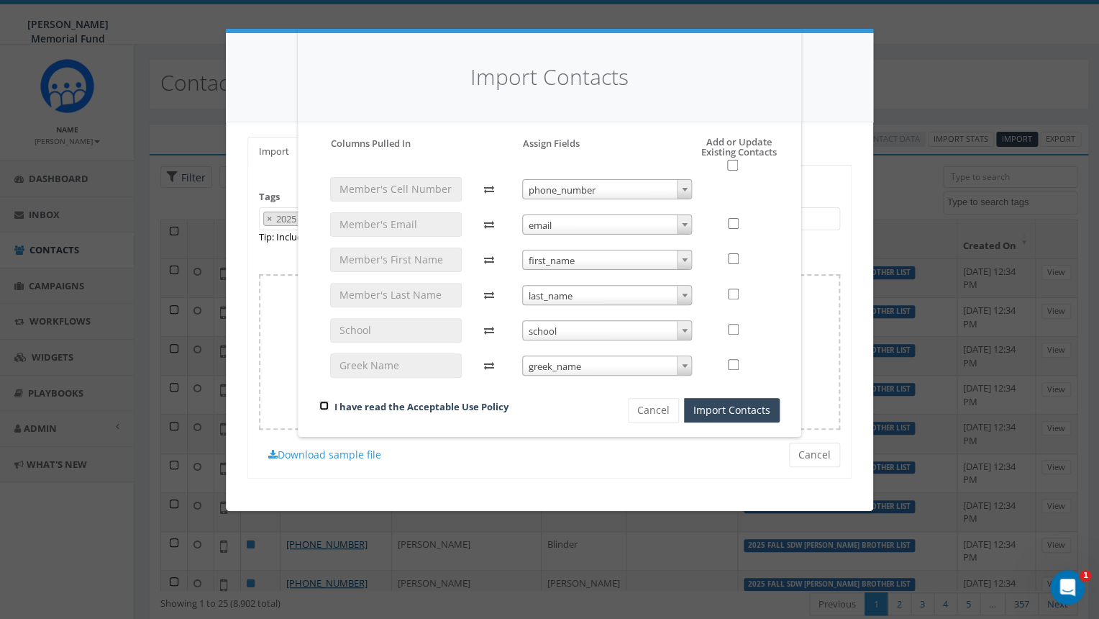
click at [326, 401] on input "checkbox" at bounding box center [323, 405] width 9 height 9
checkbox input "true"
click at [731, 169] on input "checkbox" at bounding box center [732, 165] width 11 height 11
checkbox input "true"
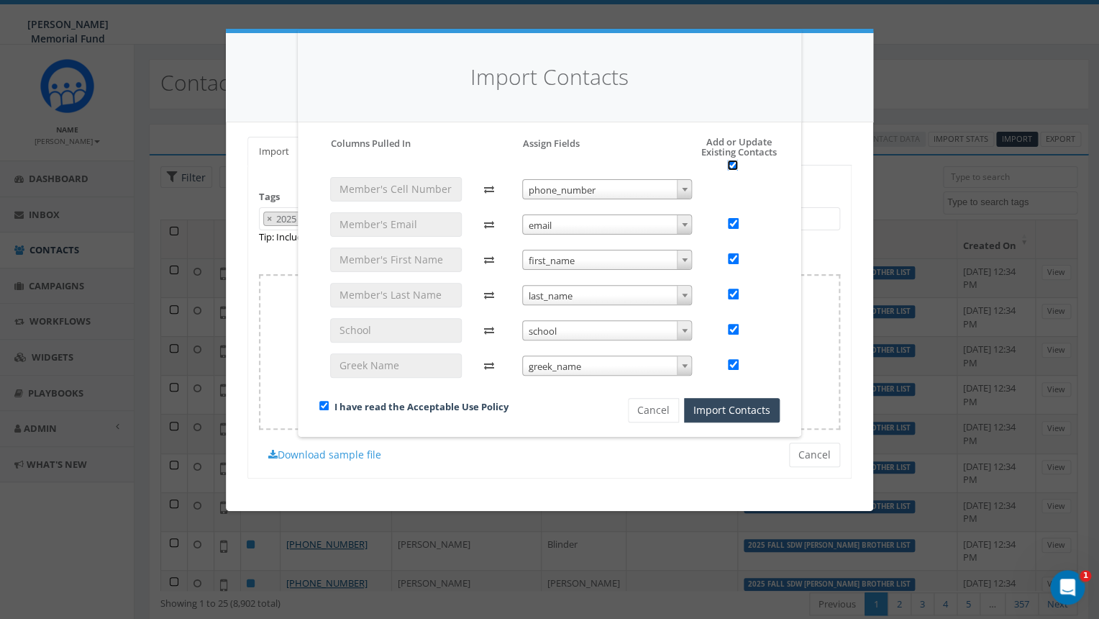
checkbox input "true"
click at [710, 406] on button "Import Contacts" at bounding box center [732, 410] width 96 height 24
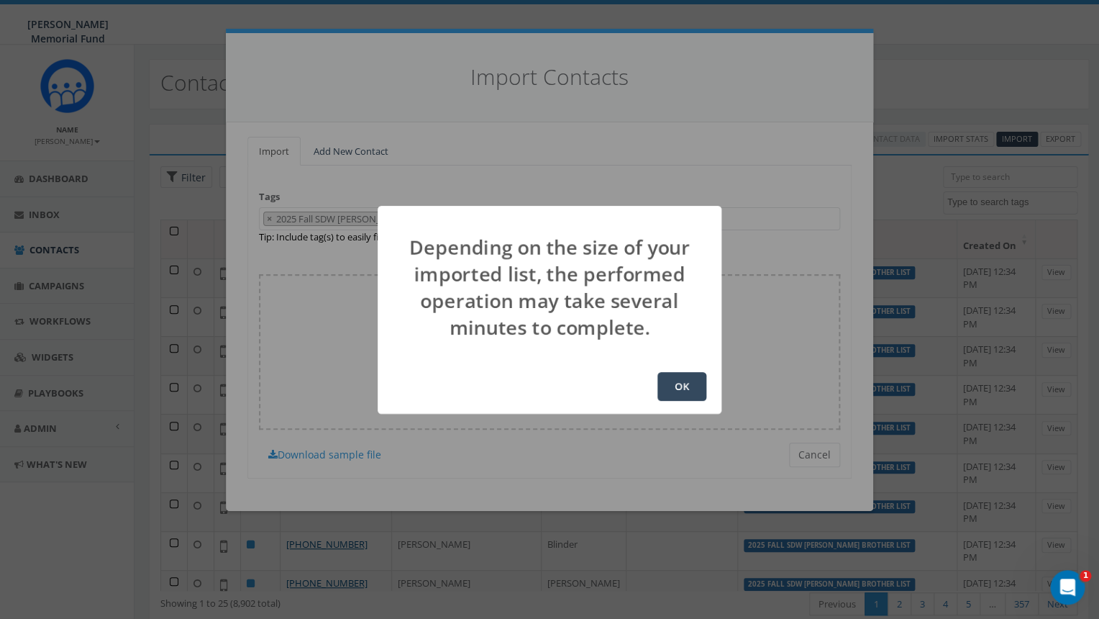
click at [698, 392] on button "OK" at bounding box center [681, 386] width 49 height 29
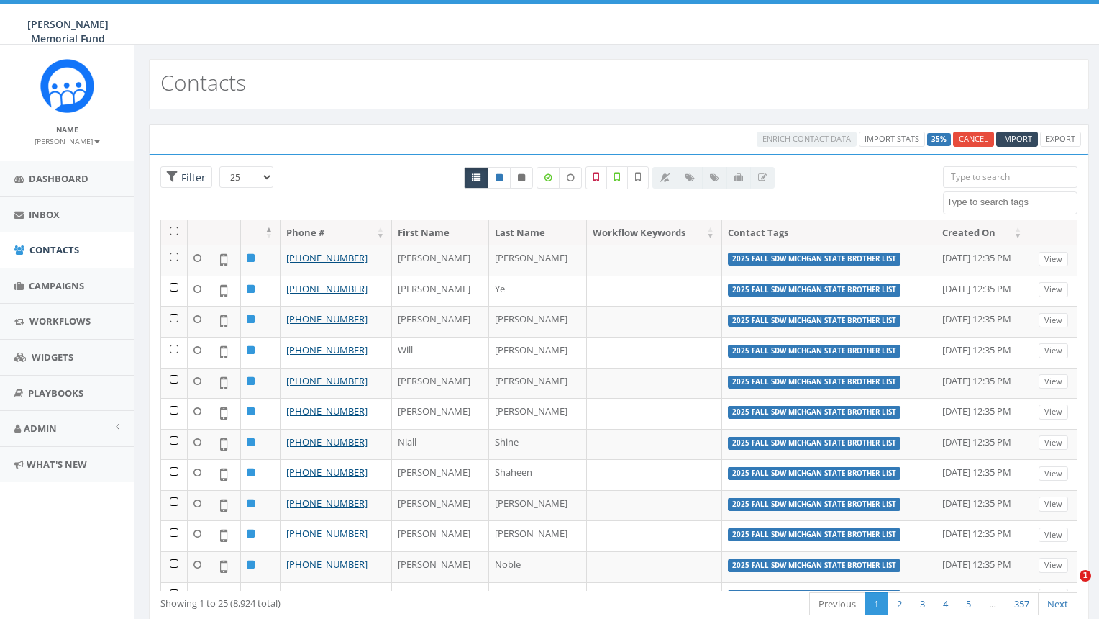
select select
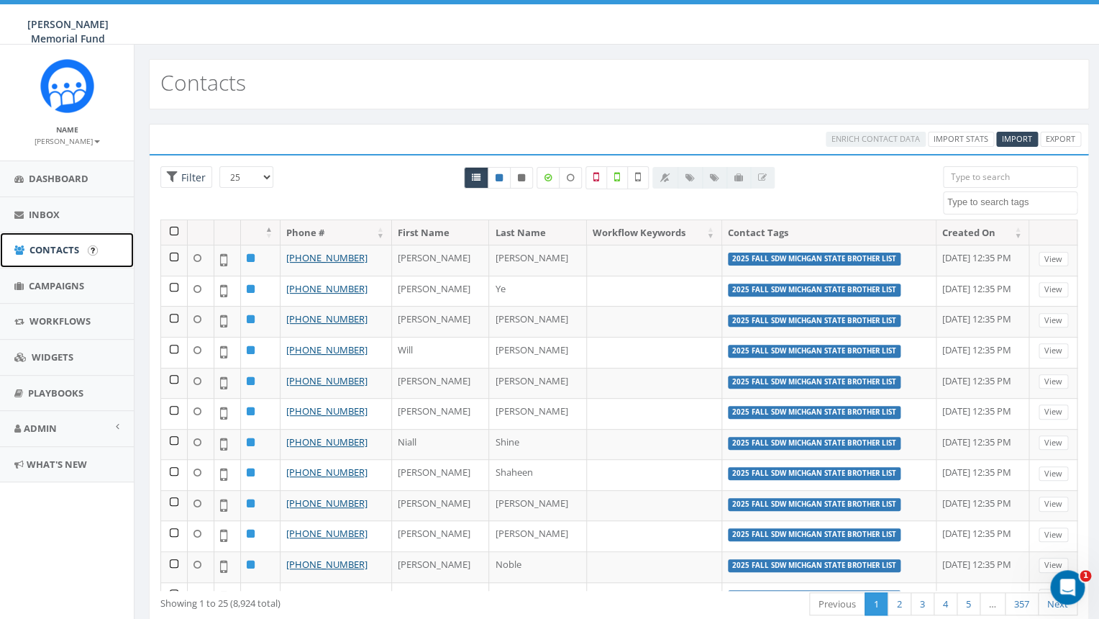
click at [51, 250] on span "Contacts" at bounding box center [54, 249] width 50 height 13
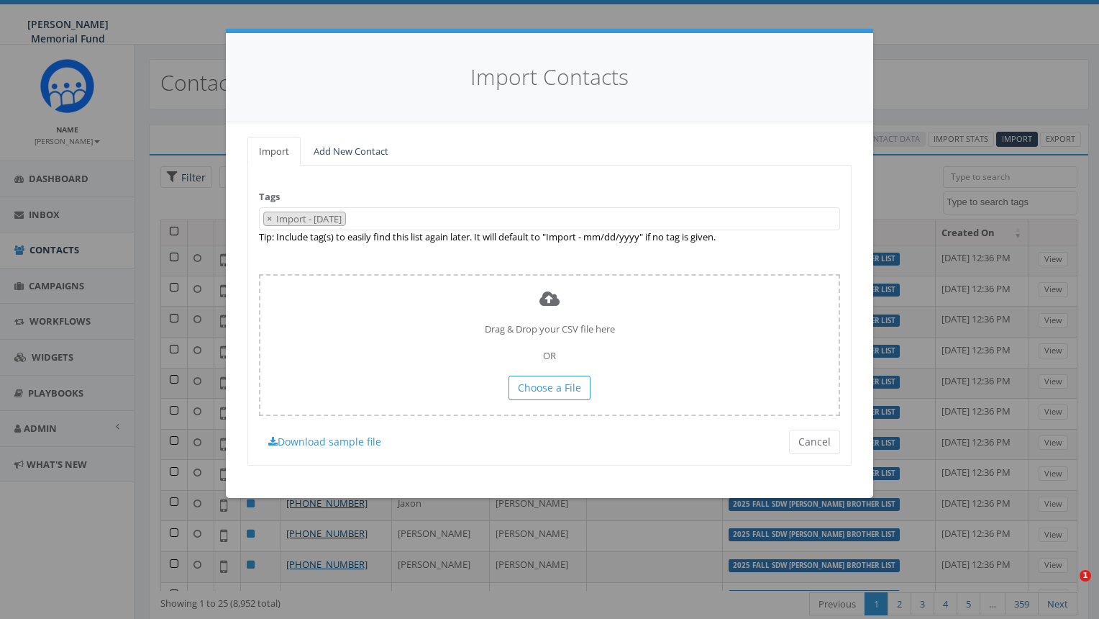
select select
click at [270, 220] on span "×" at bounding box center [269, 218] width 5 height 13
select select
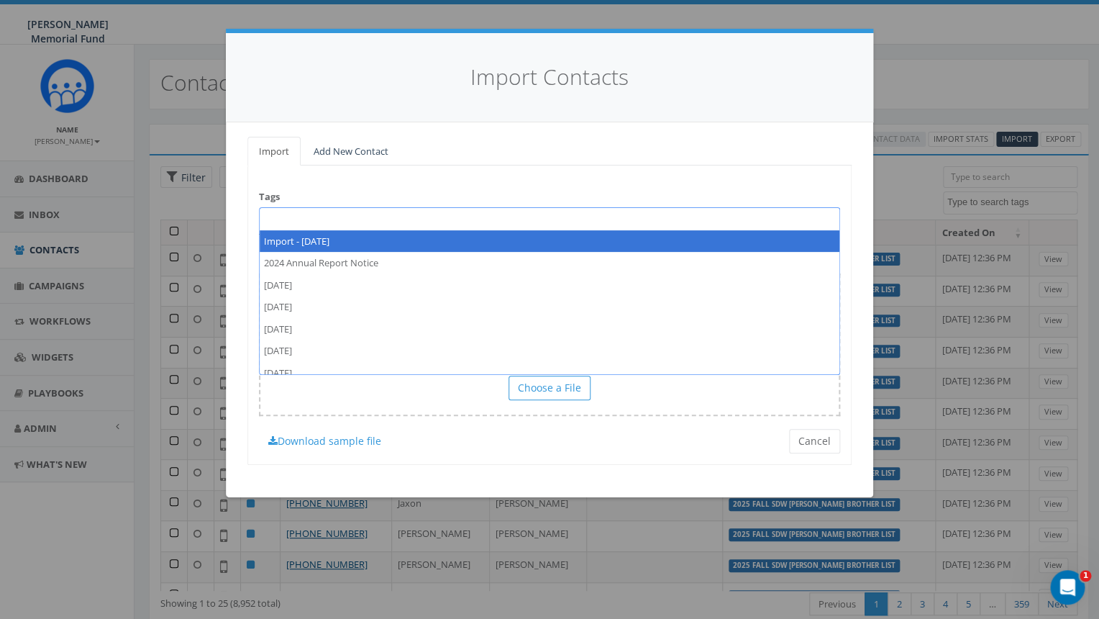
paste textarea "[URL][DOMAIN_NAME]"
type textarea "[URL][DOMAIN_NAME]"
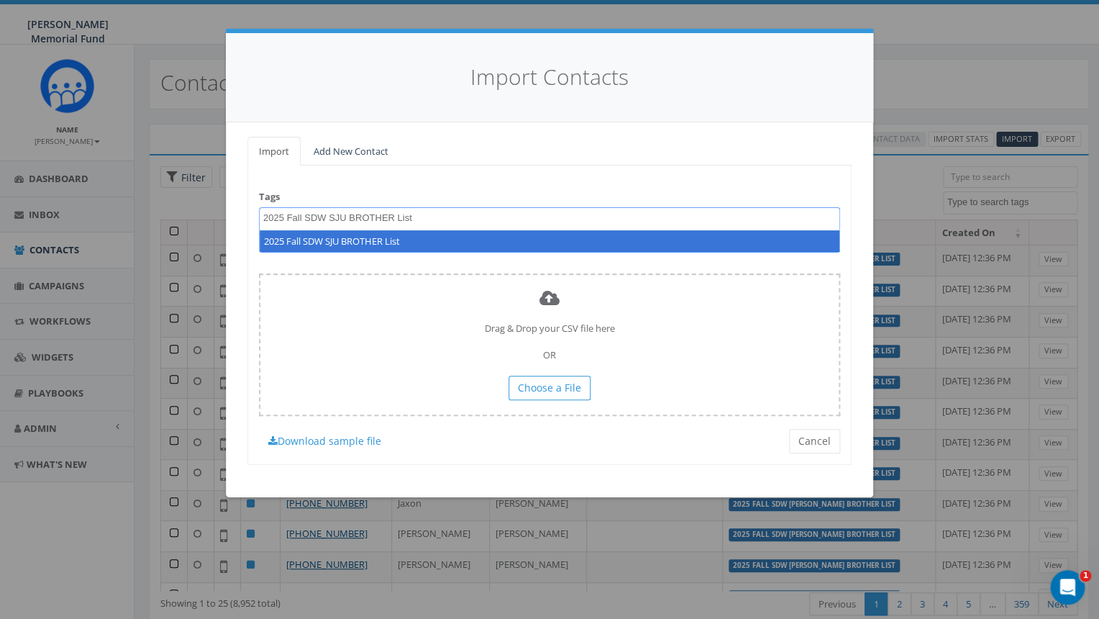
drag, startPoint x: 424, startPoint y: 219, endPoint x: 224, endPoint y: 216, distance: 200.7
click at [263, 216] on textarea "2025 Fall SDW SJU BROTHER List" at bounding box center [371, 217] width 217 height 13
type textarea "2025 Fall SDW SJU BROTHER List"
select select "2025 Fall SDW SJU BROTHER List"
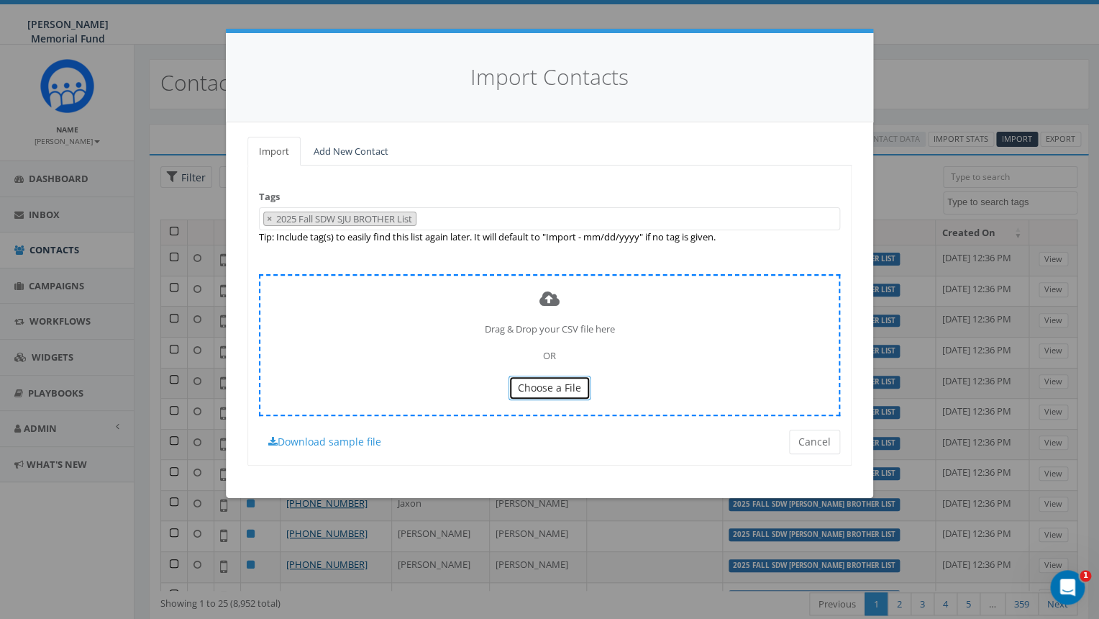
click at [567, 392] on span "Choose a File" at bounding box center [549, 387] width 63 height 14
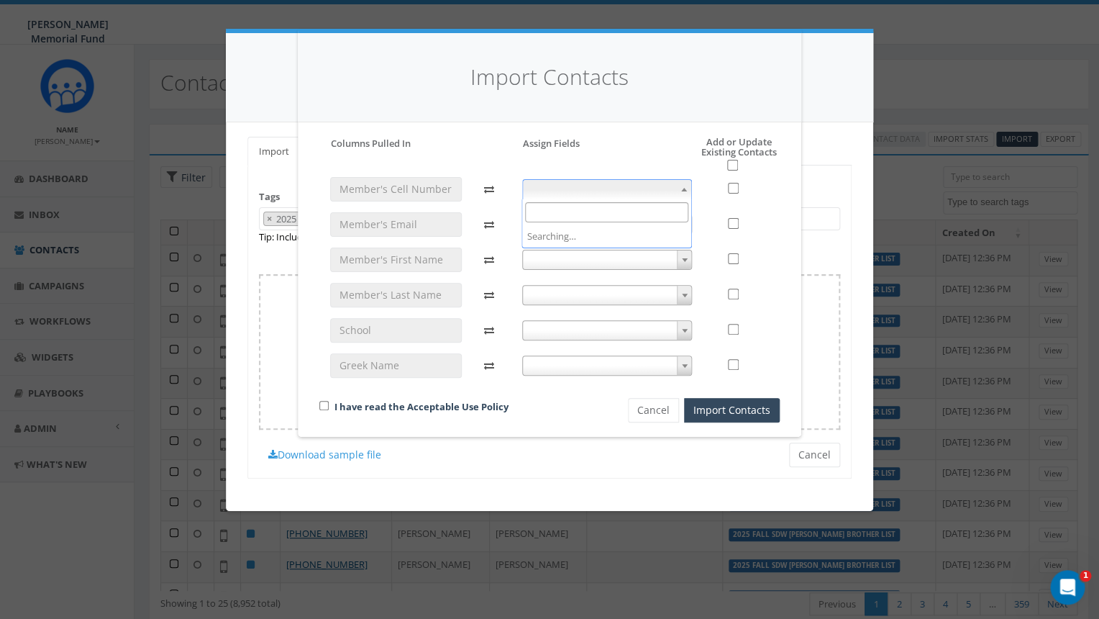
click at [613, 193] on span at bounding box center [607, 189] width 170 height 20
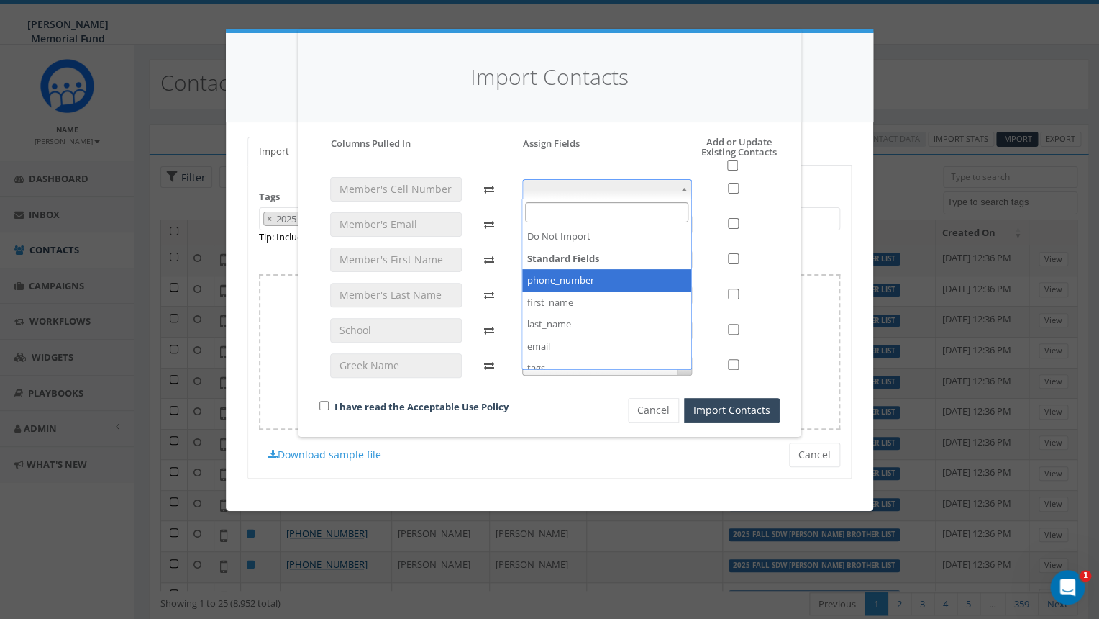
select select "phone_number"
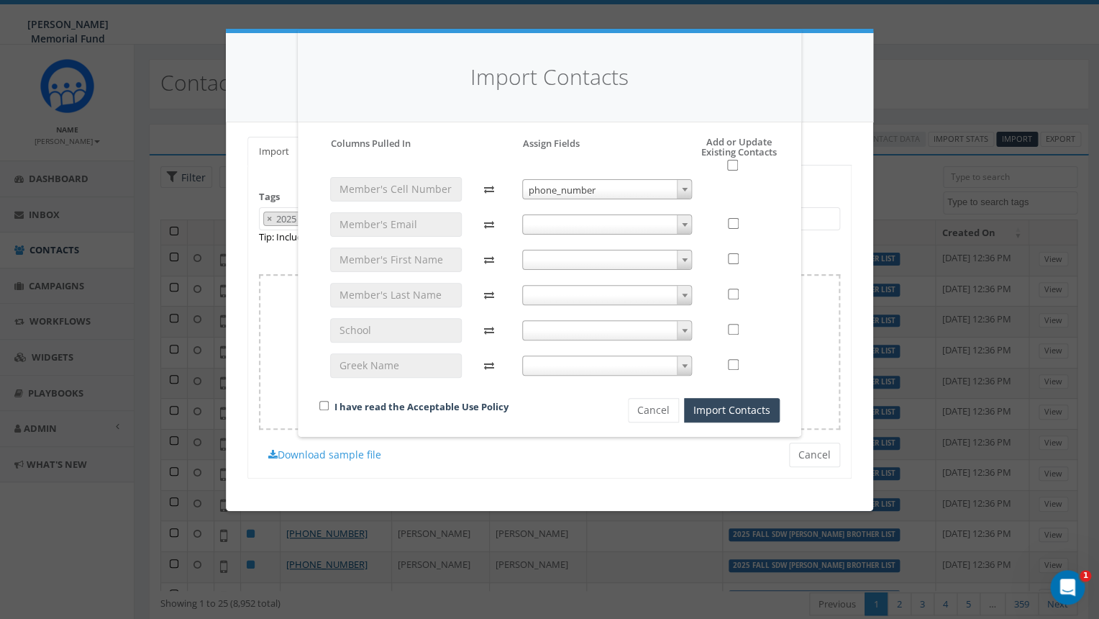
click at [596, 224] on span at bounding box center [607, 224] width 170 height 20
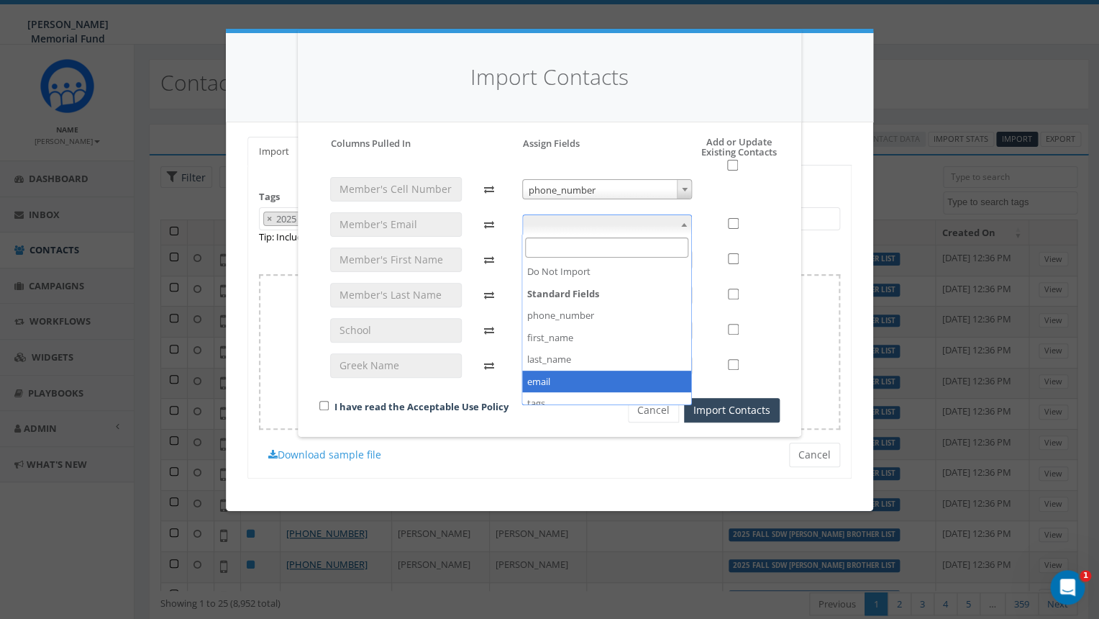
select select "email"
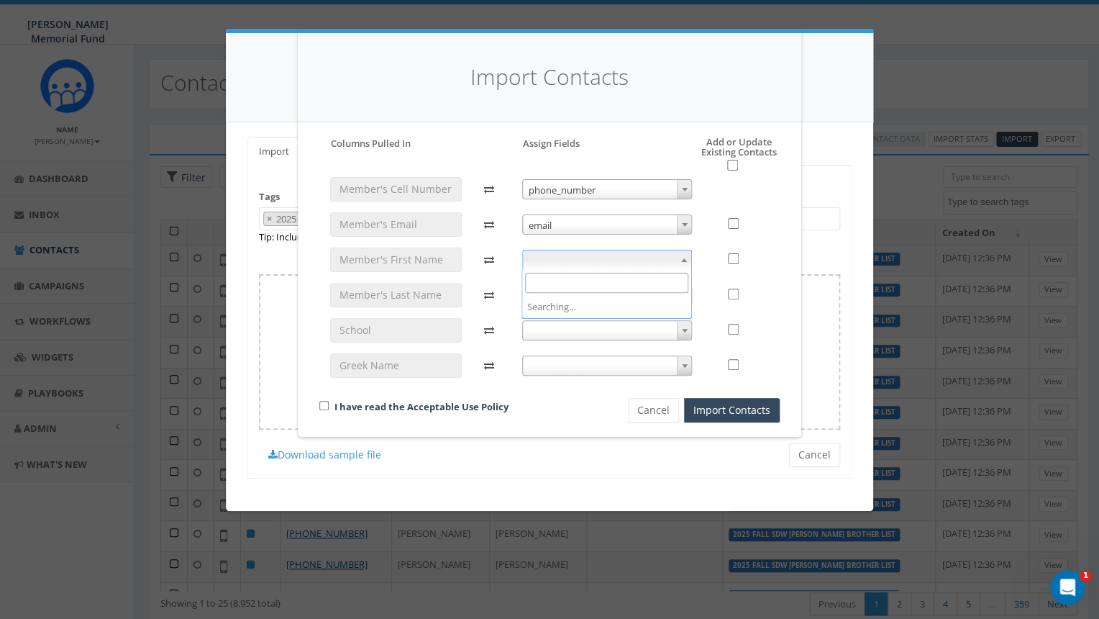
click at [597, 257] on span at bounding box center [607, 260] width 170 height 20
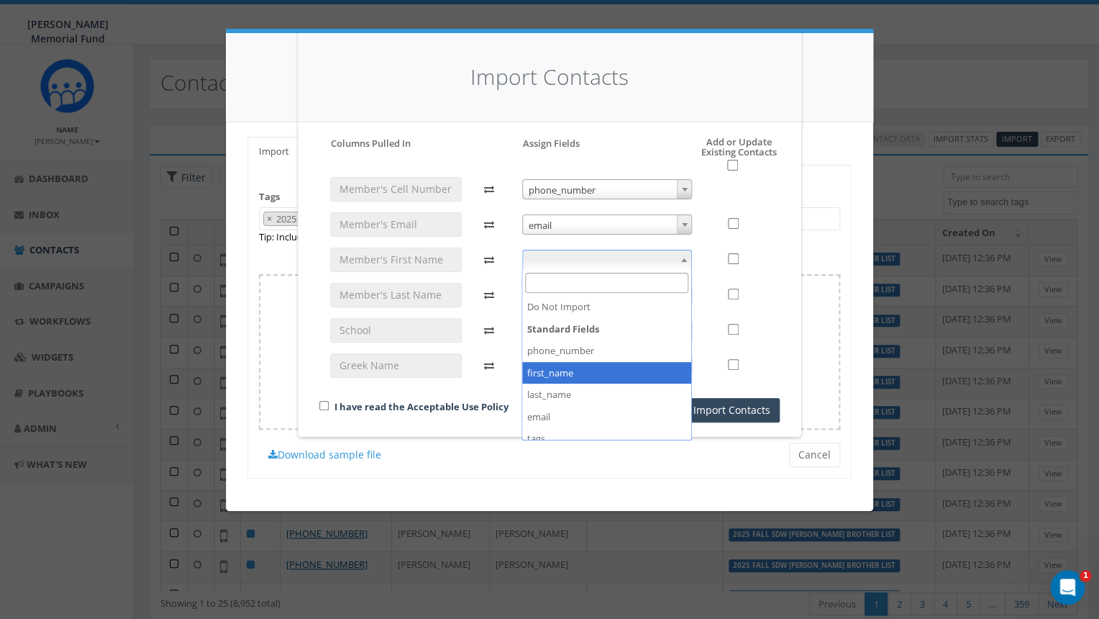
select select "first_name"
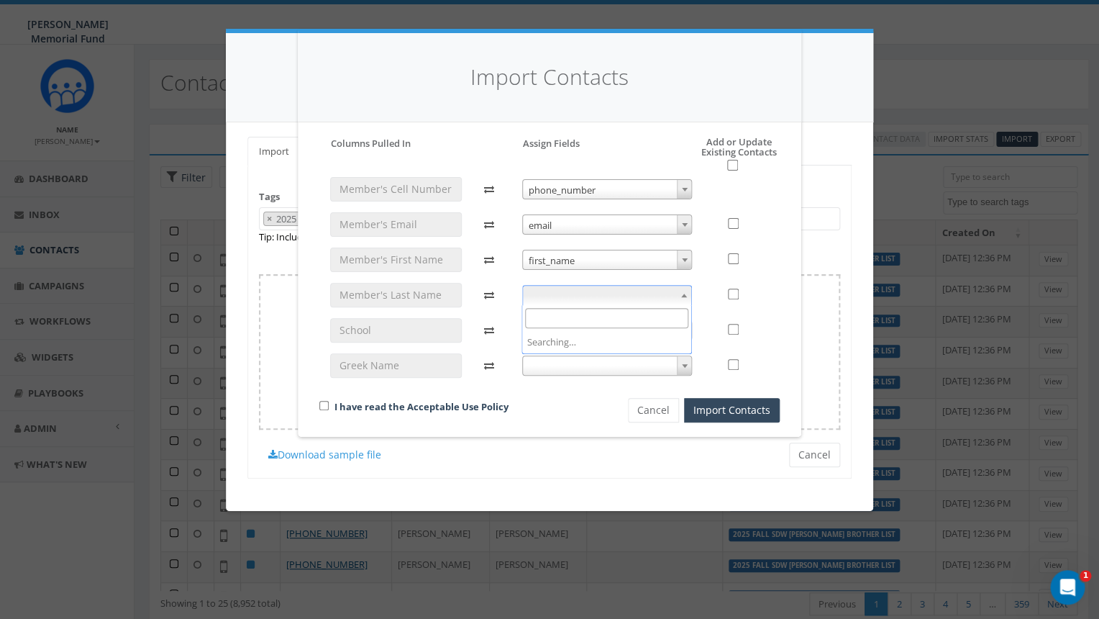
click at [586, 293] on span at bounding box center [607, 295] width 170 height 20
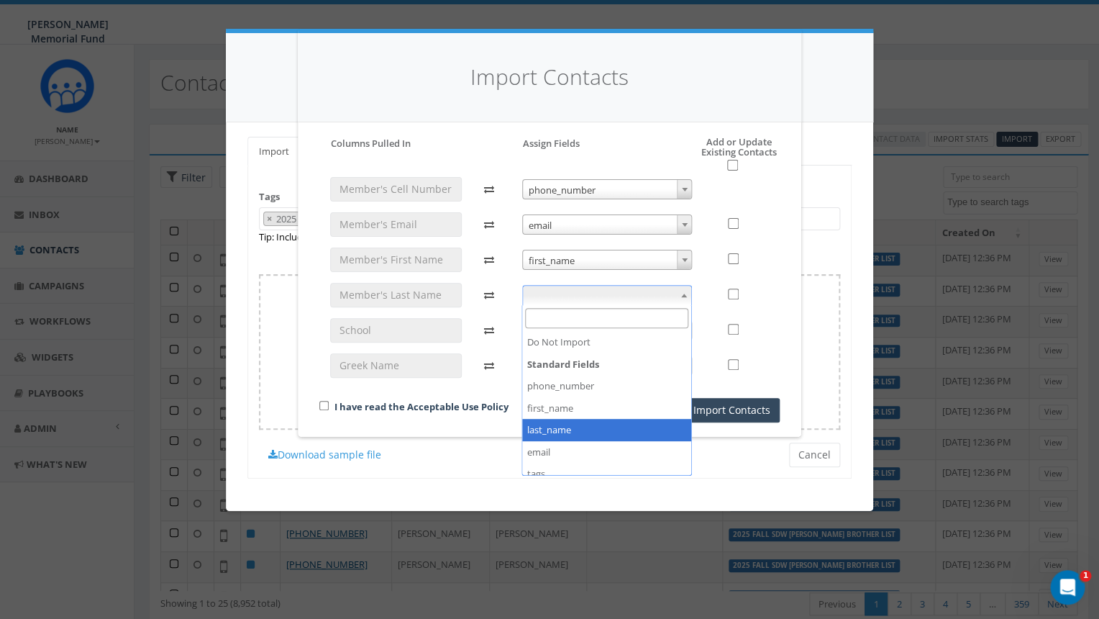
select select "last_name"
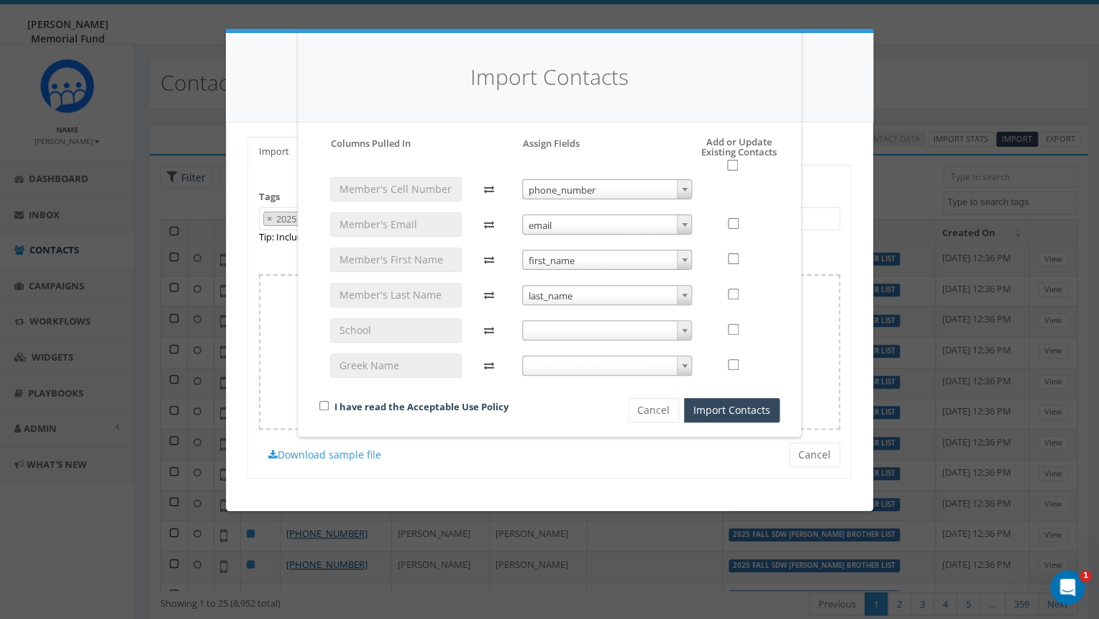
click at [596, 329] on span at bounding box center [607, 330] width 170 height 20
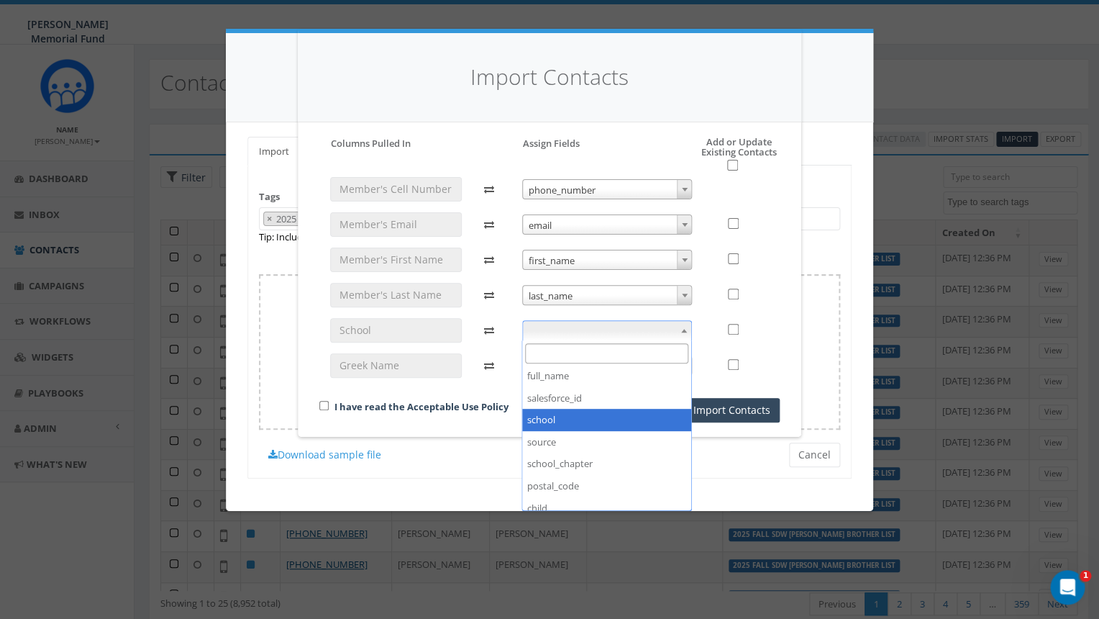
select select "school"
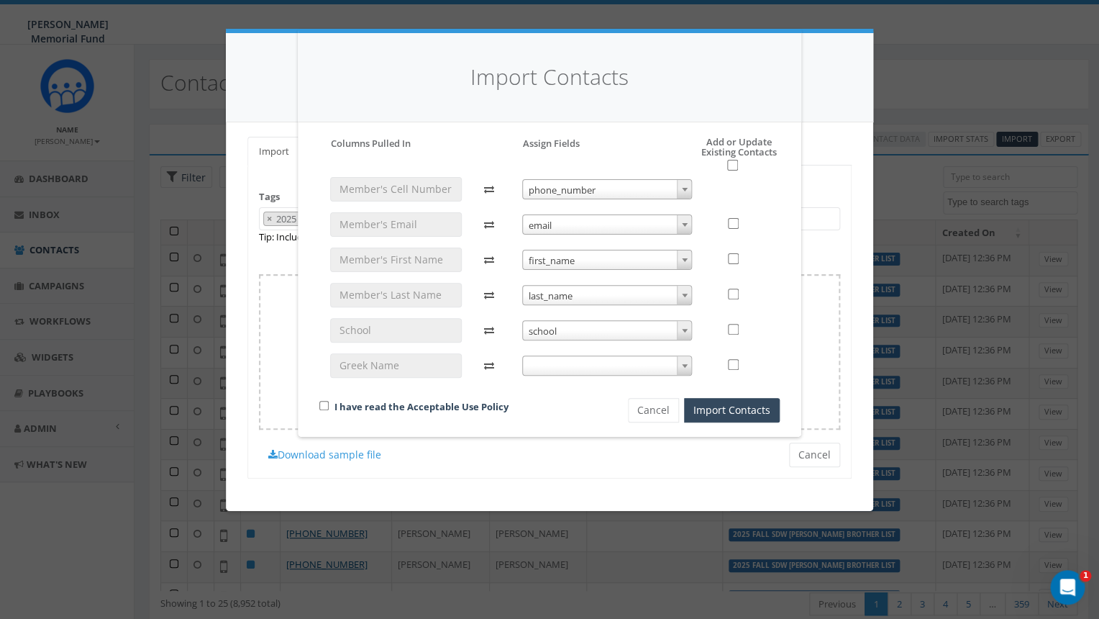
click at [603, 365] on span at bounding box center [607, 365] width 170 height 20
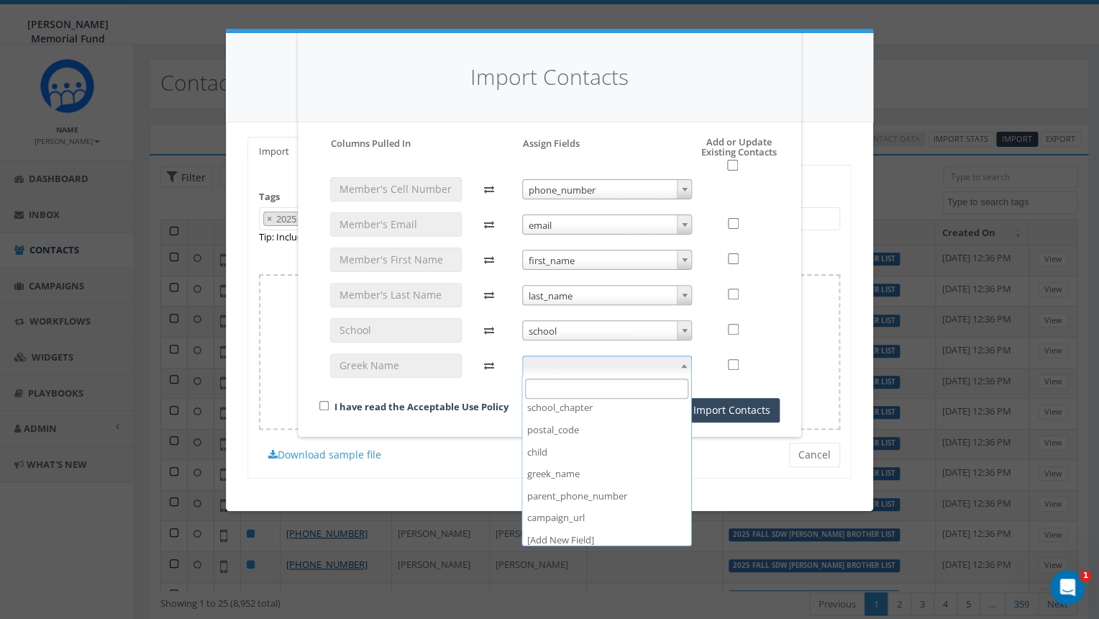
scroll to position [296, 0]
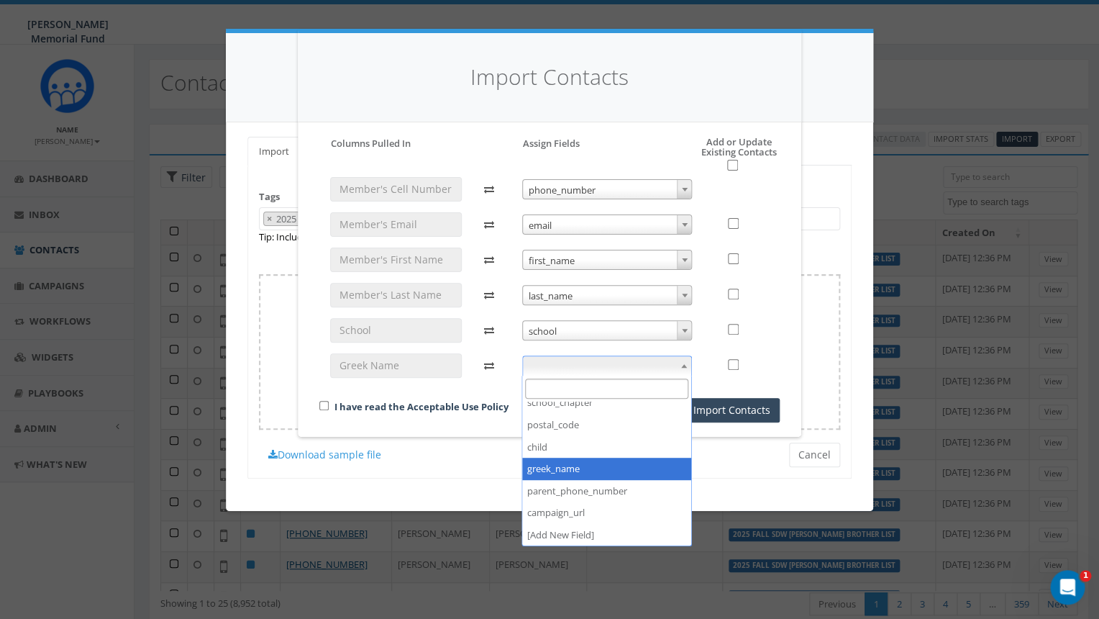
select select "greek_name"
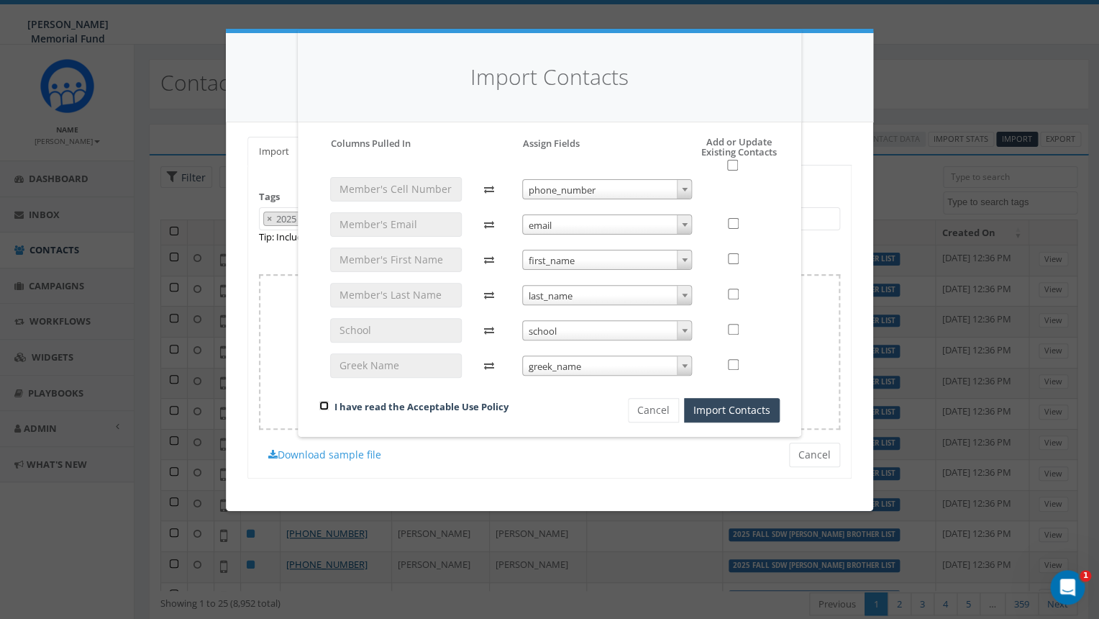
click at [321, 406] on input "checkbox" at bounding box center [323, 405] width 9 height 9
checkbox input "true"
click at [734, 163] on input "checkbox" at bounding box center [732, 165] width 11 height 11
checkbox input "true"
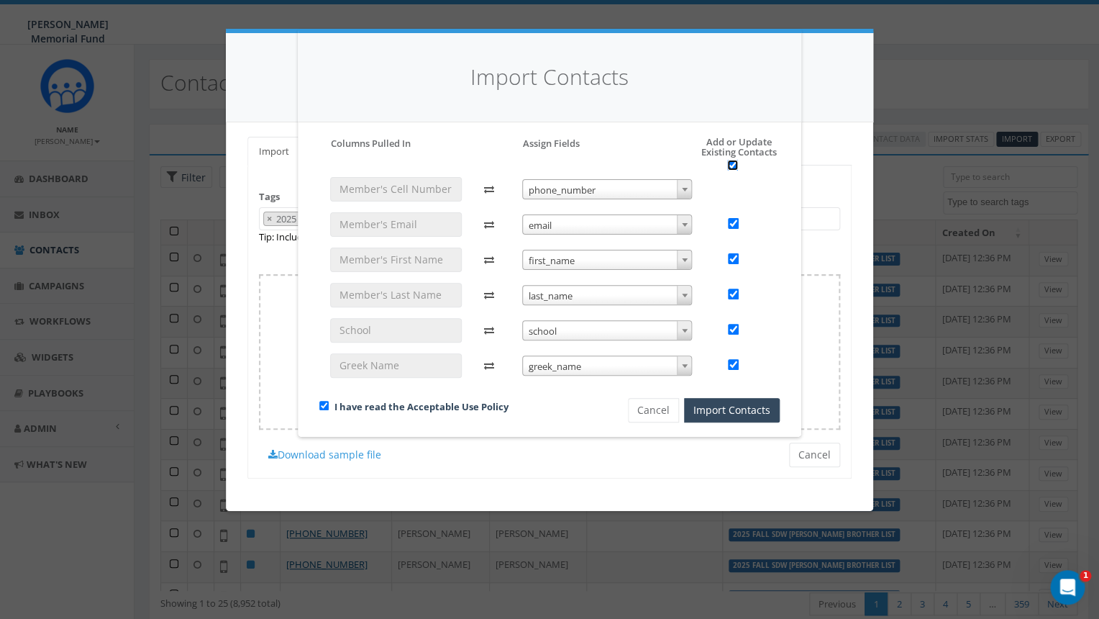
checkbox input "true"
click at [747, 406] on button "Import Contacts" at bounding box center [732, 410] width 96 height 24
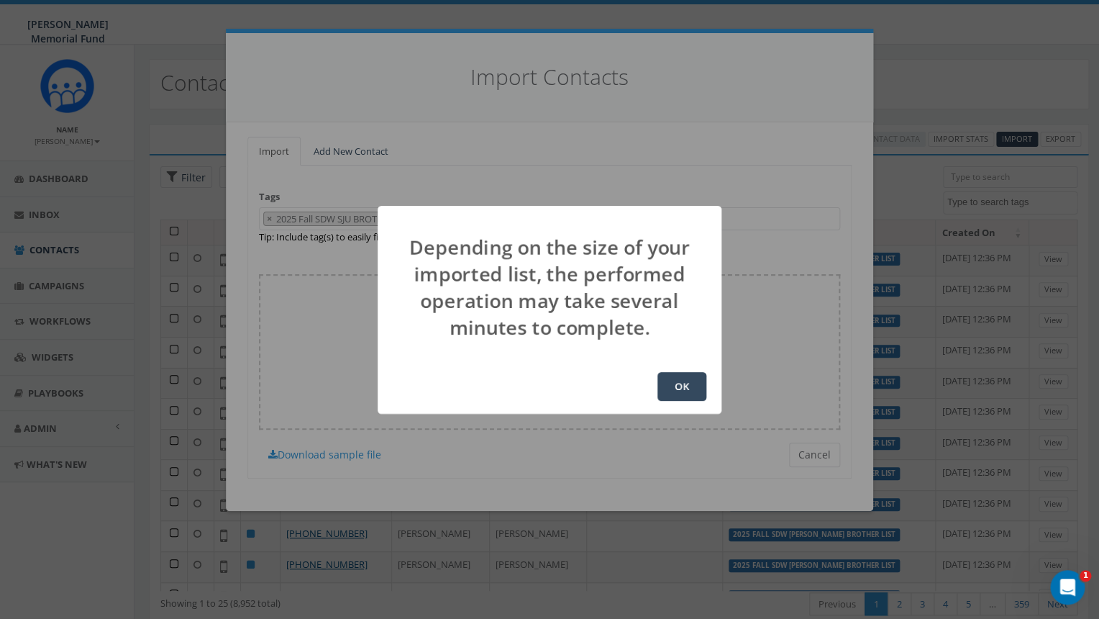
click at [690, 385] on button "OK" at bounding box center [681, 386] width 49 height 29
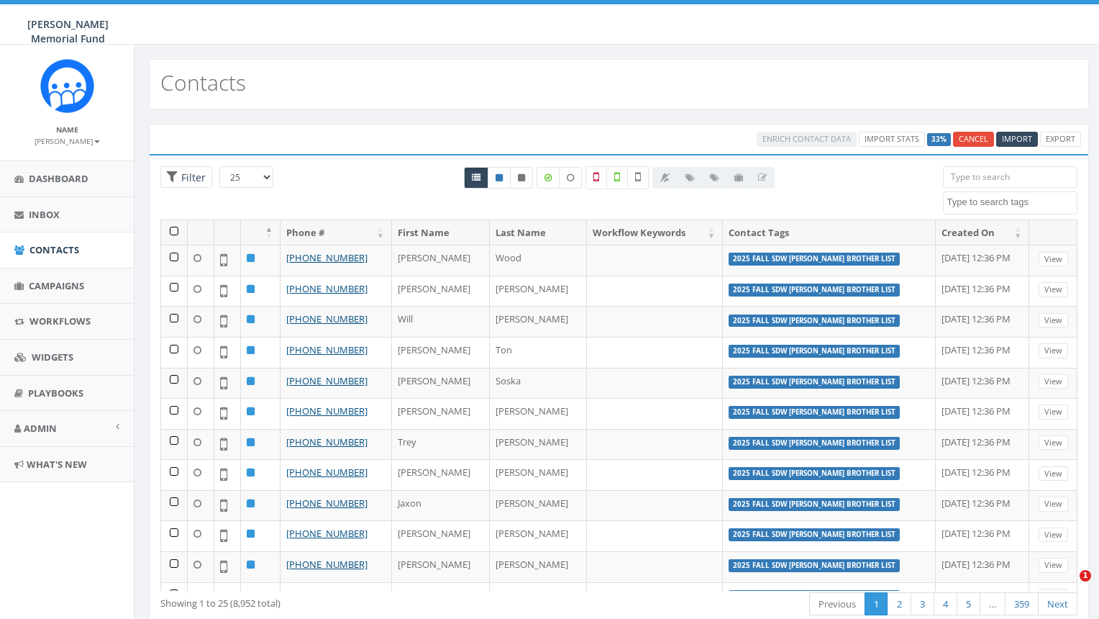
select select
click at [1016, 139] on span "Import" at bounding box center [1017, 138] width 30 height 11
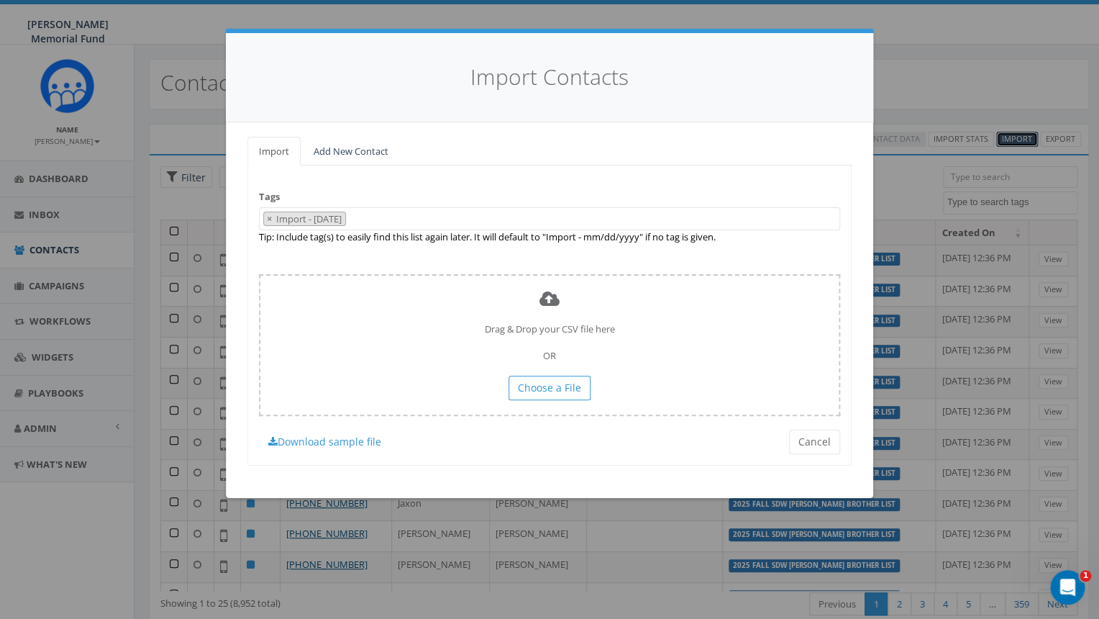
scroll to position [10259, 0]
click at [268, 217] on span "×" at bounding box center [269, 218] width 5 height 13
select select
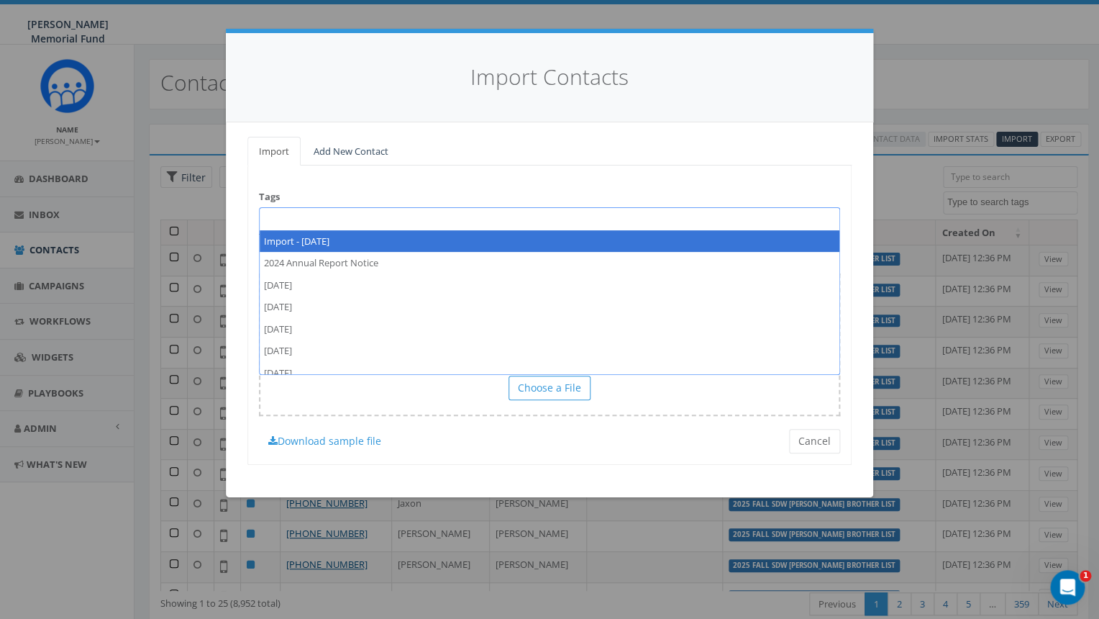
click at [278, 220] on span at bounding box center [549, 218] width 581 height 23
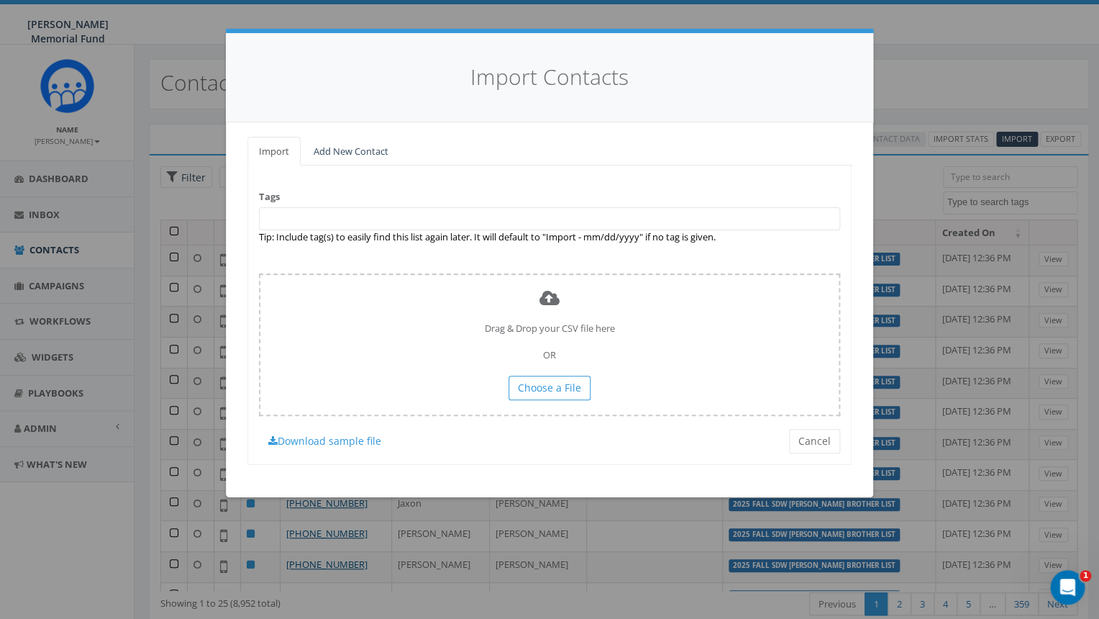
paste textarea "2025 Fall SDW SJU BROTHER List"
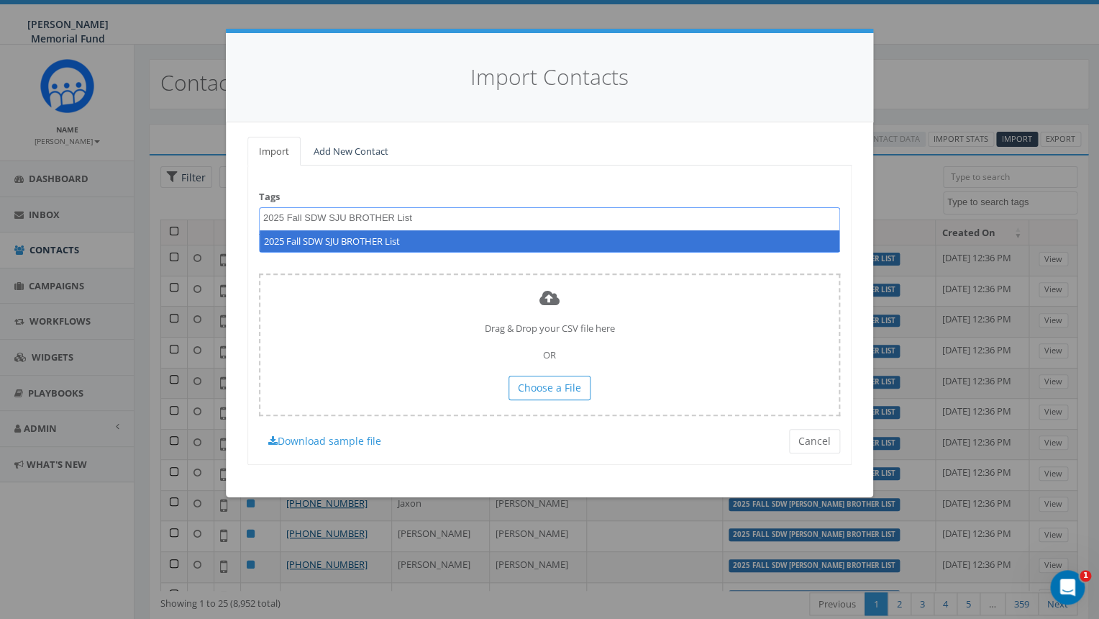
click at [371, 217] on textarea "2025 Fall SDW SJU BROTHER List" at bounding box center [371, 217] width 217 height 13
drag, startPoint x: 416, startPoint y: 217, endPoint x: 203, endPoint y: 218, distance: 213.6
click at [263, 218] on textarea "2025 Fall SDW SJU PARENT List" at bounding box center [368, 217] width 211 height 13
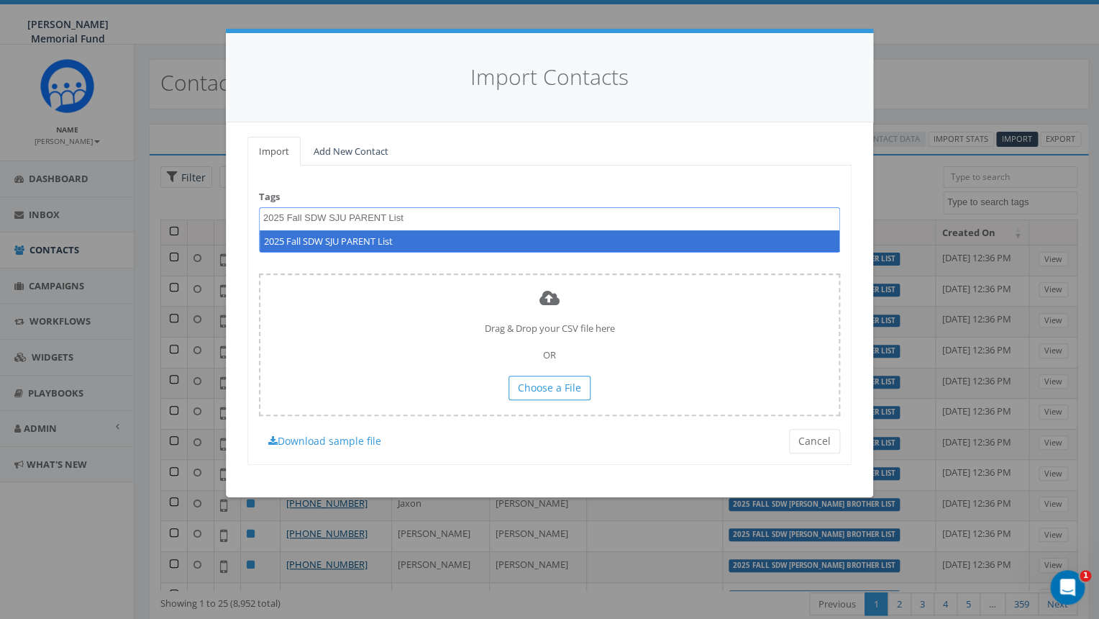
type textarea "2025 Fall SDW SJU PARENT List"
select select "2025 Fall SDW SJU PARENT List"
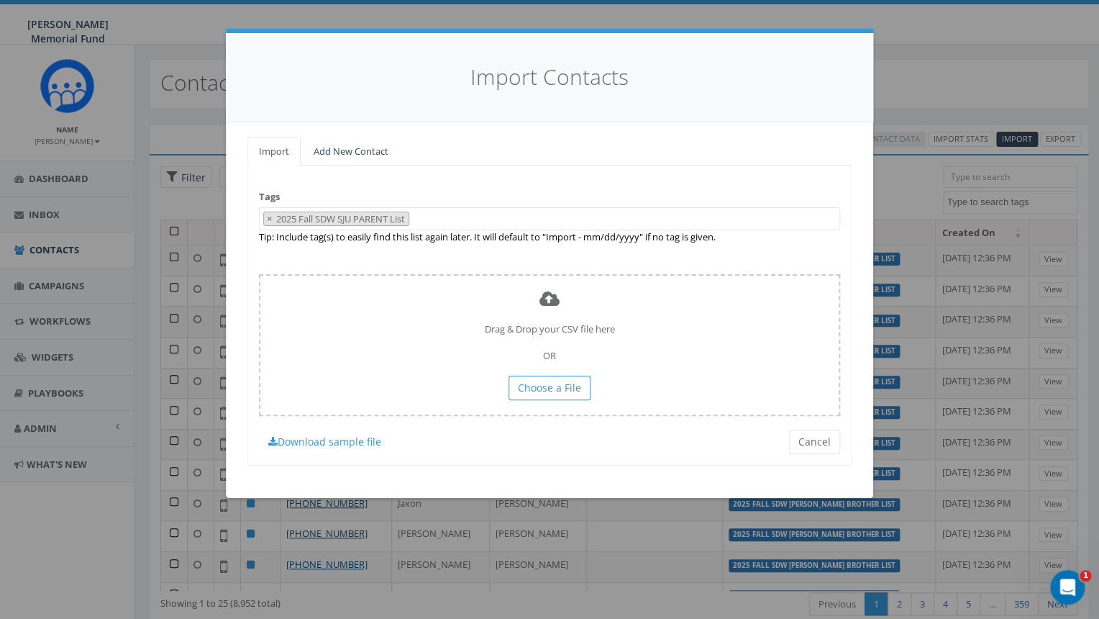
scroll to position [10276, 0]
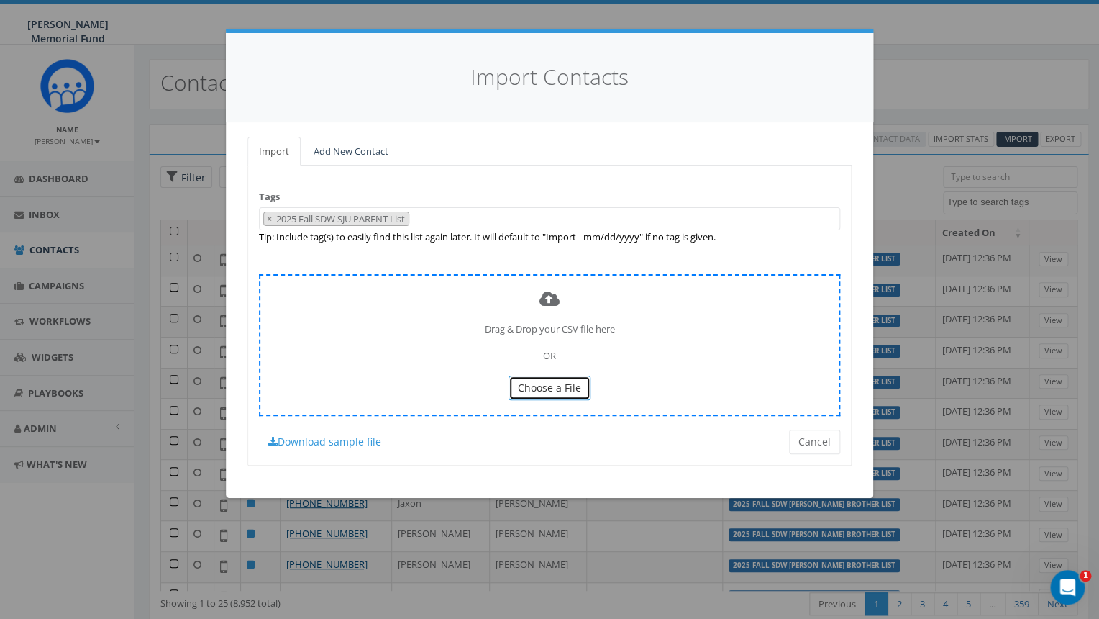
click at [568, 391] on span "Choose a File" at bounding box center [549, 387] width 63 height 14
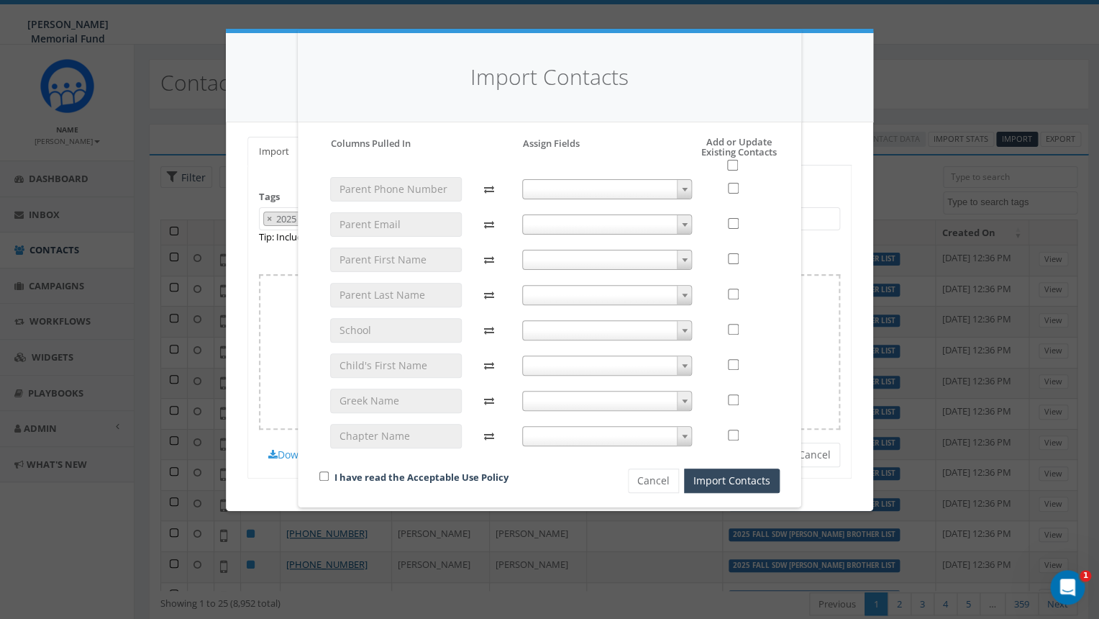
click at [660, 187] on span at bounding box center [607, 189] width 170 height 20
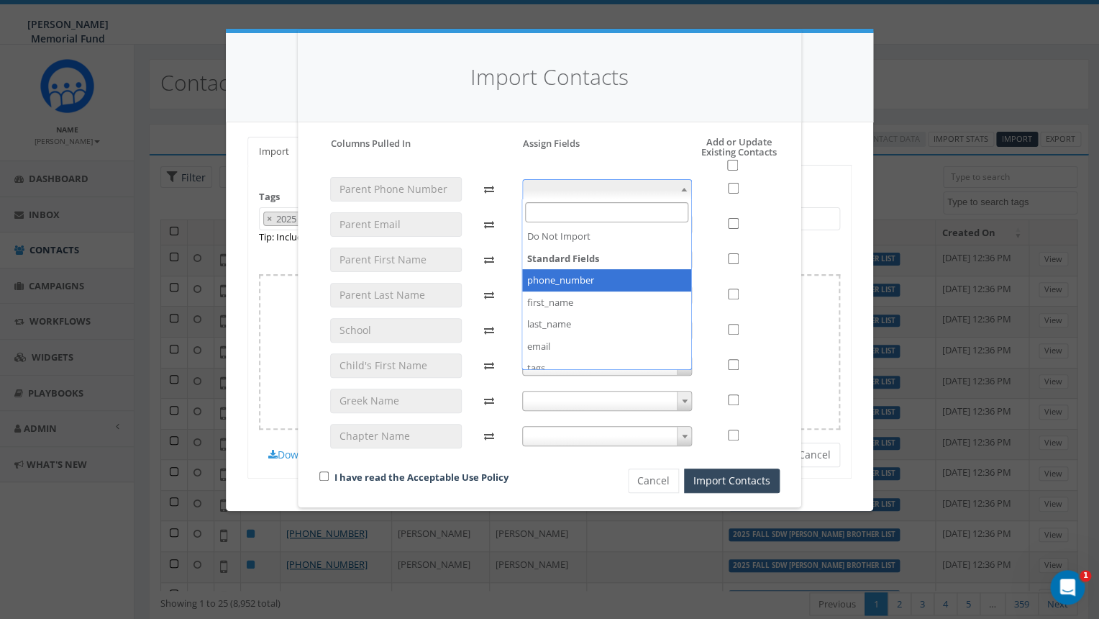
select select "phone_number"
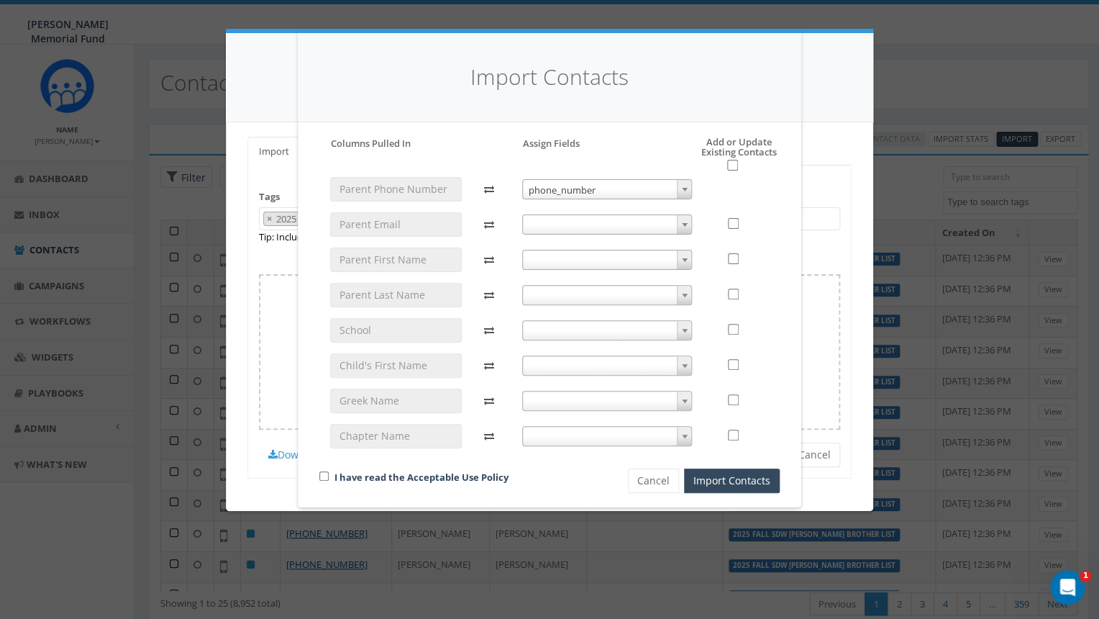
click at [596, 221] on span at bounding box center [607, 224] width 170 height 20
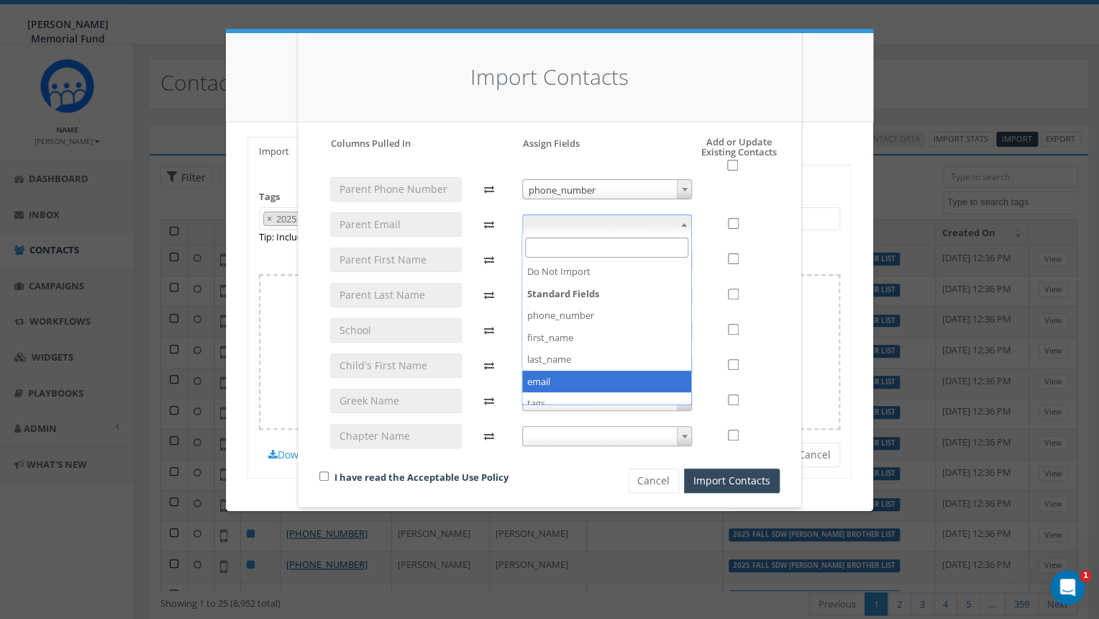
select select "email"
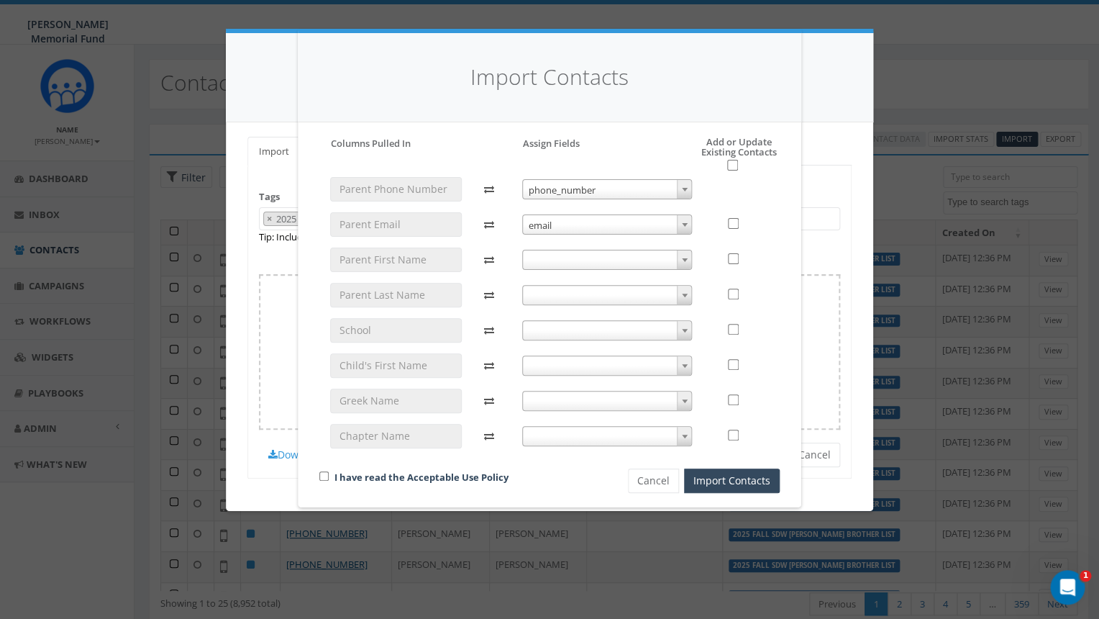
click at [603, 257] on span at bounding box center [607, 260] width 170 height 20
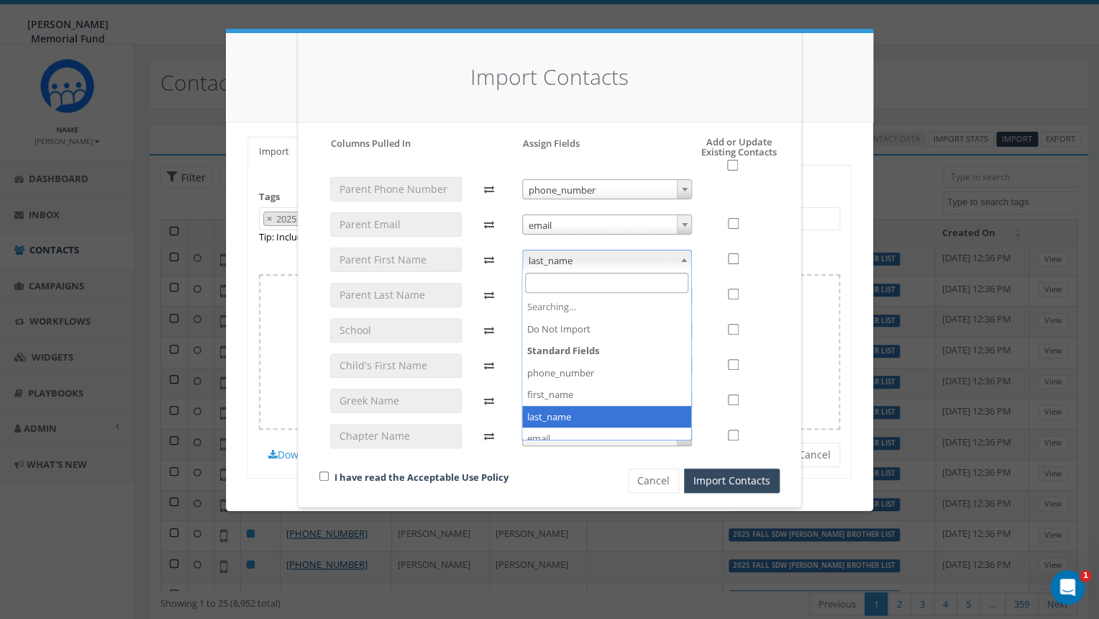
click at [594, 257] on span "last_name" at bounding box center [607, 260] width 169 height 20
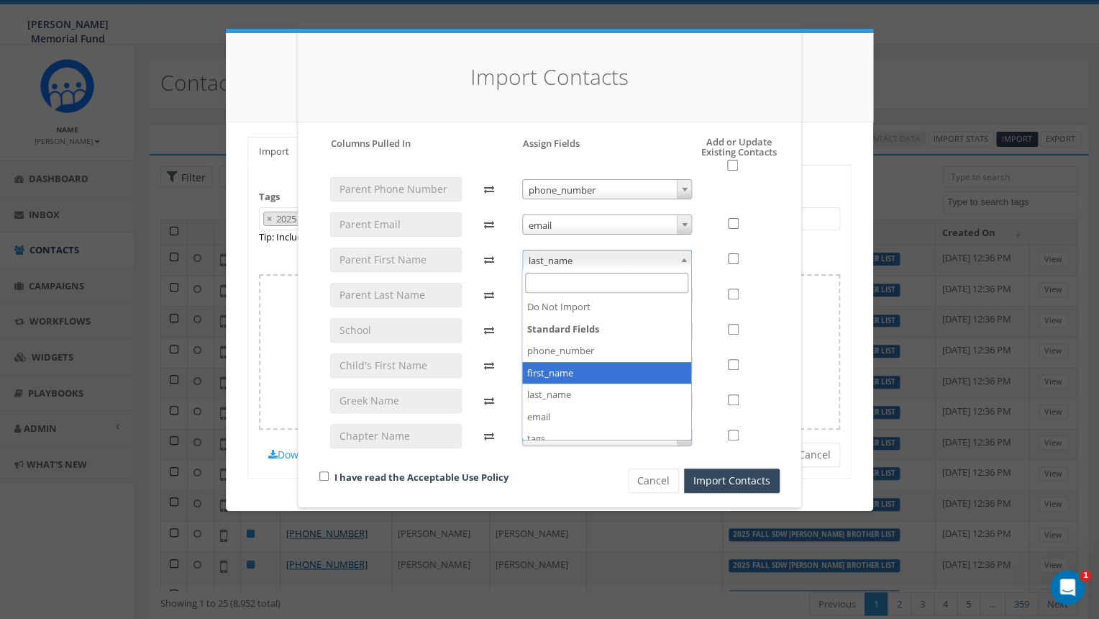
select select "first_name"
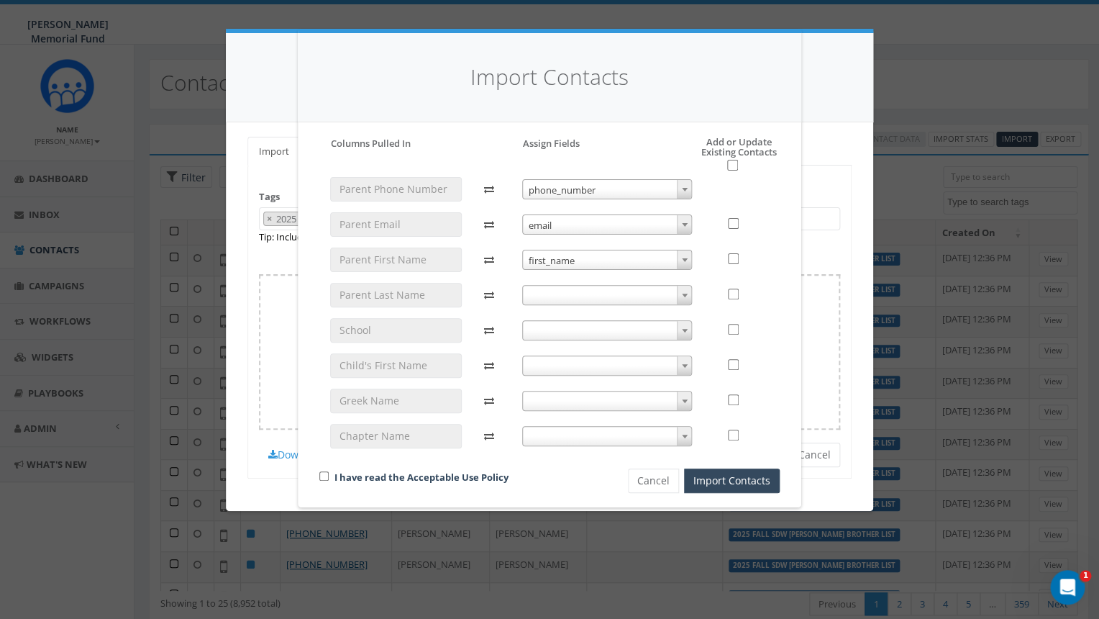
click at [575, 290] on span at bounding box center [607, 295] width 170 height 20
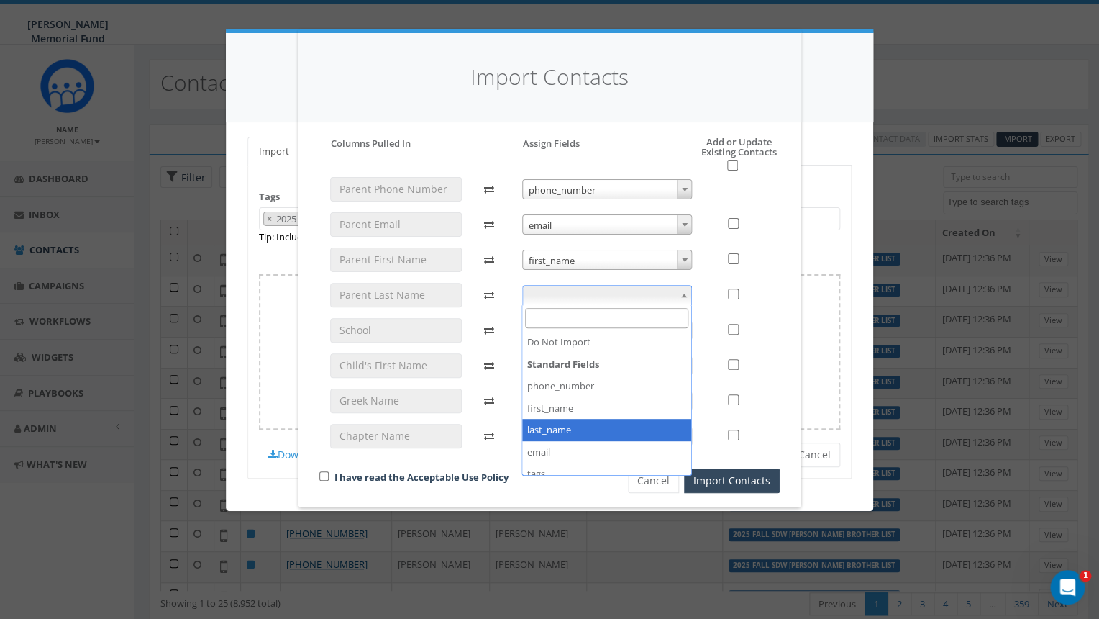
select select "last_name"
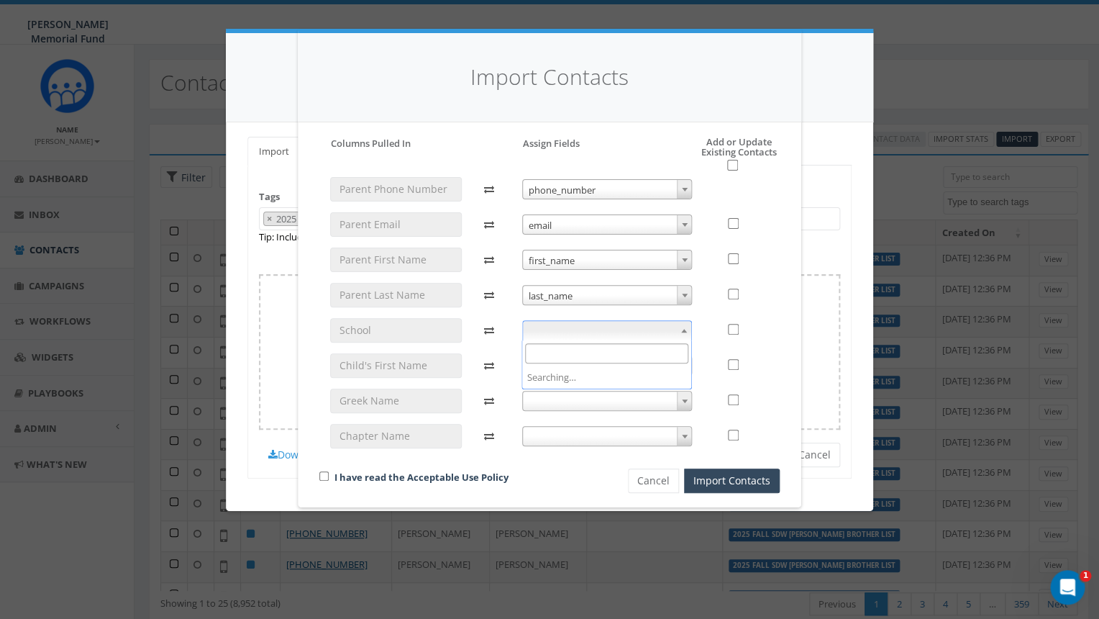
click at [567, 330] on span at bounding box center [607, 330] width 170 height 20
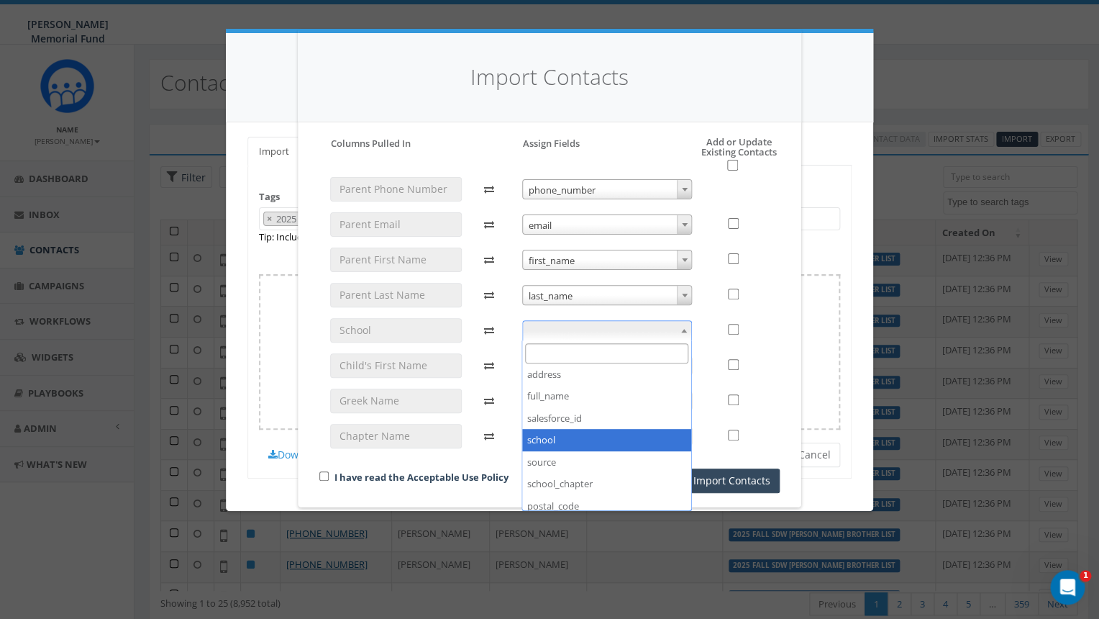
select select "school"
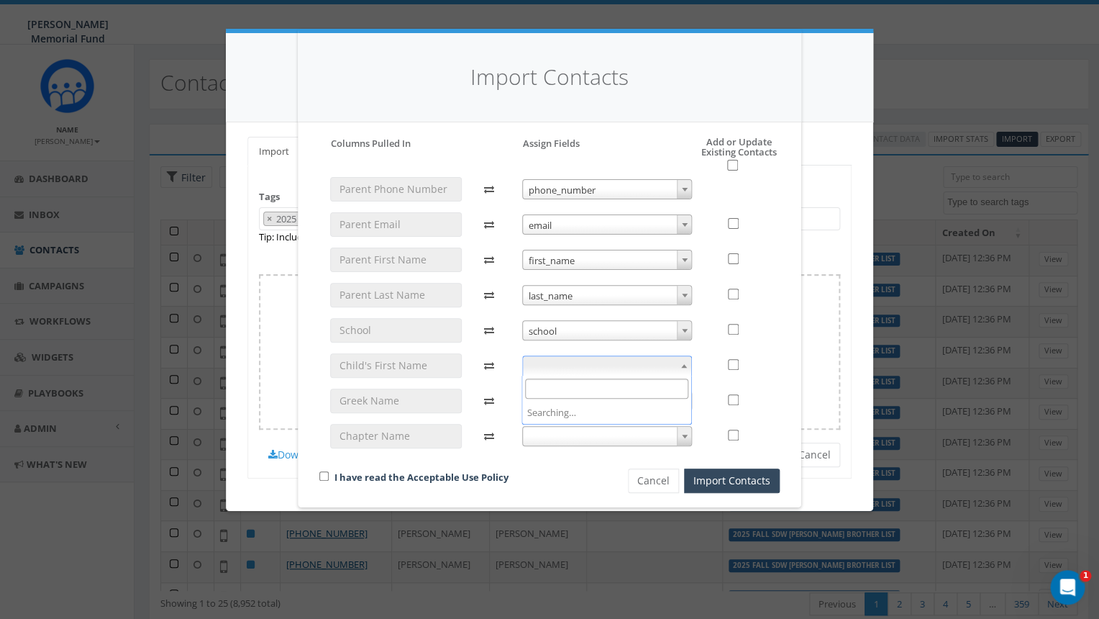
click at [578, 360] on span at bounding box center [607, 365] width 170 height 20
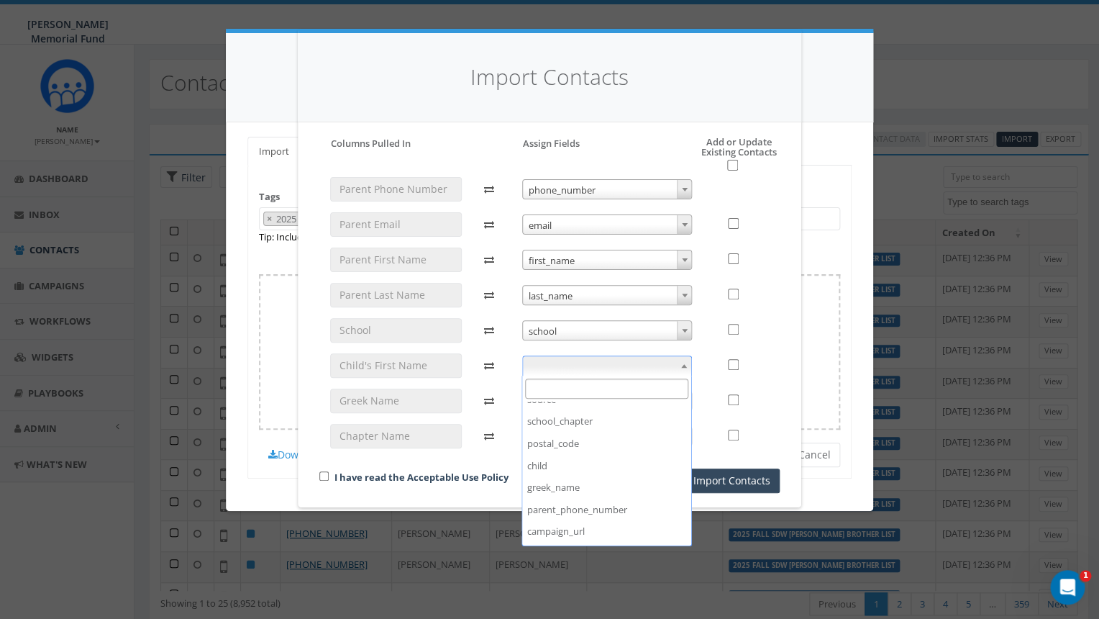
scroll to position [278, 0]
select select "child"
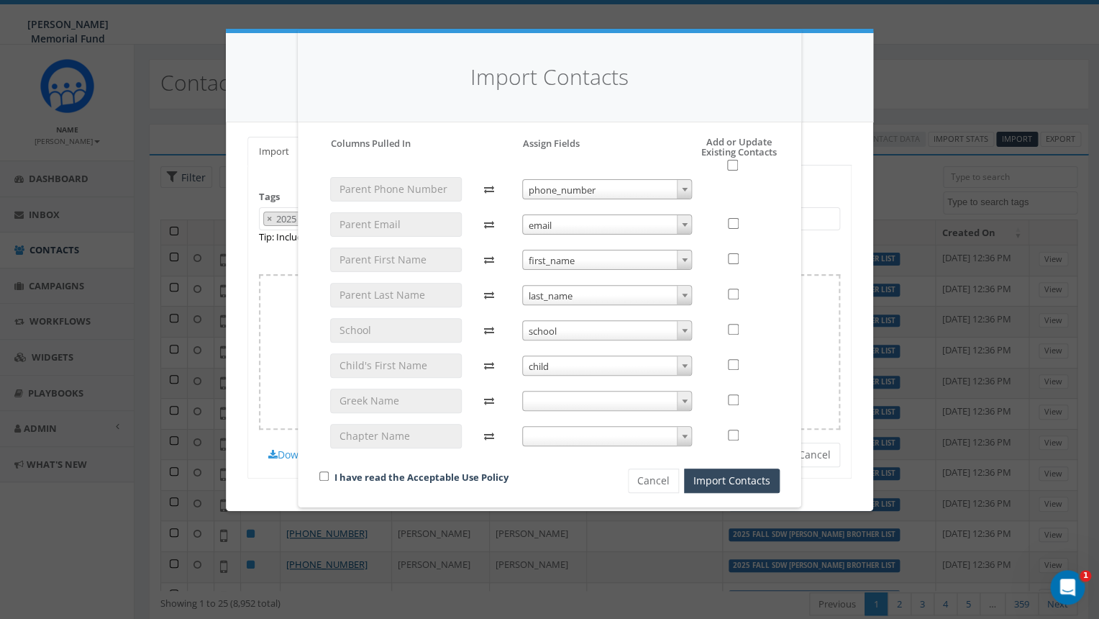
click at [581, 401] on span at bounding box center [607, 401] width 170 height 20
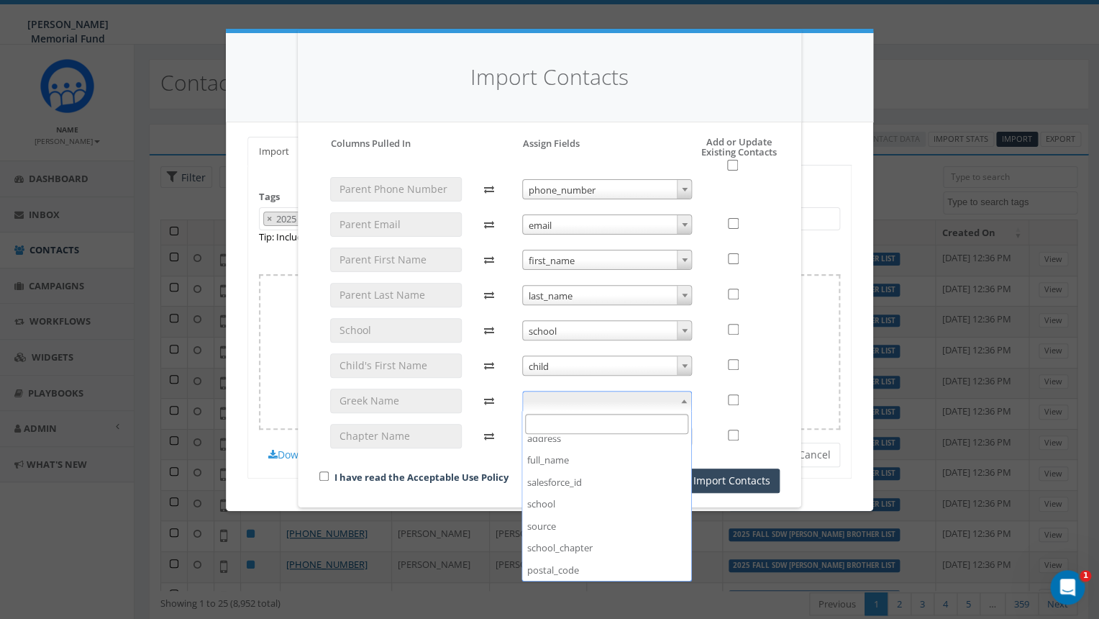
scroll to position [296, 0]
select select "greek_name"
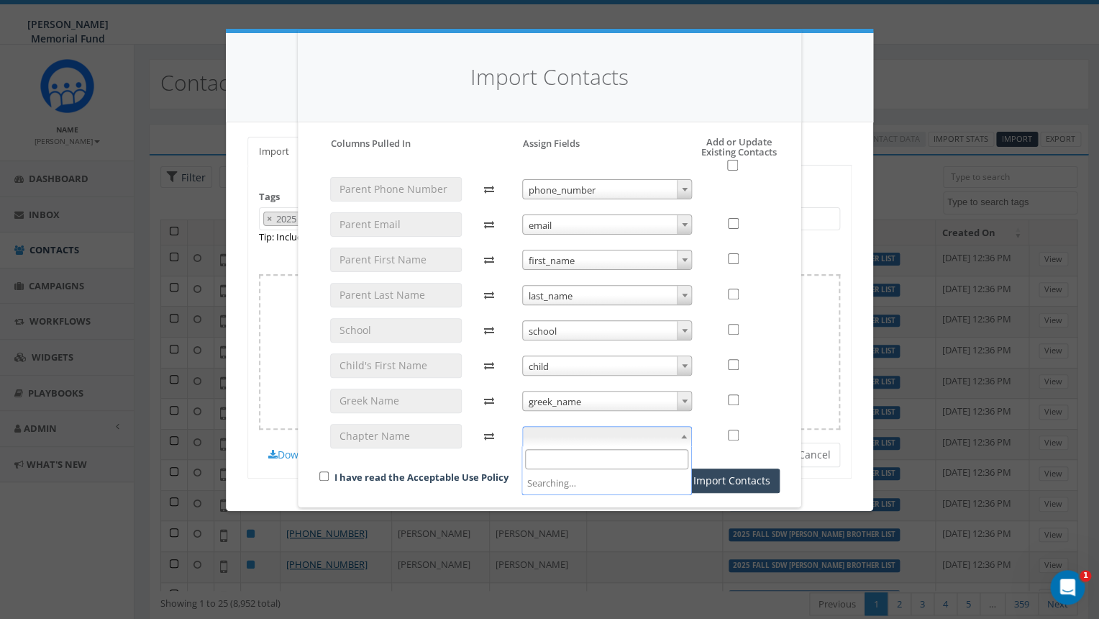
click at [586, 436] on span at bounding box center [607, 436] width 170 height 20
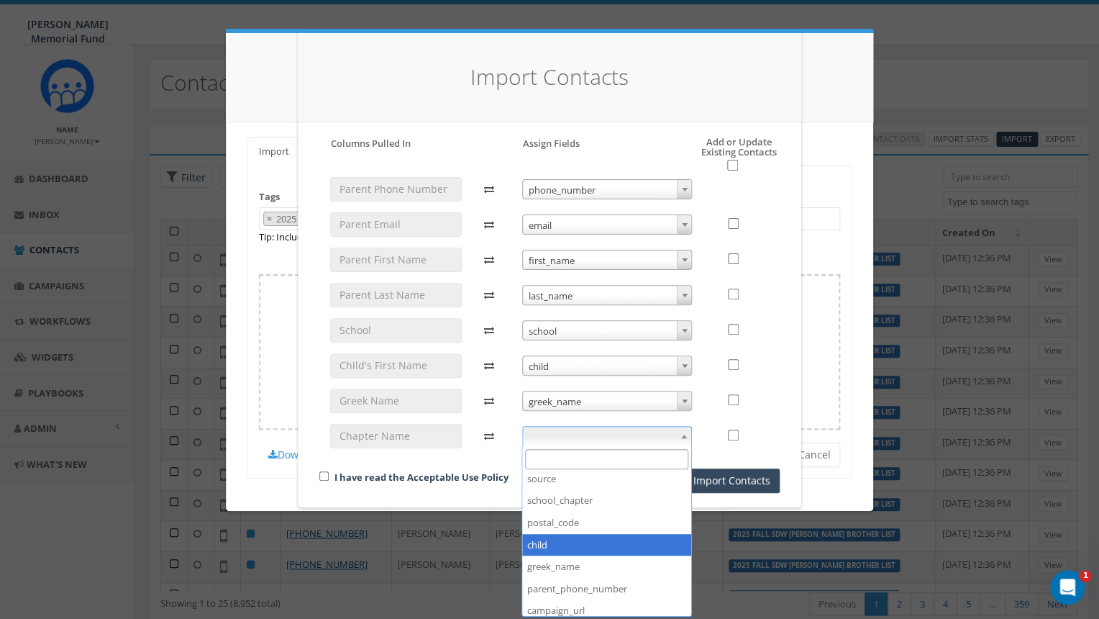
scroll to position [255, 0]
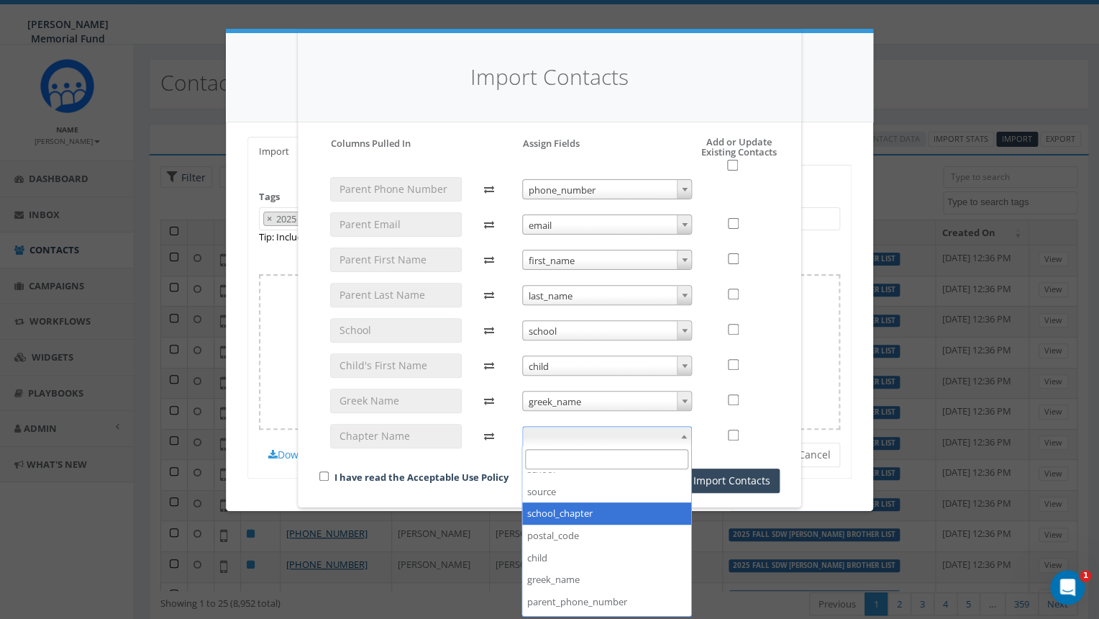
select select "school_chapter"
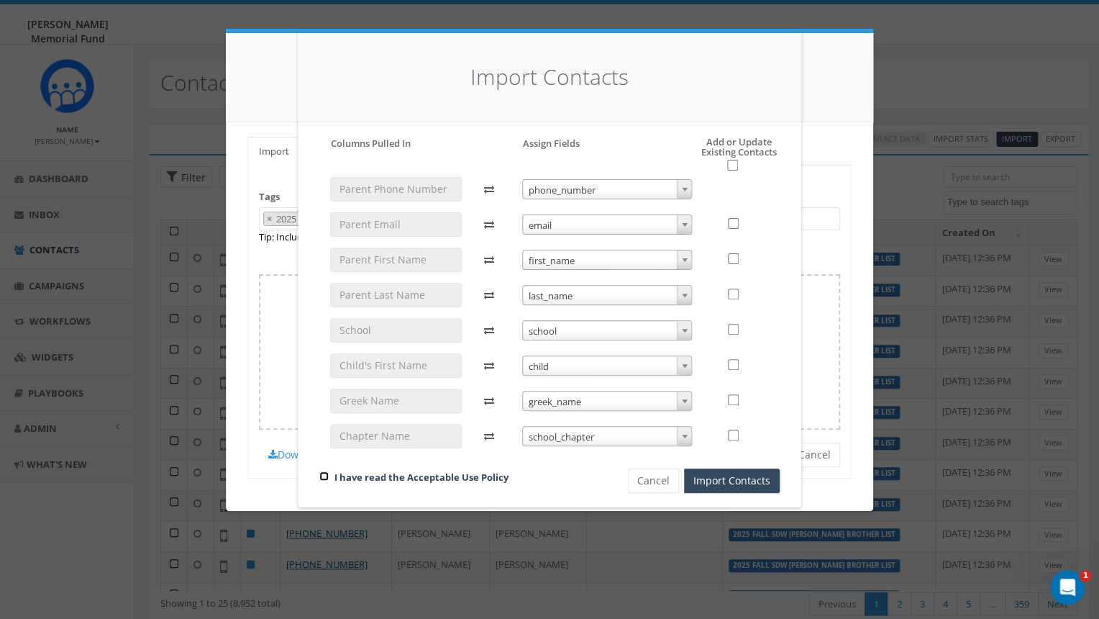
click at [320, 474] on input "checkbox" at bounding box center [323, 475] width 9 height 9
checkbox input "true"
click at [734, 167] on input "checkbox" at bounding box center [732, 165] width 11 height 11
checkbox input "true"
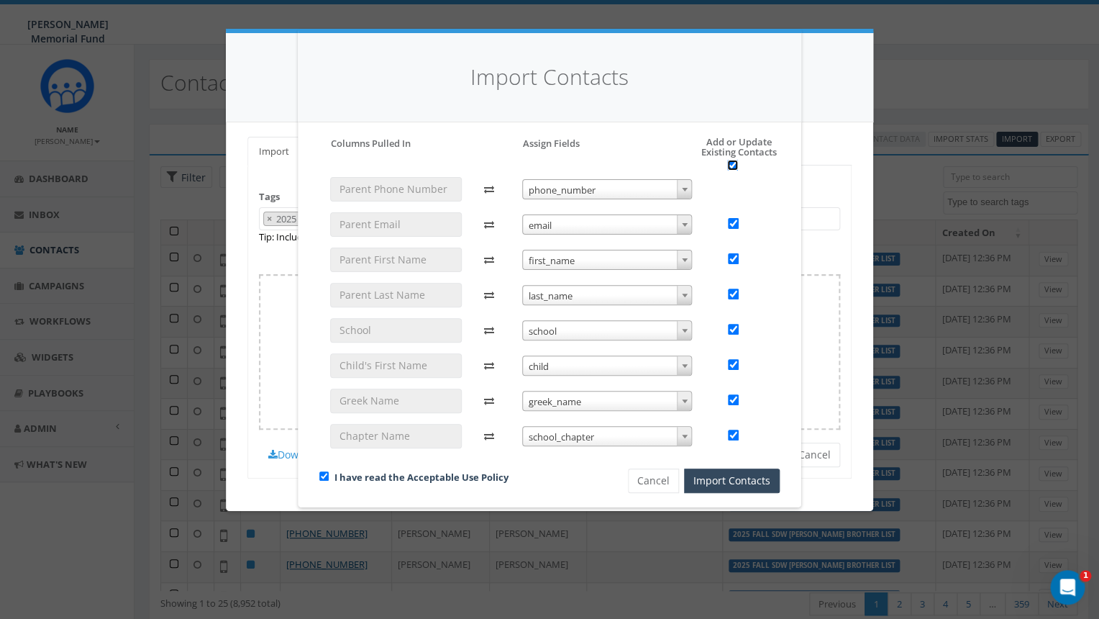
checkbox input "true"
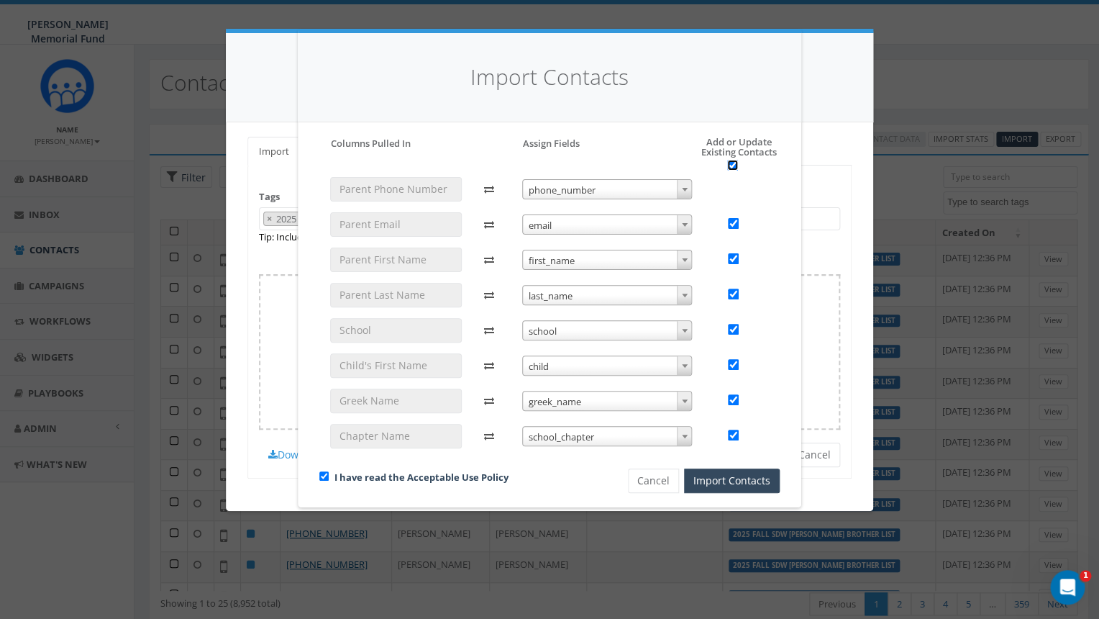
checkbox input "true"
click at [716, 480] on button "Import Contacts" at bounding box center [732, 480] width 96 height 24
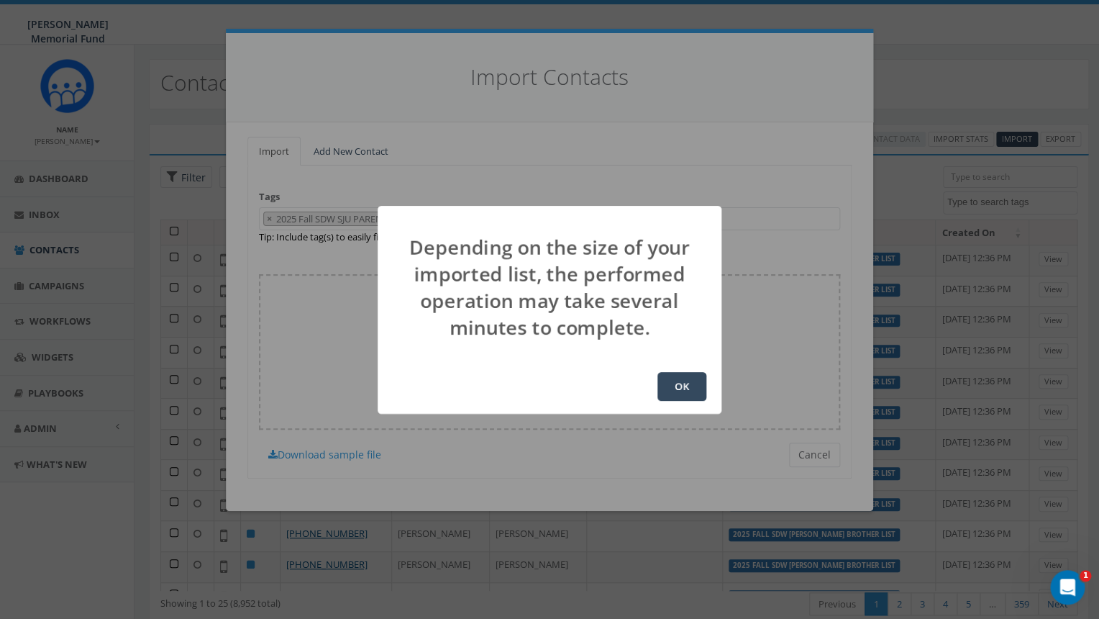
click at [683, 387] on button "OK" at bounding box center [681, 386] width 49 height 29
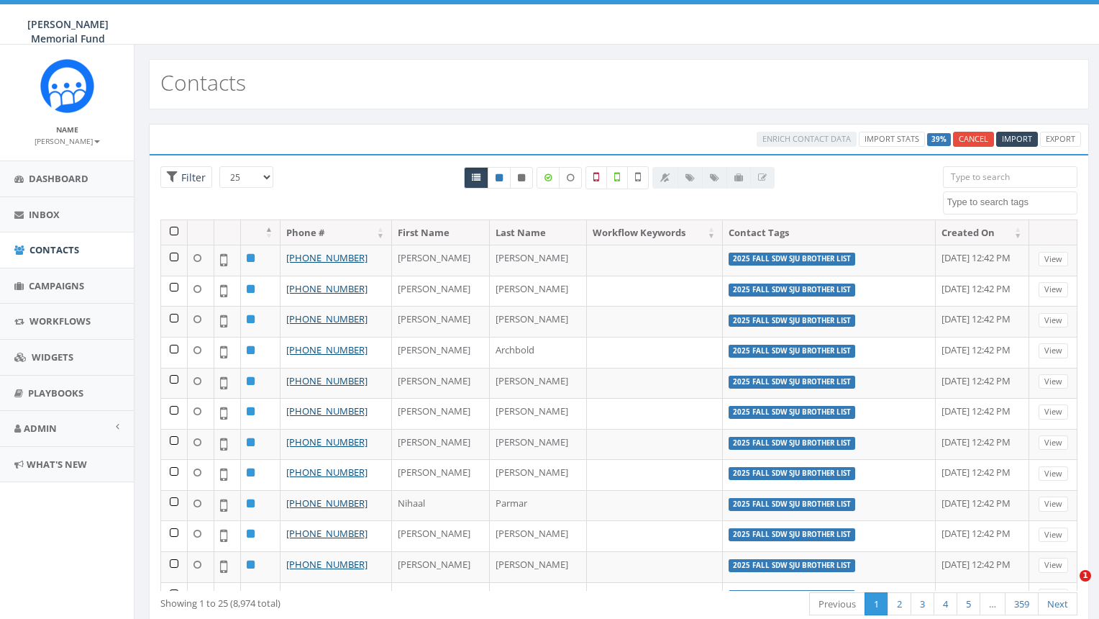
select select
